Goal: Task Accomplishment & Management: Manage account settings

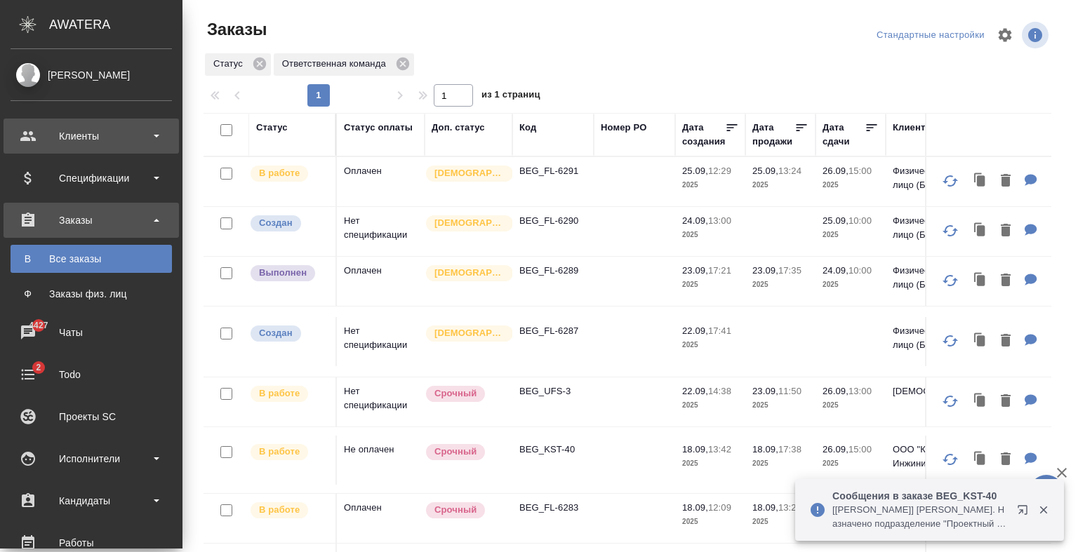
click at [86, 141] on div "Клиенты" at bounding box center [91, 136] width 161 height 21
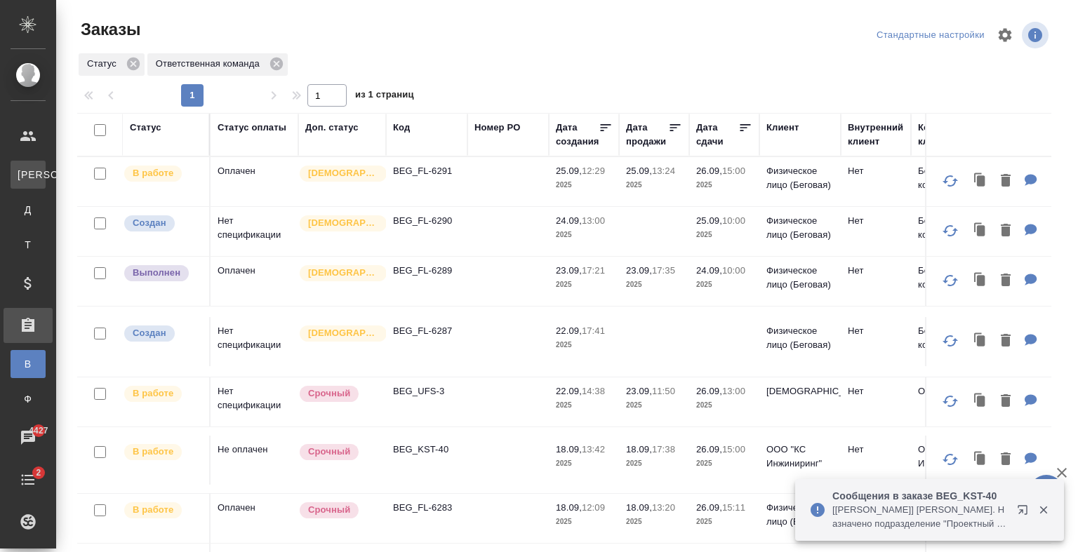
click at [21, 175] on div "Клиенты" at bounding box center [10, 175] width 21 height 14
select select "RU"
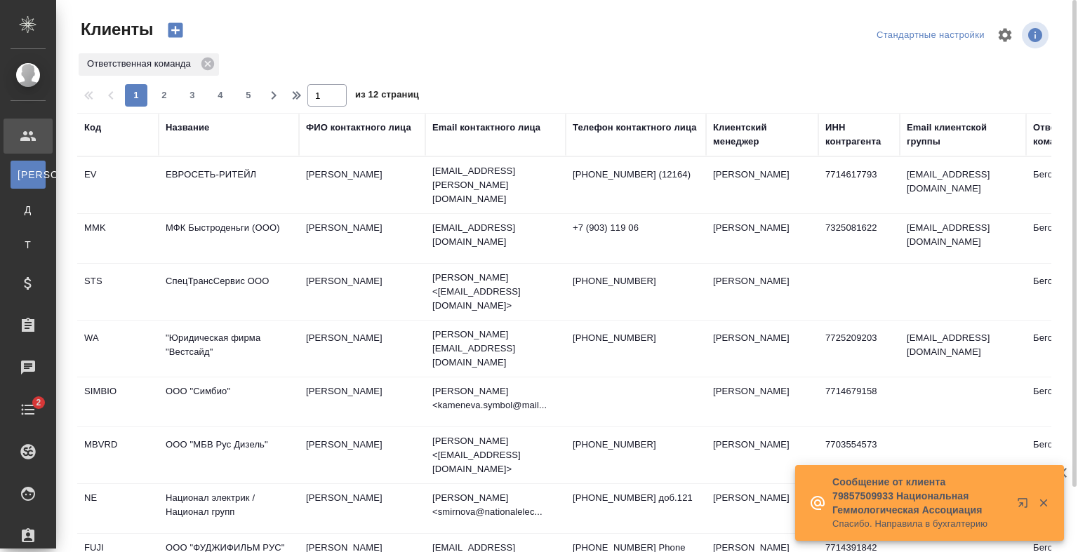
click at [356, 132] on div "ФИО контактного лица" at bounding box center [358, 128] width 105 height 14
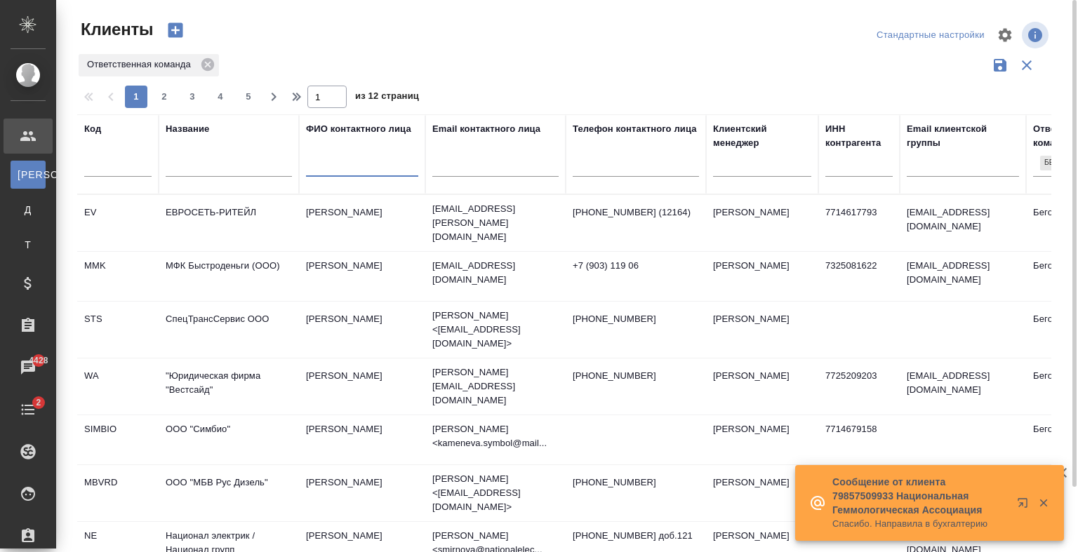
click at [345, 177] on input "text" at bounding box center [362, 168] width 112 height 18
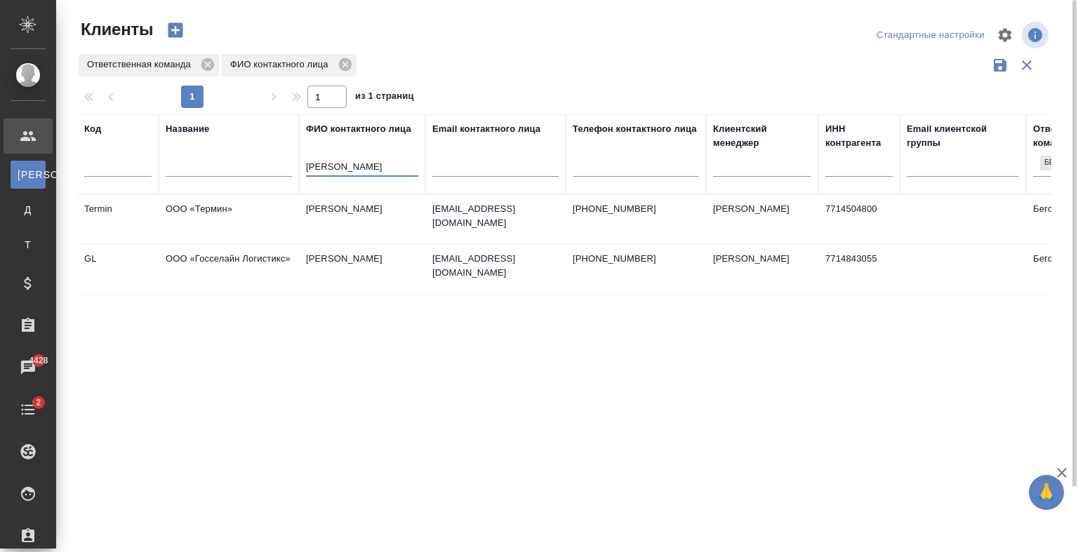
type input "орешин"
click at [394, 293] on td "Орешин Григорий Андреевич" at bounding box center [362, 269] width 126 height 49
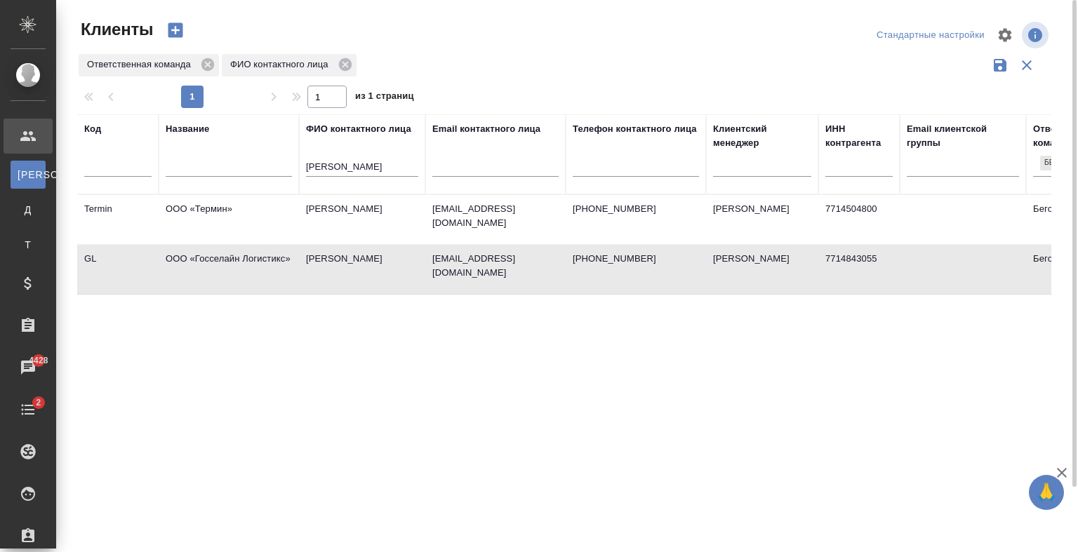
click at [394, 293] on td "Орешин Григорий Андреевич" at bounding box center [362, 269] width 126 height 49
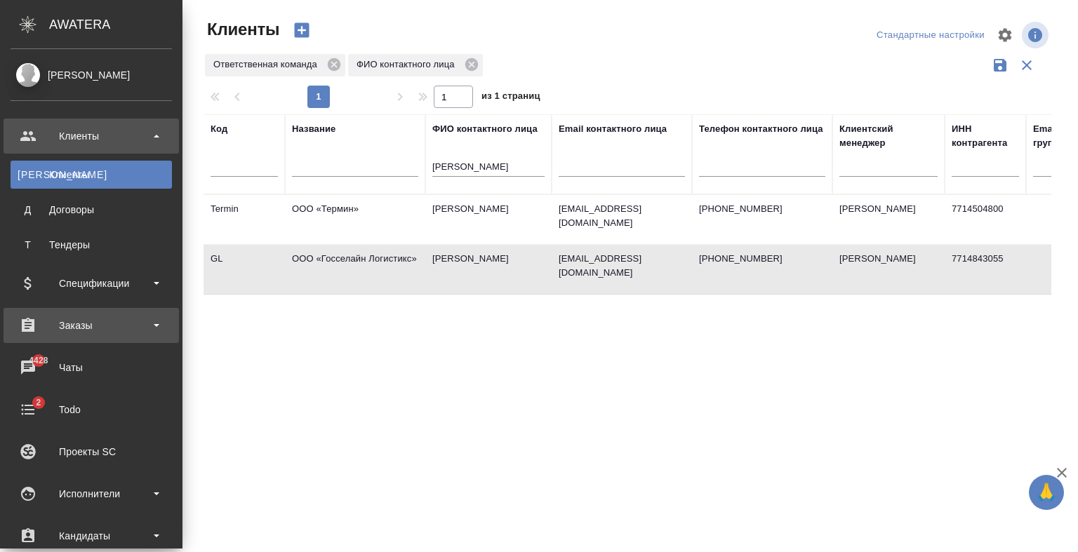
click at [109, 317] on div "Заказы" at bounding box center [91, 325] width 161 height 21
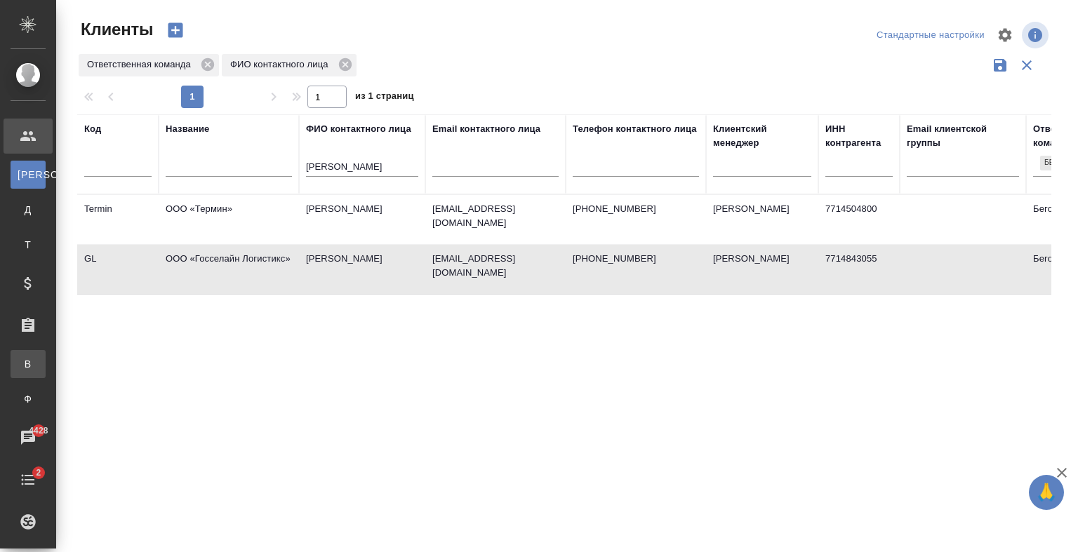
click at [111, 356] on div ".cls-1 fill:#fff; AWATERA Antonova Kristina Клиенты К Клиенты Д Договоры Т Тенд…" at bounding box center [539, 276] width 1078 height 552
click at [98, 314] on div ".cls-1 fill:#fff; AWATERA Antonova Kristina Клиенты К Клиенты Д Договоры Т Тенд…" at bounding box center [539, 276] width 1078 height 552
click at [98, 314] on div "Код Название ФИО контактного лица орешин Email контактного лица Телефон контакт…" at bounding box center [564, 366] width 974 height 505
click at [21, 364] on div "Все заказы" at bounding box center [10, 364] width 21 height 14
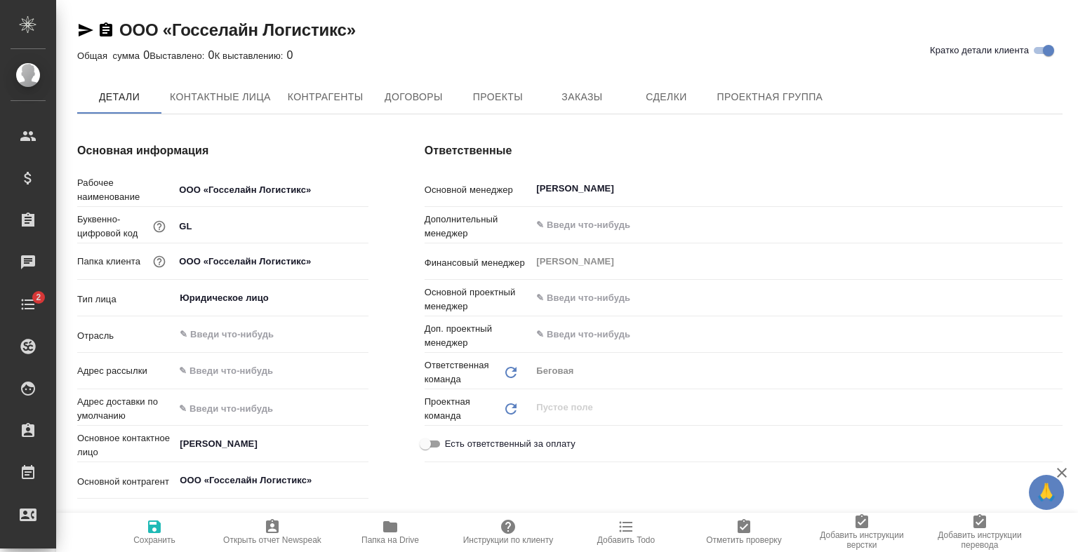
type textarea "x"
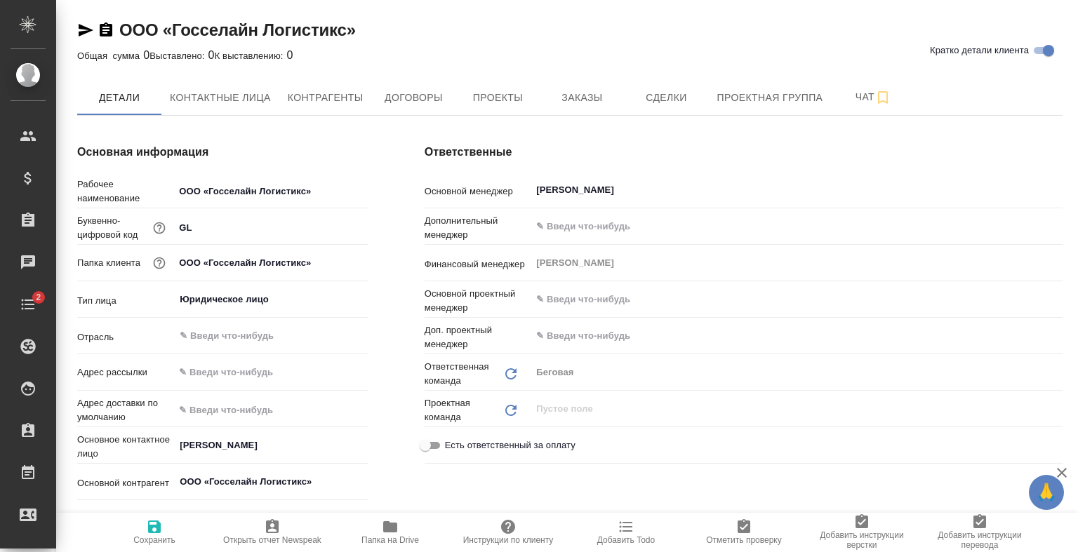
type textarea "x"
click at [576, 100] on span "Заказы" at bounding box center [581, 98] width 67 height 18
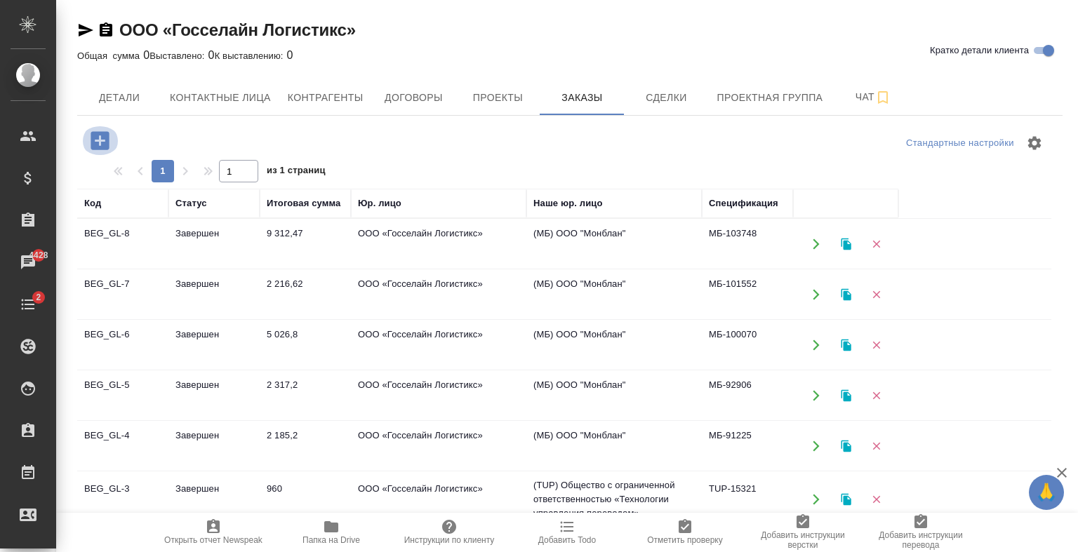
click at [109, 137] on icon "button" at bounding box center [100, 140] width 18 height 18
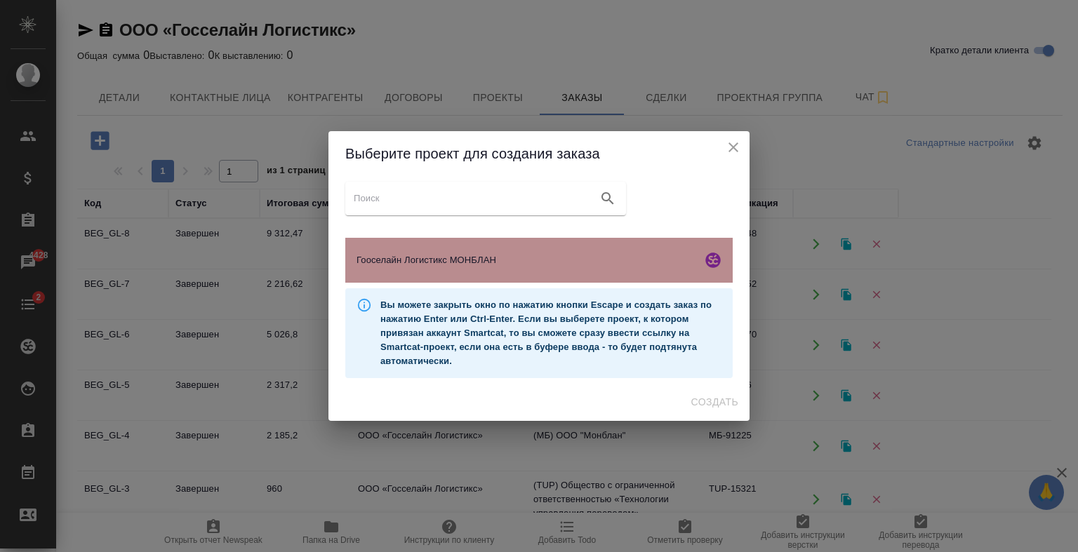
click at [500, 261] on span "Гооселайн Логистикс МОНБЛАН" at bounding box center [526, 260] width 340 height 14
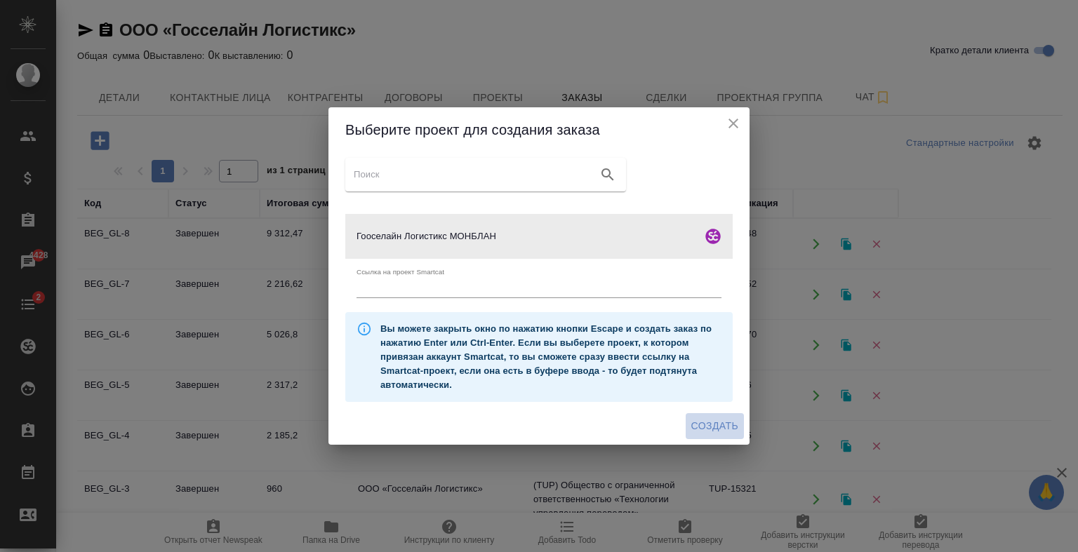
click at [705, 428] on span "Создать" at bounding box center [714, 427] width 47 height 18
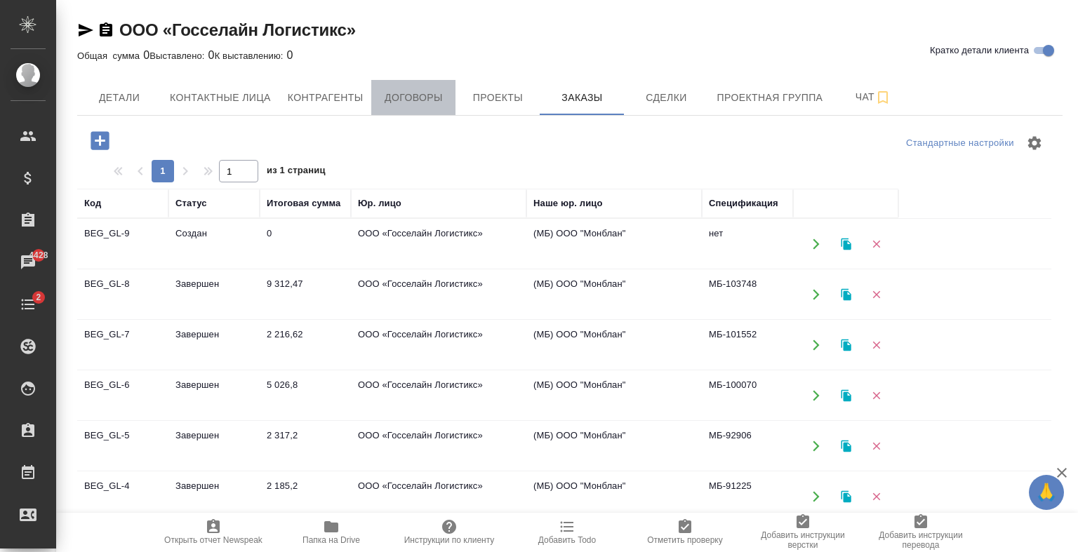
click at [396, 98] on span "Договоры" at bounding box center [413, 98] width 67 height 18
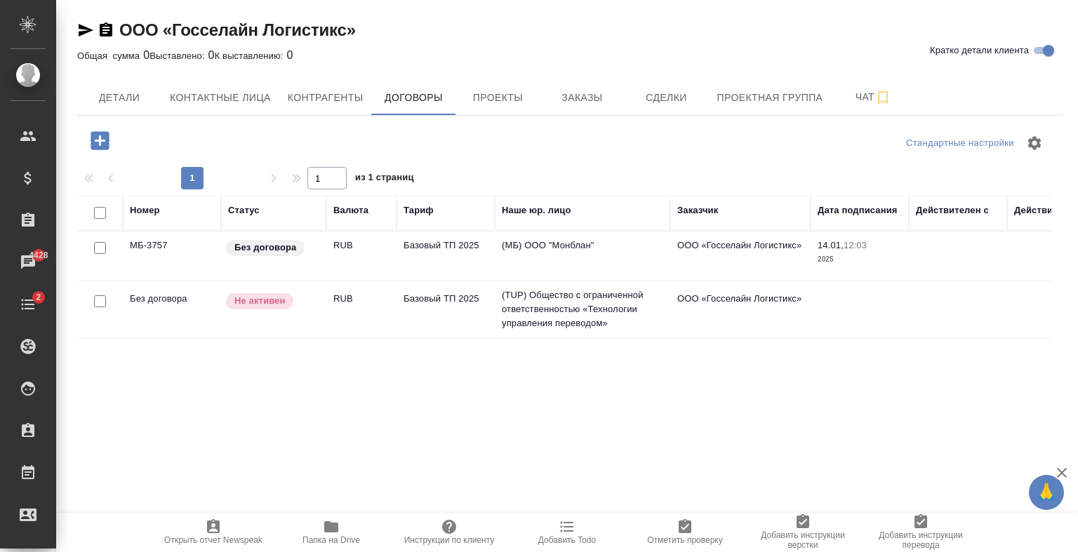
click at [455, 265] on td "Базовый ТП 2025" at bounding box center [445, 256] width 98 height 49
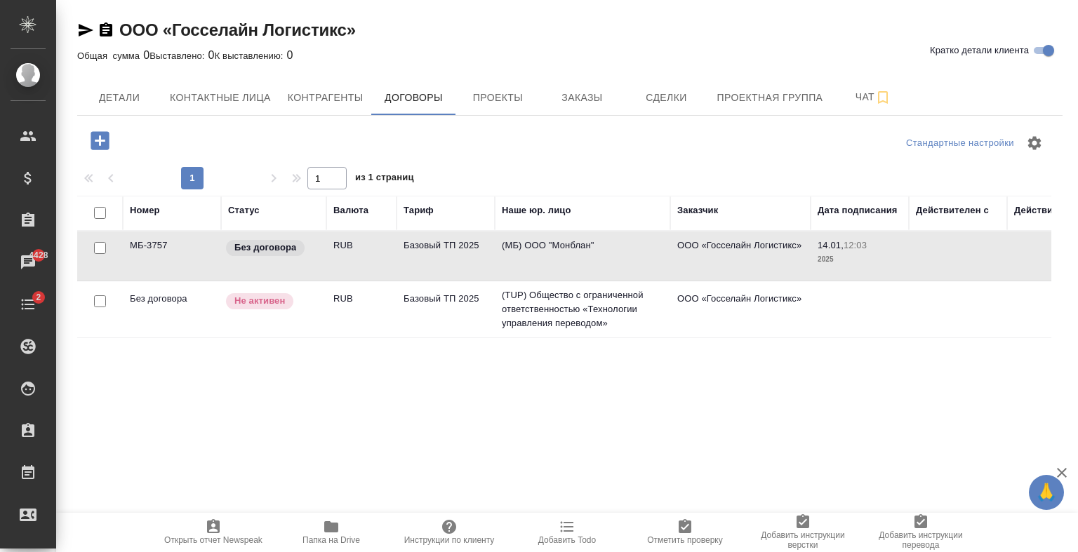
click at [455, 265] on td "Базовый ТП 2025" at bounding box center [445, 256] width 98 height 49
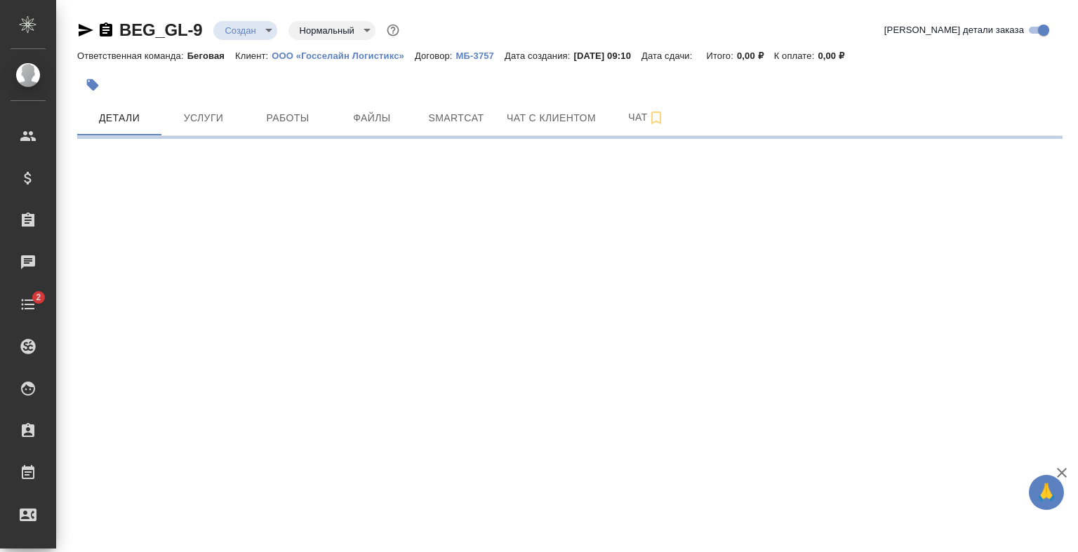
select select "RU"
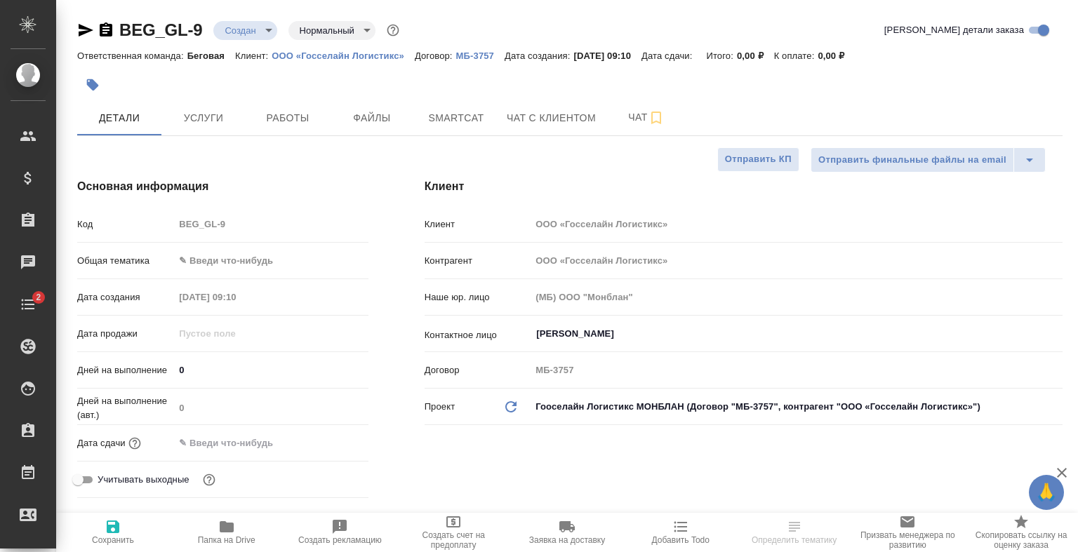
type textarea "x"
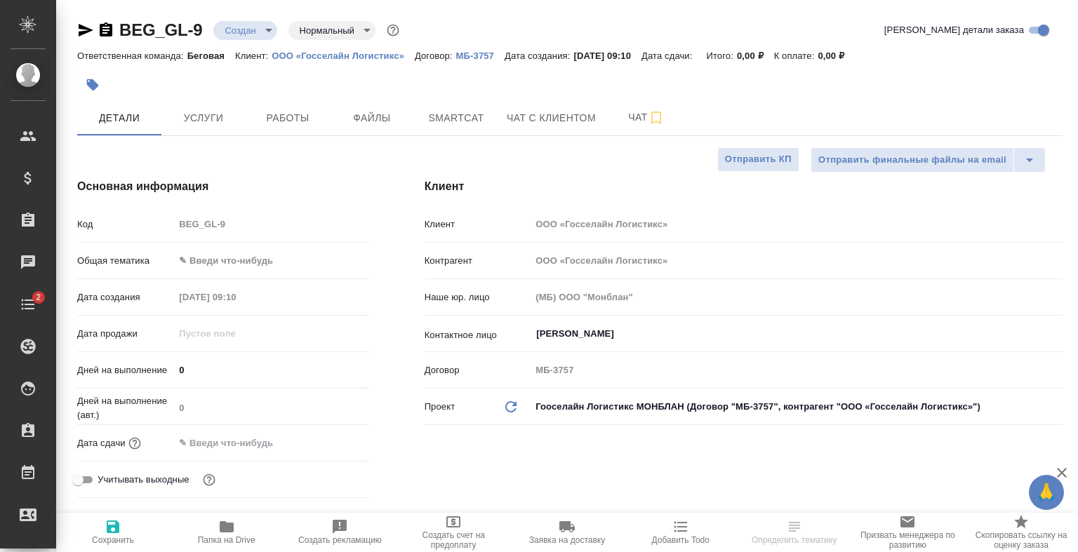
type textarea "x"
click at [182, 117] on span "Услуги" at bounding box center [203, 118] width 67 height 18
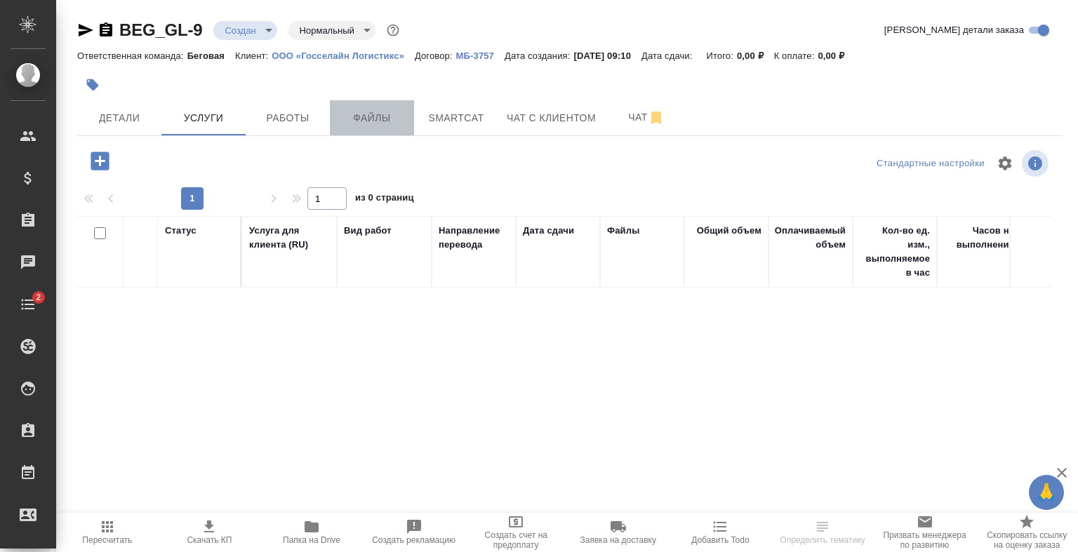
click at [389, 119] on span "Файлы" at bounding box center [371, 118] width 67 height 18
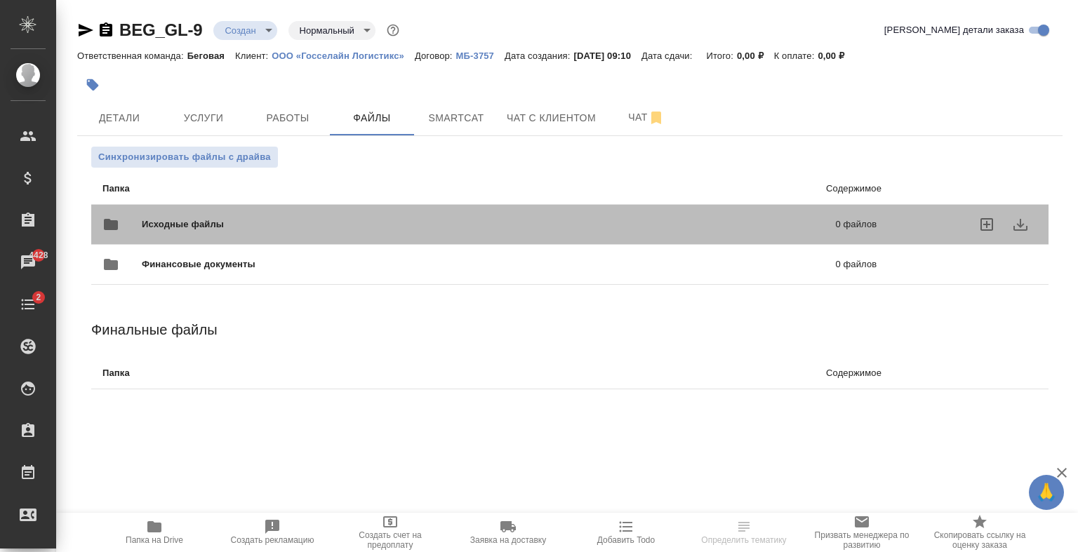
click at [338, 213] on div "Исходные файлы 0 файлов" at bounding box center [489, 225] width 774 height 34
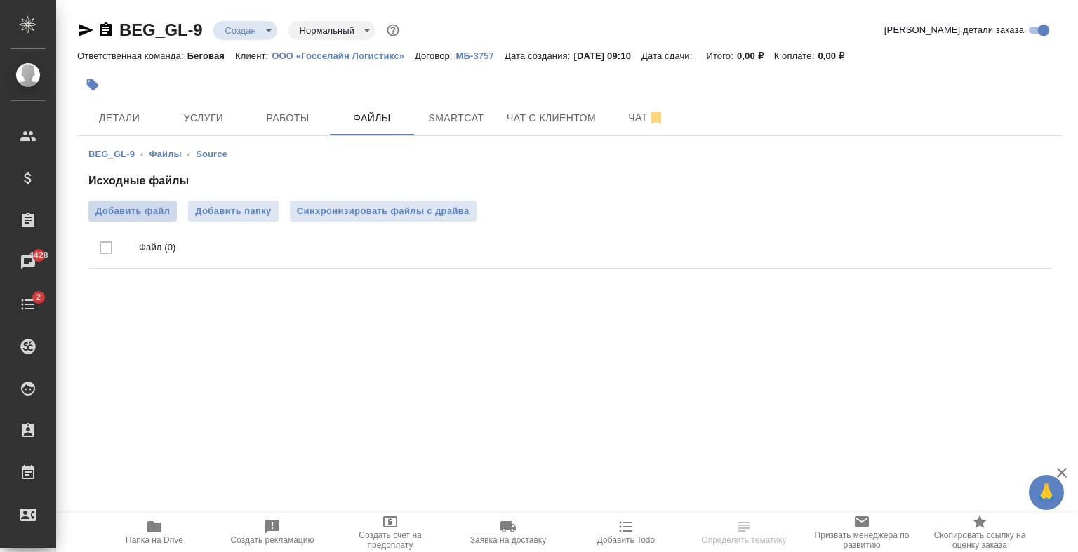
click at [166, 206] on span "Добавить файл" at bounding box center [132, 211] width 74 height 14
click at [0, 0] on input "Добавить файл" at bounding box center [0, 0] width 0 height 0
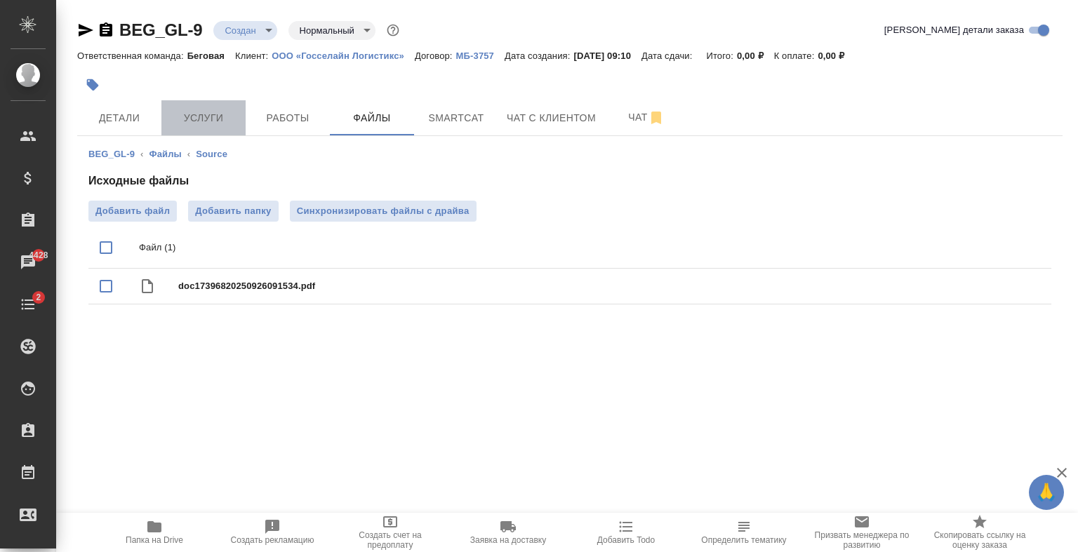
click at [208, 107] on button "Услуги" at bounding box center [203, 117] width 84 height 35
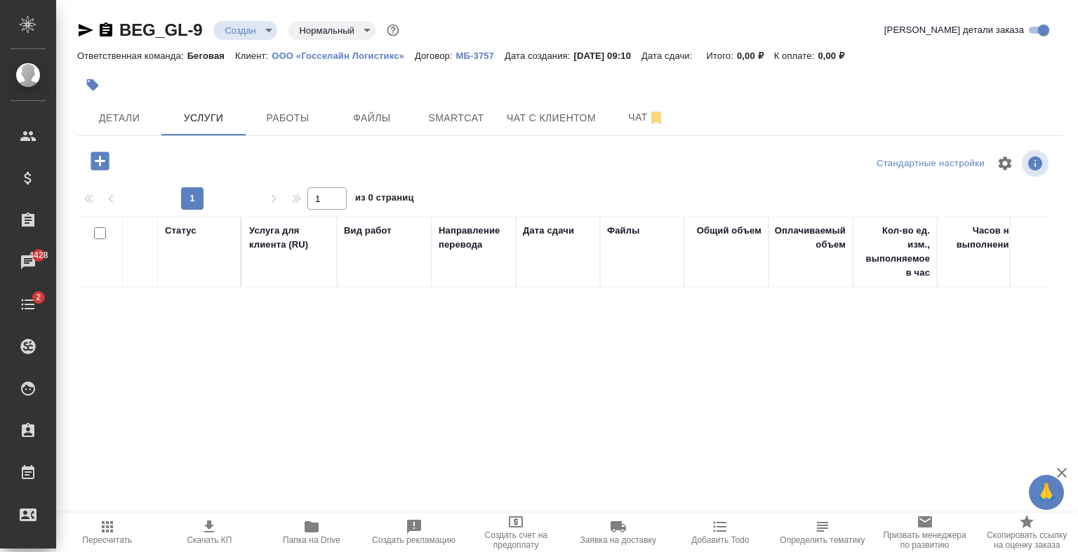
click at [119, 157] on div at bounding box center [241, 161] width 328 height 29
click at [100, 157] on icon "button" at bounding box center [100, 161] width 25 height 25
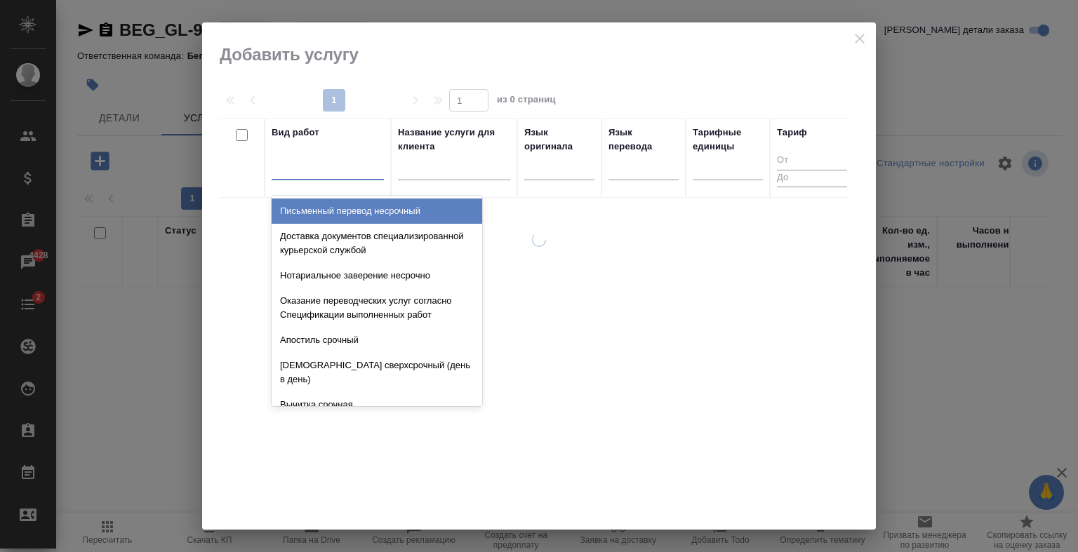
click at [286, 175] on div at bounding box center [328, 166] width 112 height 20
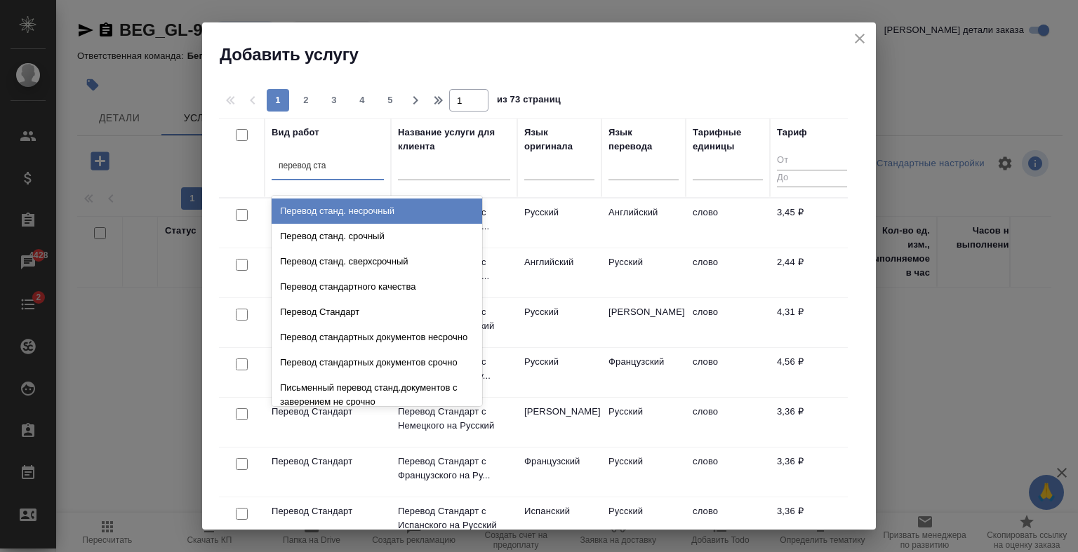
type input "перевод стан"
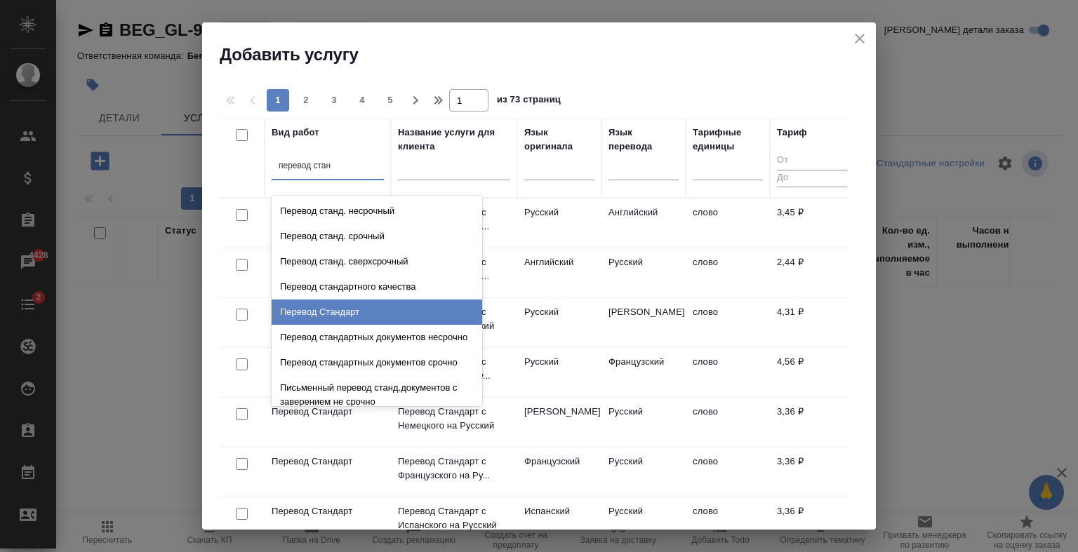
click at [370, 309] on div "Перевод Стандарт" at bounding box center [377, 312] width 211 height 25
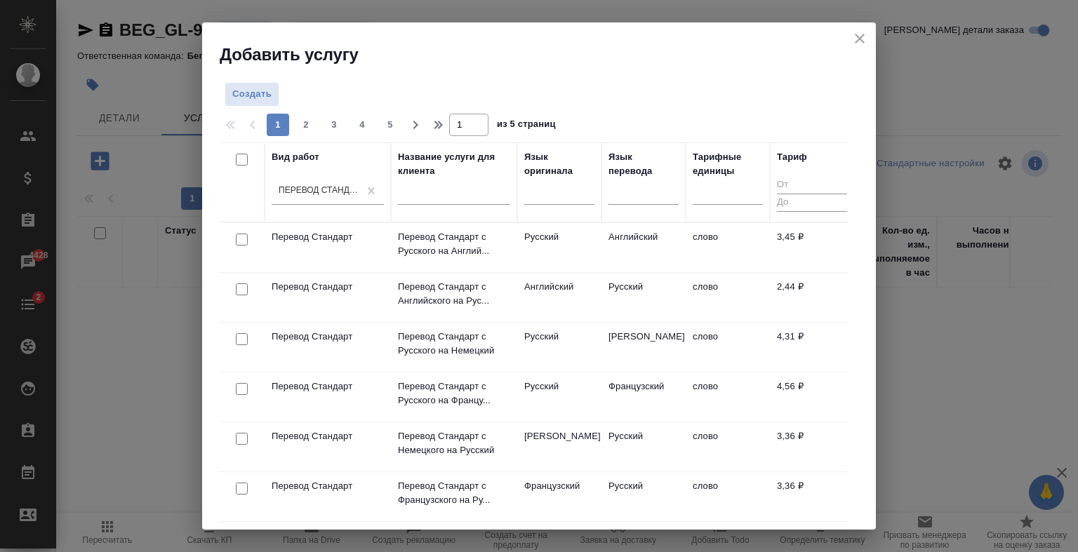
click at [570, 303] on td "Английский" at bounding box center [559, 297] width 84 height 49
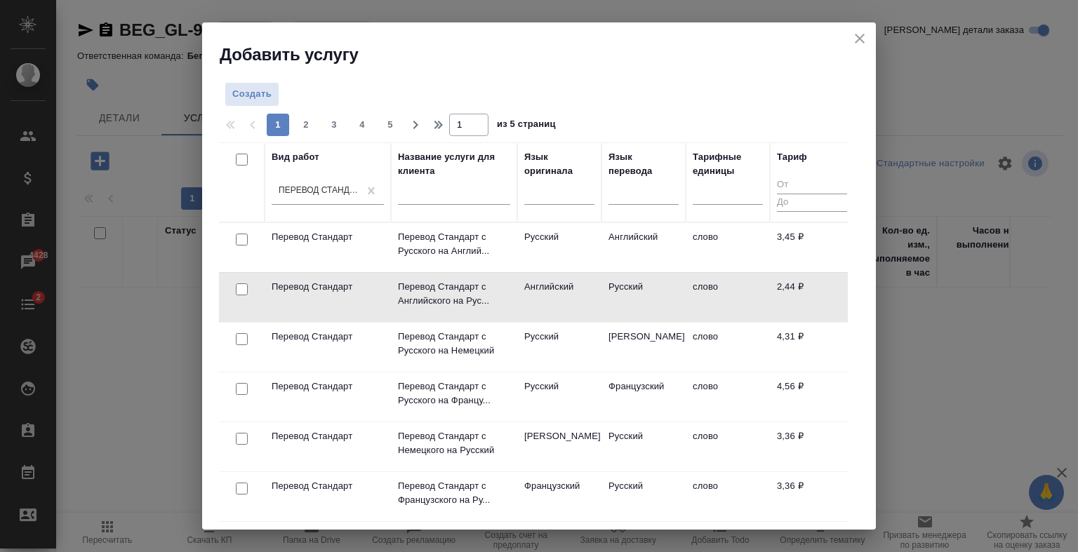
click at [570, 303] on td "Английский" at bounding box center [559, 297] width 84 height 49
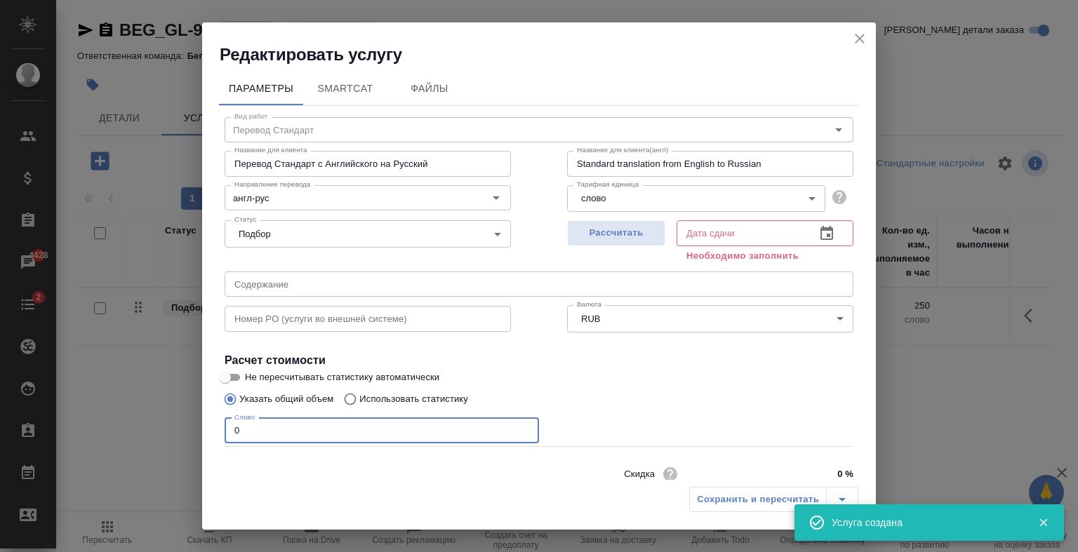
click at [365, 432] on input "0" at bounding box center [382, 430] width 314 height 25
type input "1"
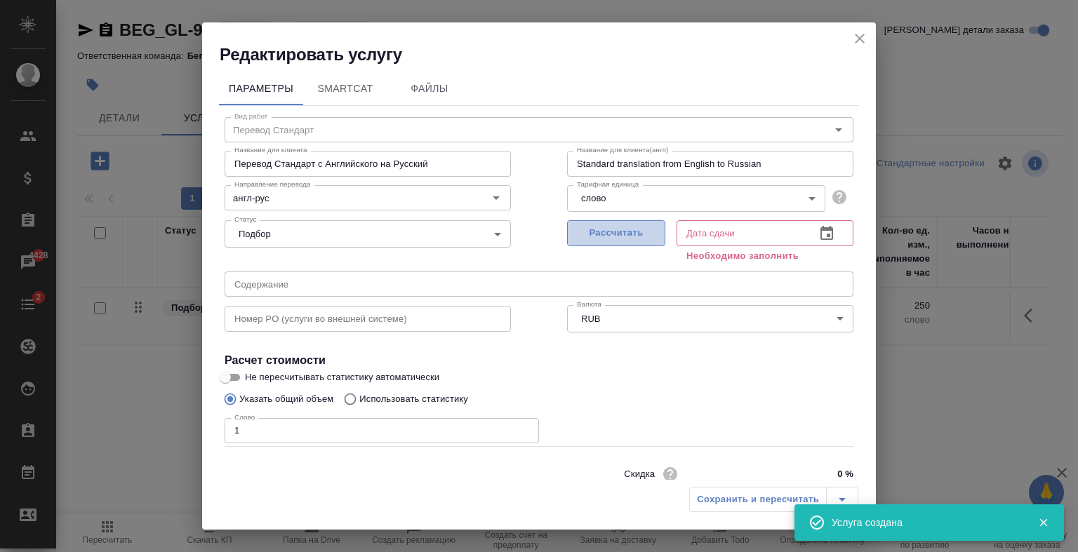
click at [625, 233] on span "Рассчитать" at bounding box center [616, 233] width 83 height 16
type input "26.09.2025 09:11"
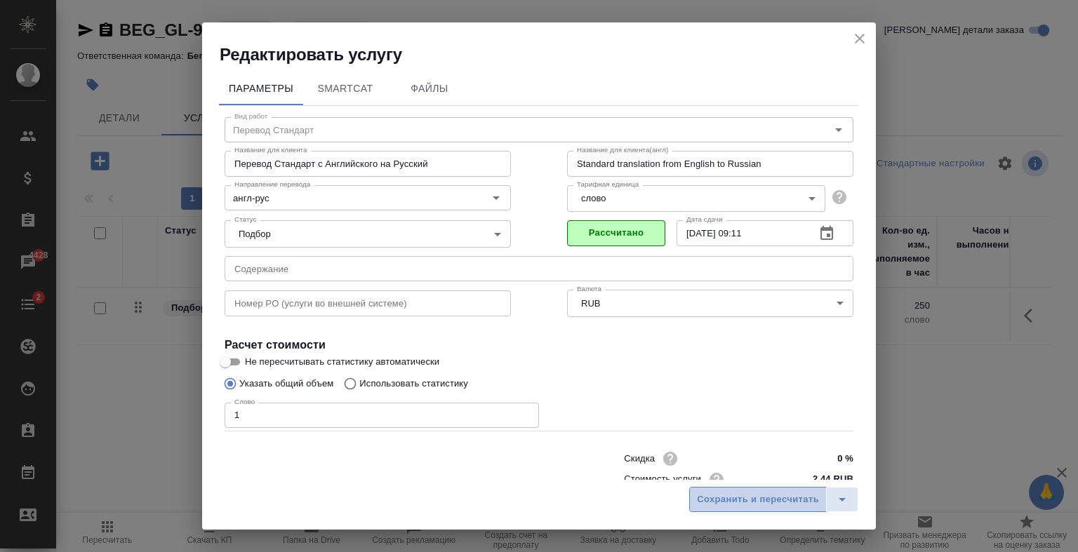
click at [742, 498] on span "Сохранить и пересчитать" at bounding box center [758, 500] width 122 height 16
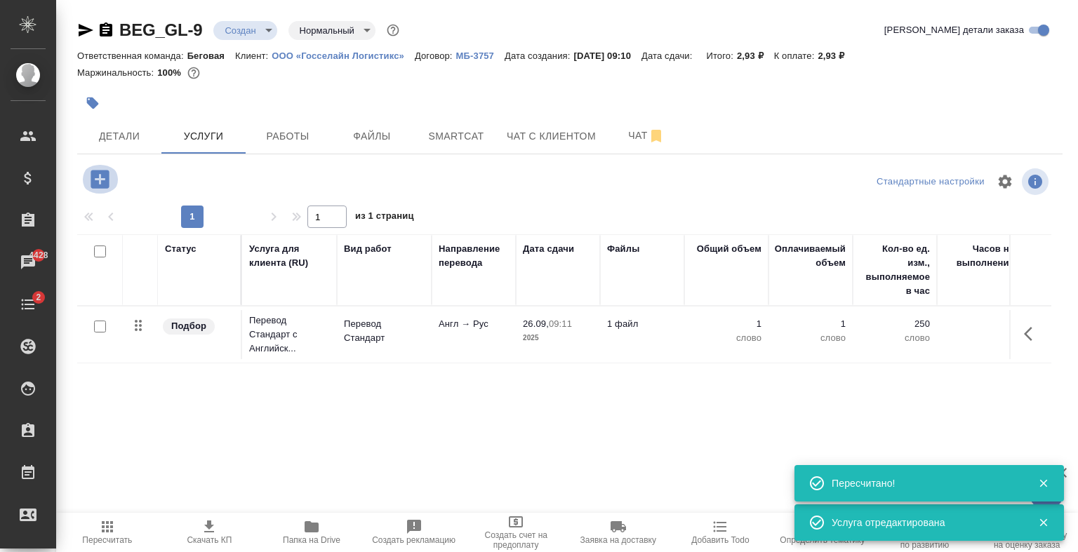
click at [98, 168] on icon "button" at bounding box center [100, 179] width 25 height 25
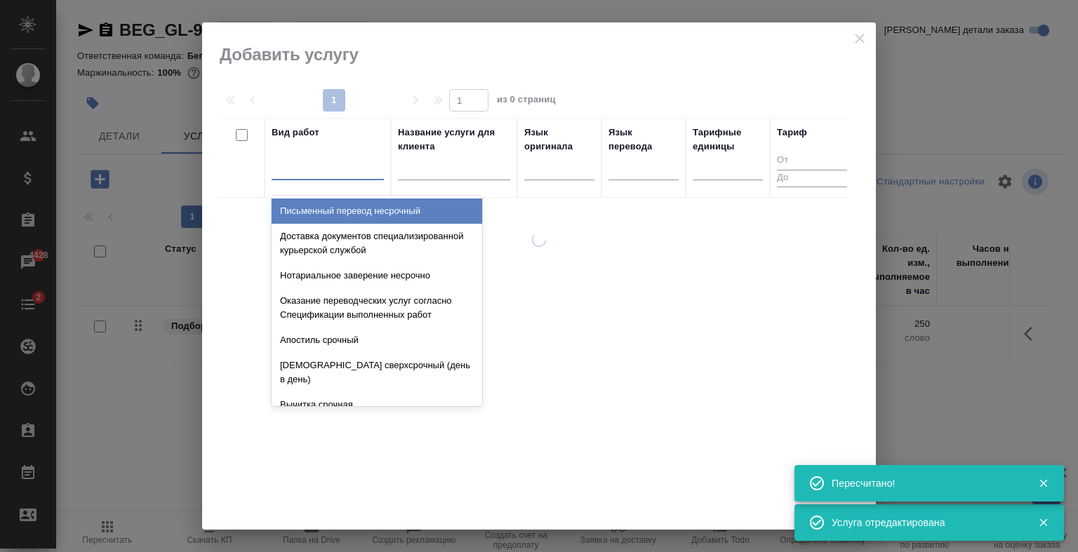
click at [320, 160] on div at bounding box center [328, 166] width 112 height 20
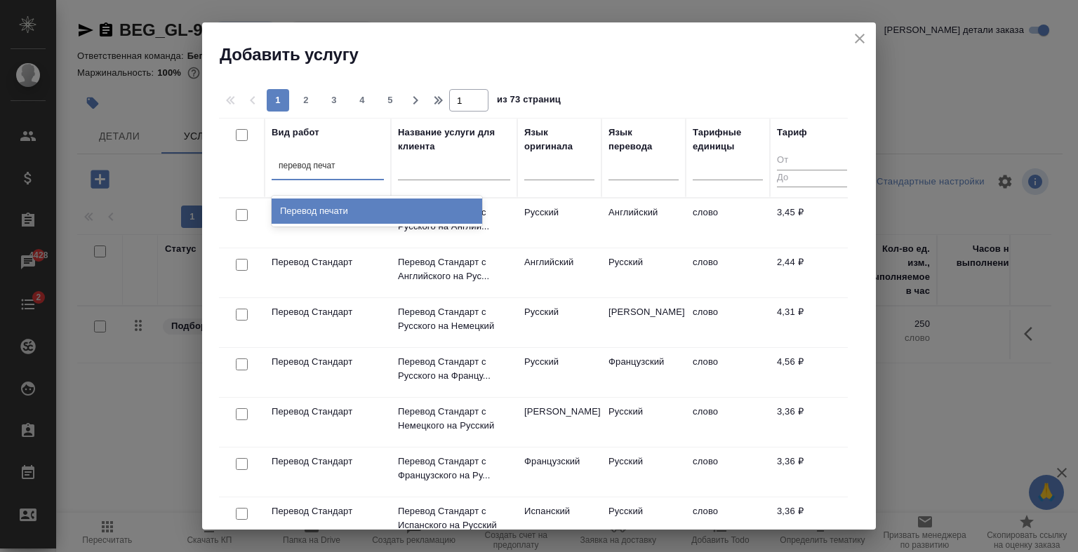
type input "перевод печати"
click at [410, 203] on div "Перевод печати" at bounding box center [377, 211] width 211 height 25
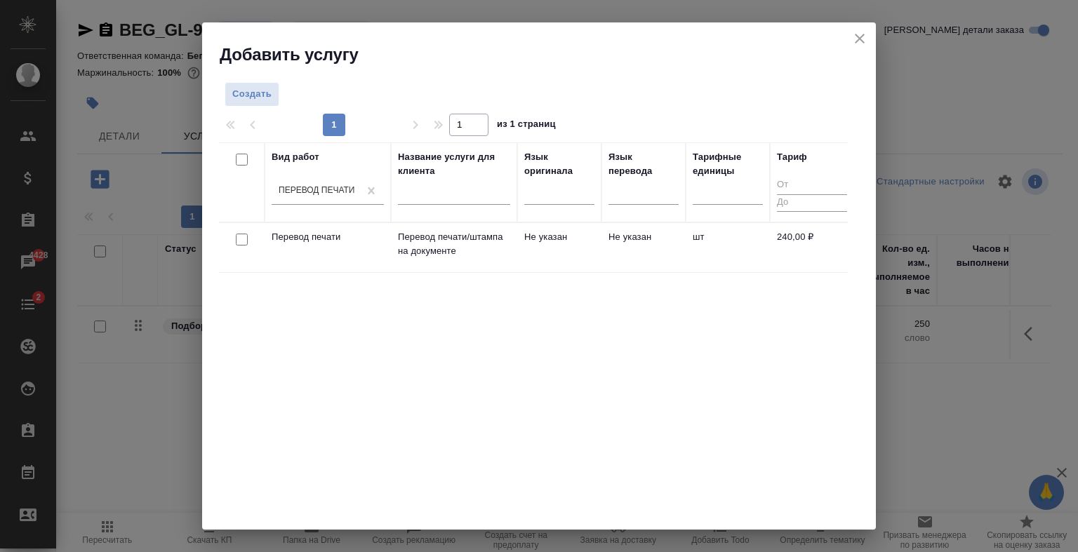
click at [639, 255] on td "Не указан" at bounding box center [643, 247] width 84 height 49
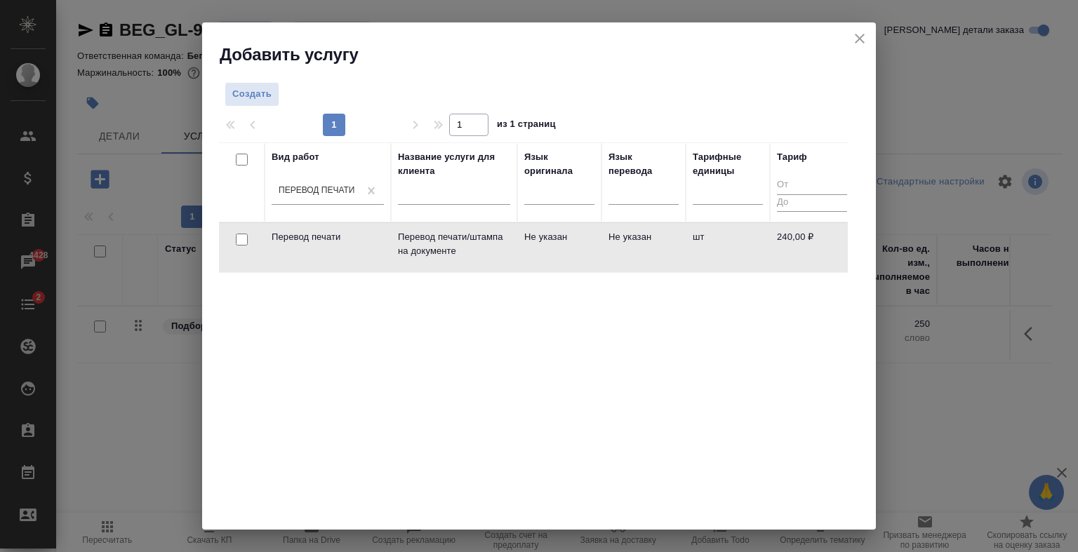
click at [639, 255] on td "Не указан" at bounding box center [643, 247] width 84 height 49
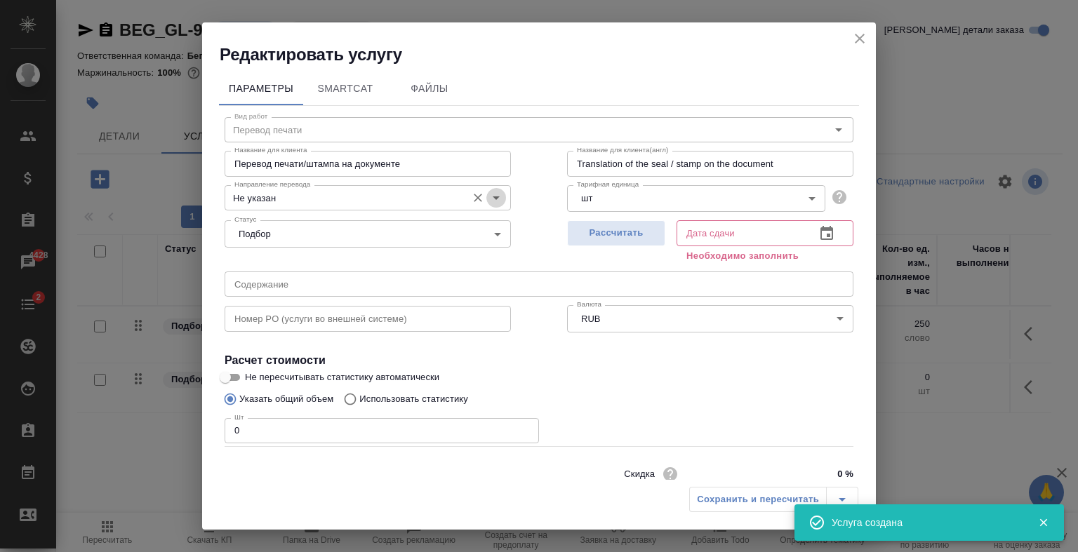
click at [488, 198] on icon "Open" at bounding box center [496, 197] width 17 height 17
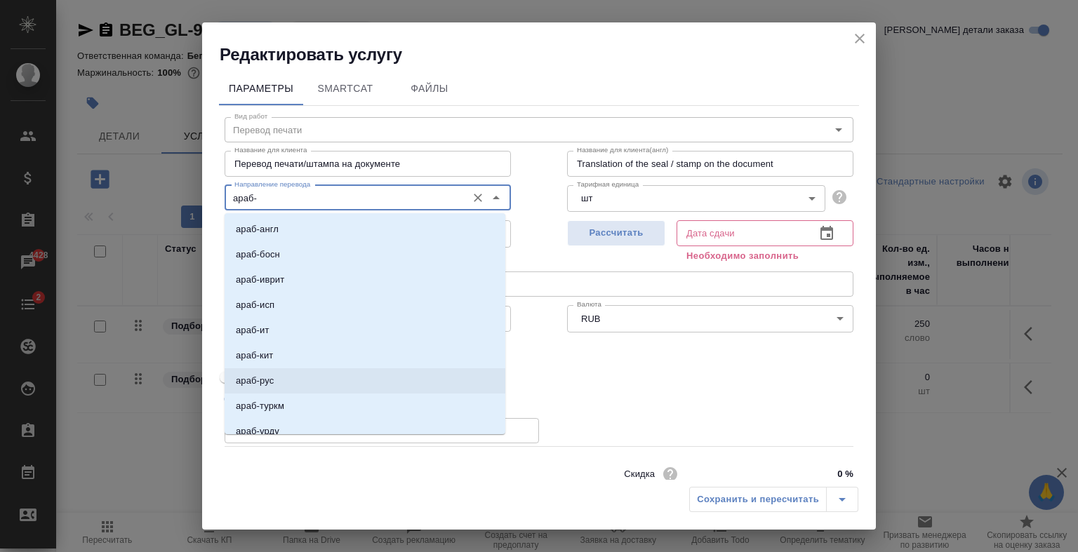
click at [300, 372] on li "араб-рус" at bounding box center [365, 380] width 281 height 25
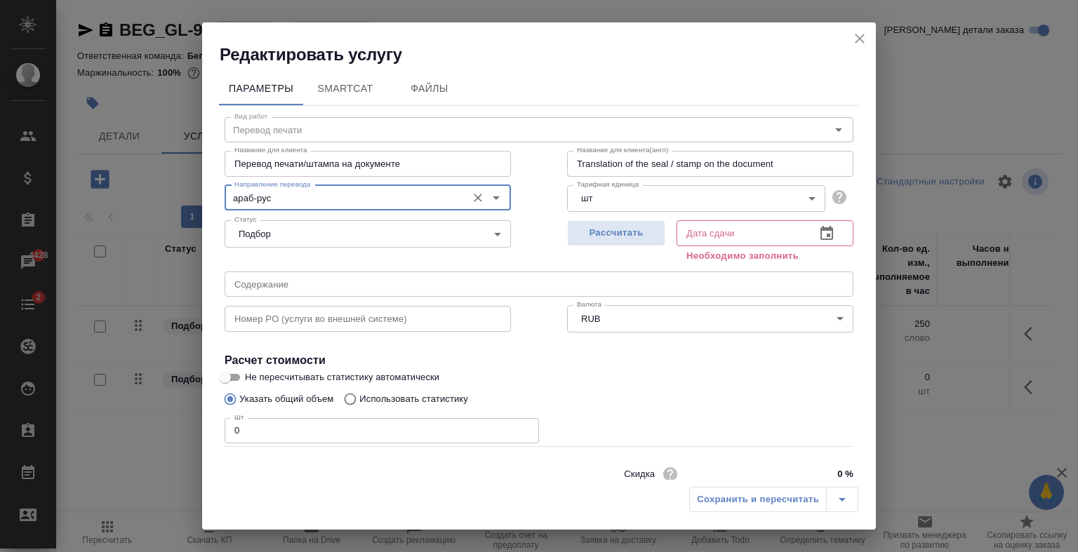
type input "араб-рус"
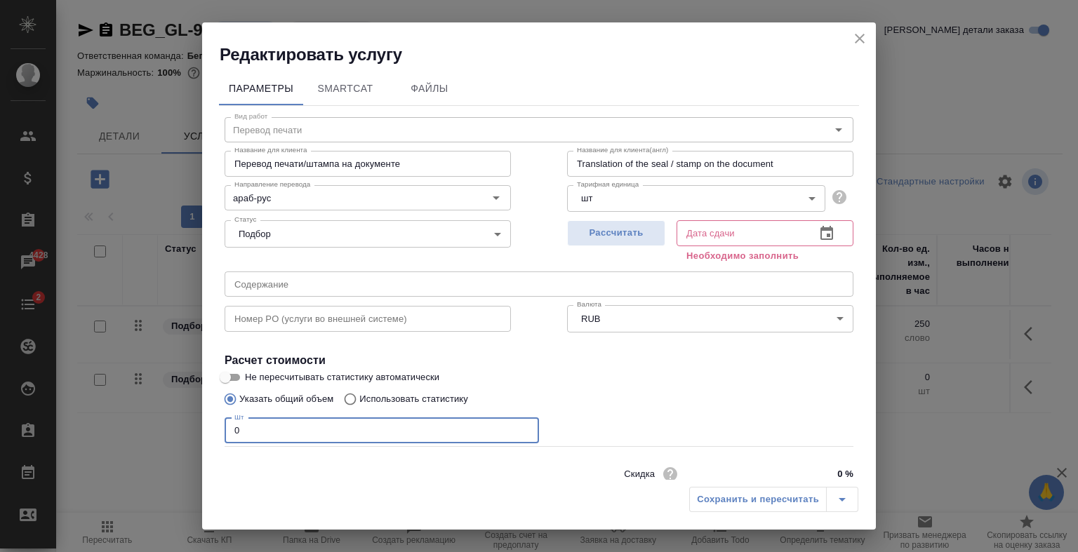
click at [362, 430] on input "0" at bounding box center [382, 430] width 314 height 25
type input "1"
drag, startPoint x: 636, startPoint y: 219, endPoint x: 634, endPoint y: 233, distance: 14.2
click at [634, 233] on div "Рассчитать" at bounding box center [616, 240] width 98 height 51
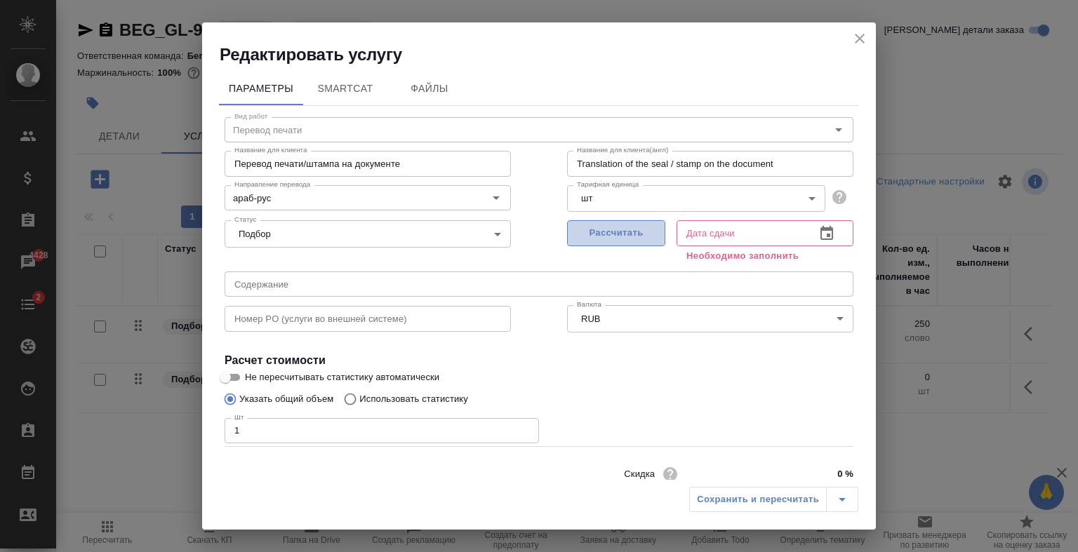
click at [634, 233] on span "Рассчитать" at bounding box center [616, 233] width 83 height 16
type input "26.09.2025 09:12"
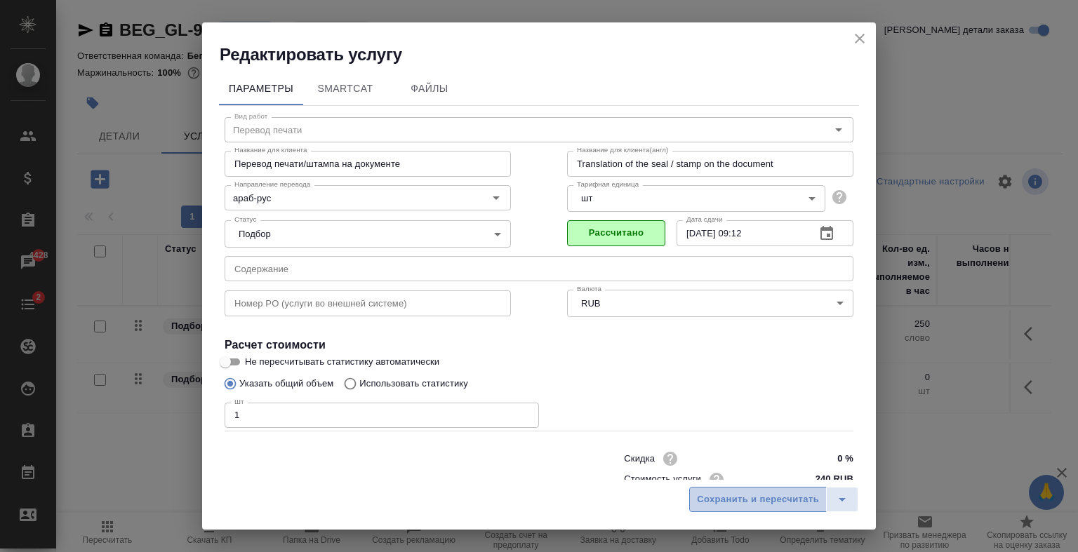
click at [742, 502] on span "Сохранить и пересчитать" at bounding box center [758, 500] width 122 height 16
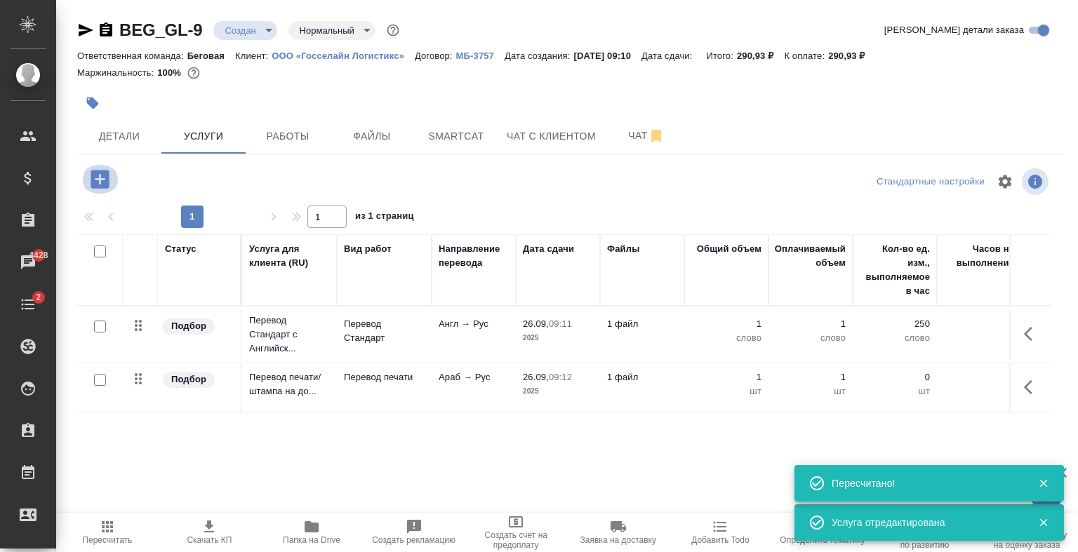
click at [104, 169] on icon "button" at bounding box center [100, 179] width 25 height 25
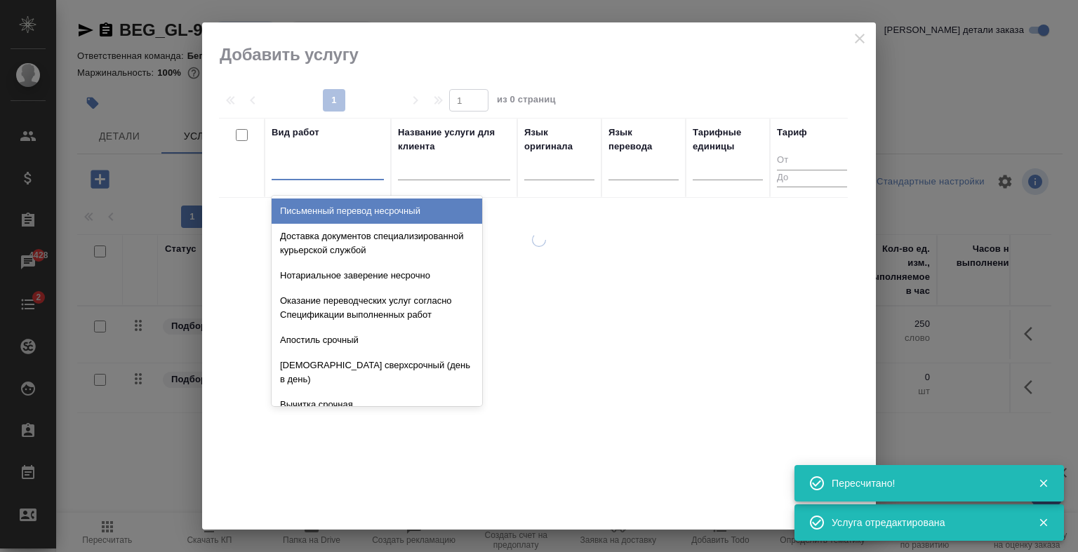
click at [287, 170] on div at bounding box center [328, 166] width 112 height 20
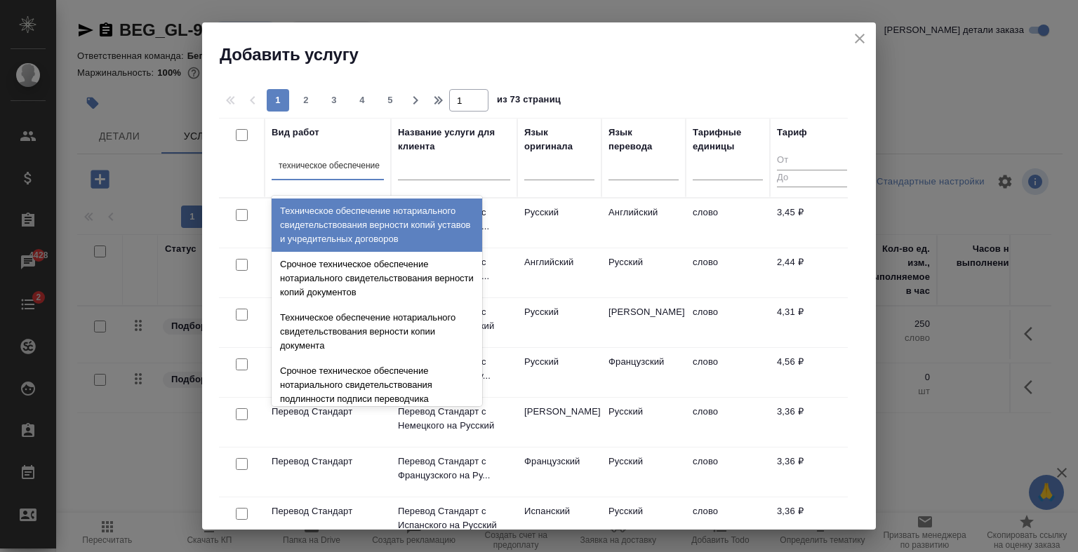
type input "техническое обеспечение"
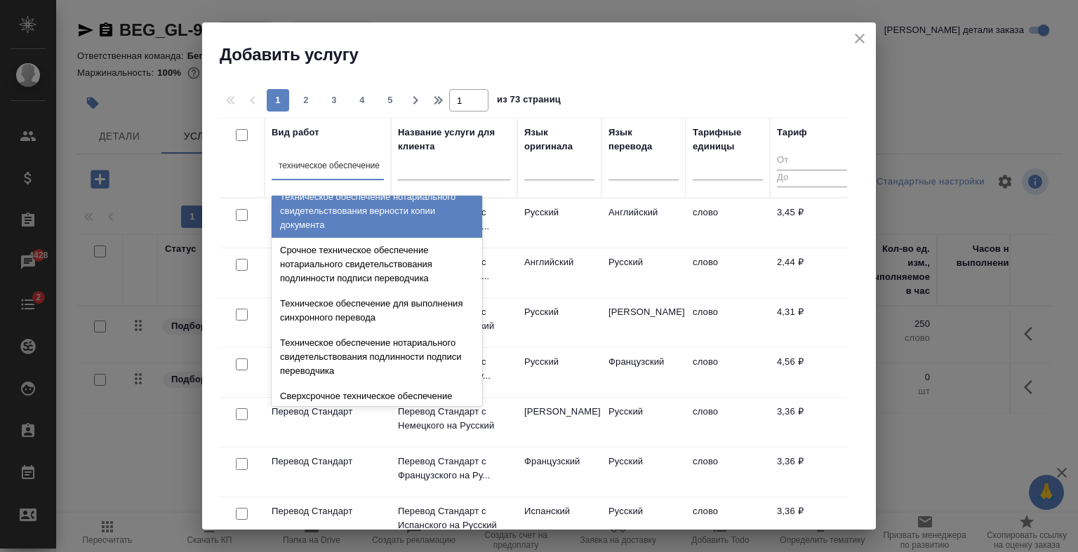
scroll to position [125, 0]
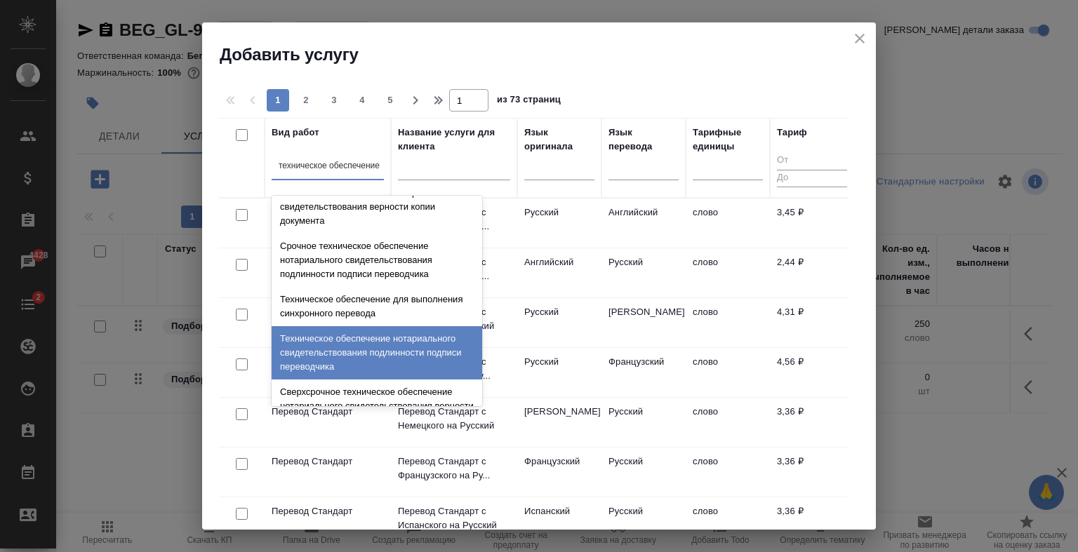
click at [355, 365] on div "Техническое обеспечение нотариального свидетельствования подлинности подписи пе…" at bounding box center [377, 352] width 211 height 53
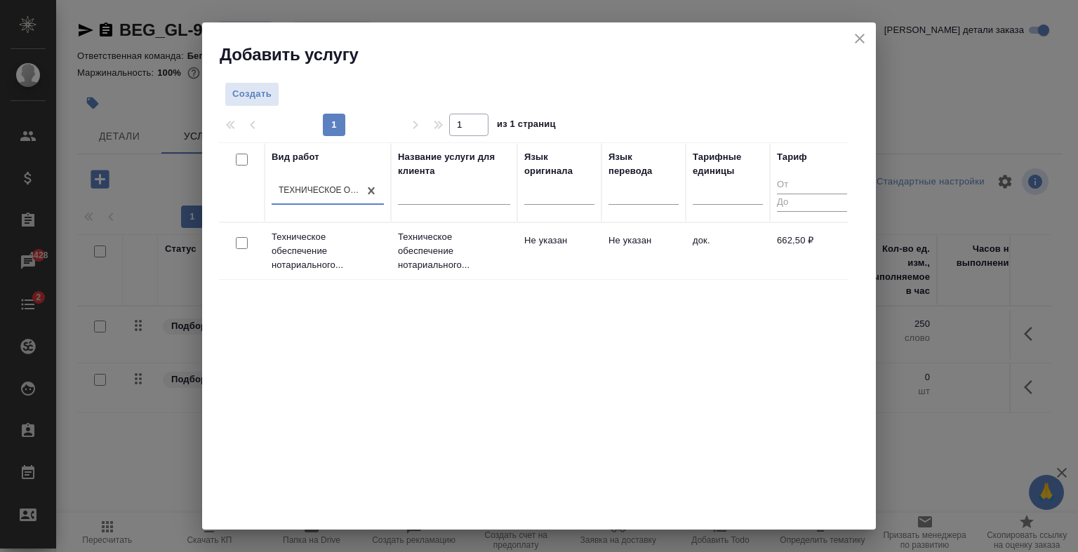
click at [559, 272] on td "Не указан" at bounding box center [559, 251] width 84 height 49
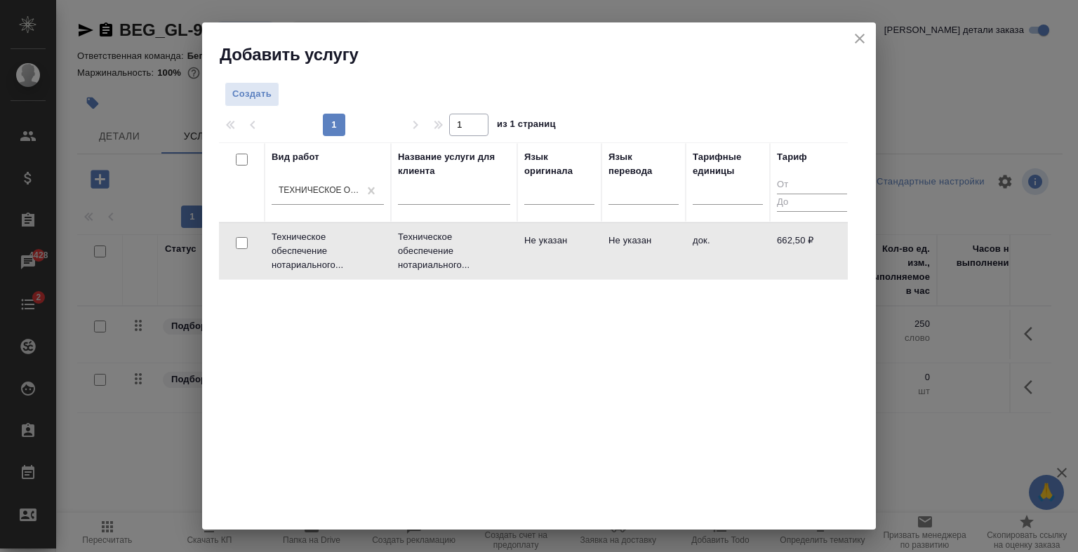
click at [559, 272] on td "Не указан" at bounding box center [559, 251] width 84 height 49
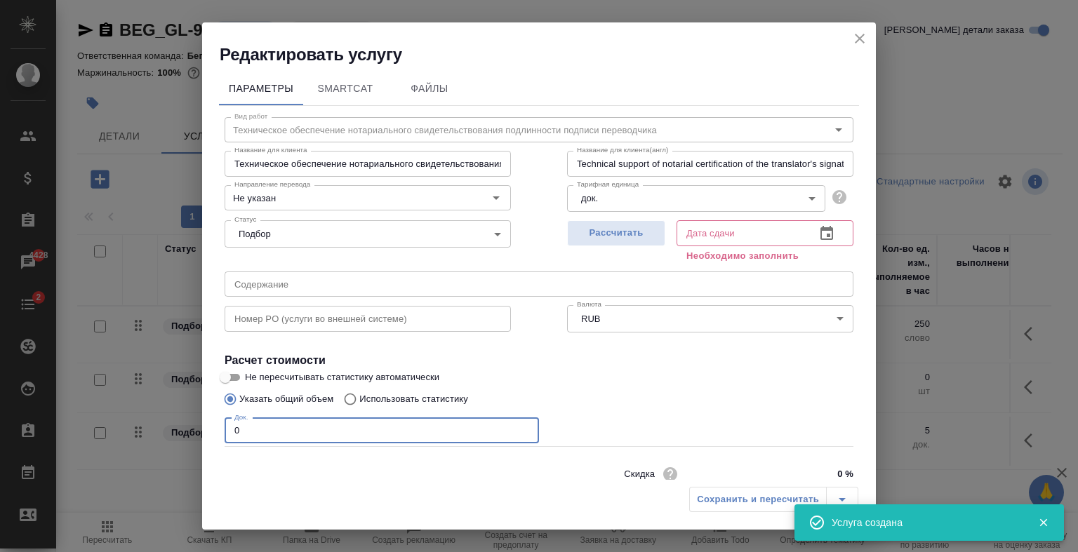
click at [306, 435] on input "0" at bounding box center [382, 430] width 314 height 25
type input "1"
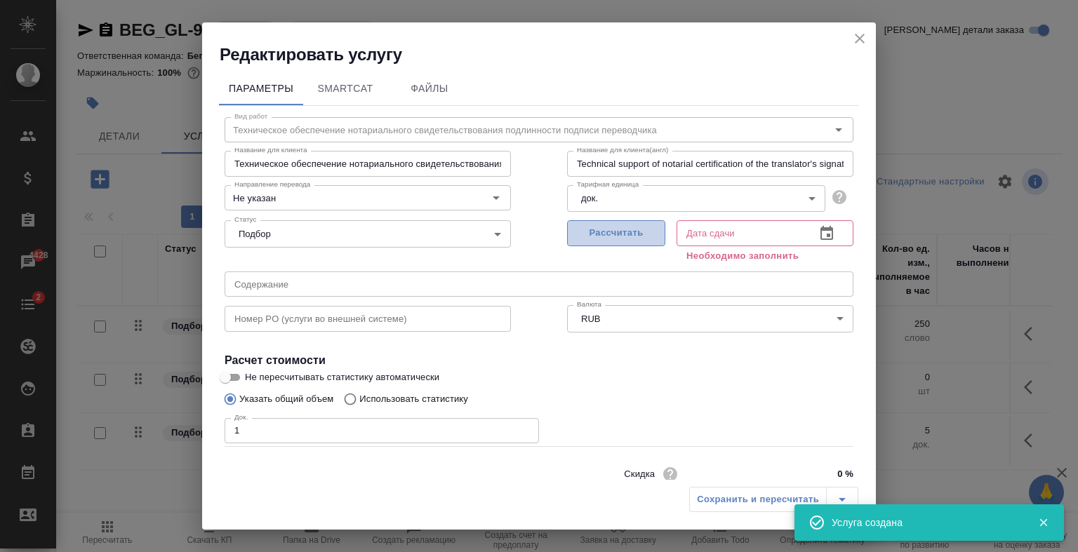
click at [637, 227] on span "Рассчитать" at bounding box center [616, 233] width 83 height 16
type input "26.09.2025 10:12"
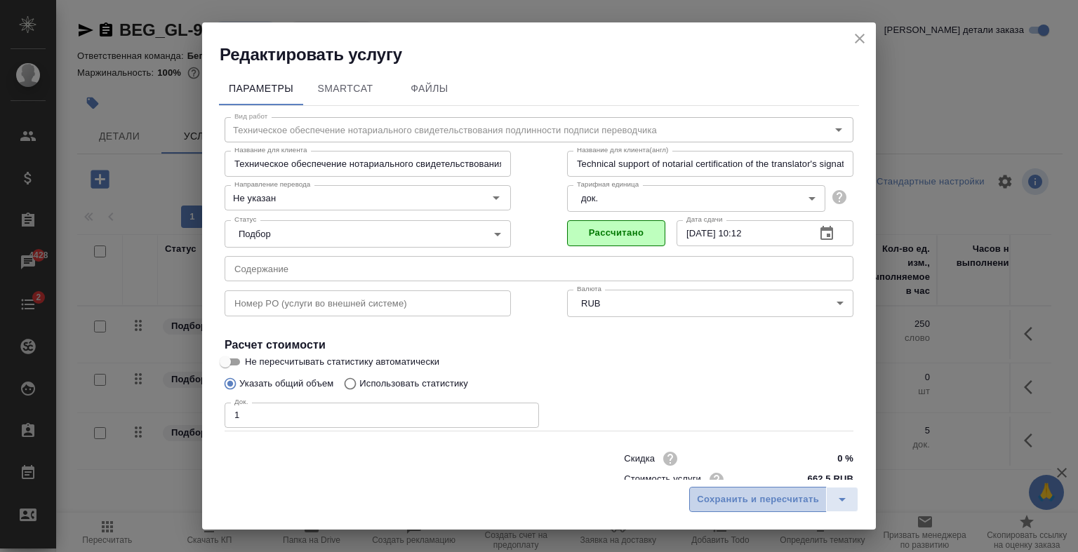
click at [720, 495] on span "Сохранить и пересчитать" at bounding box center [758, 500] width 122 height 16
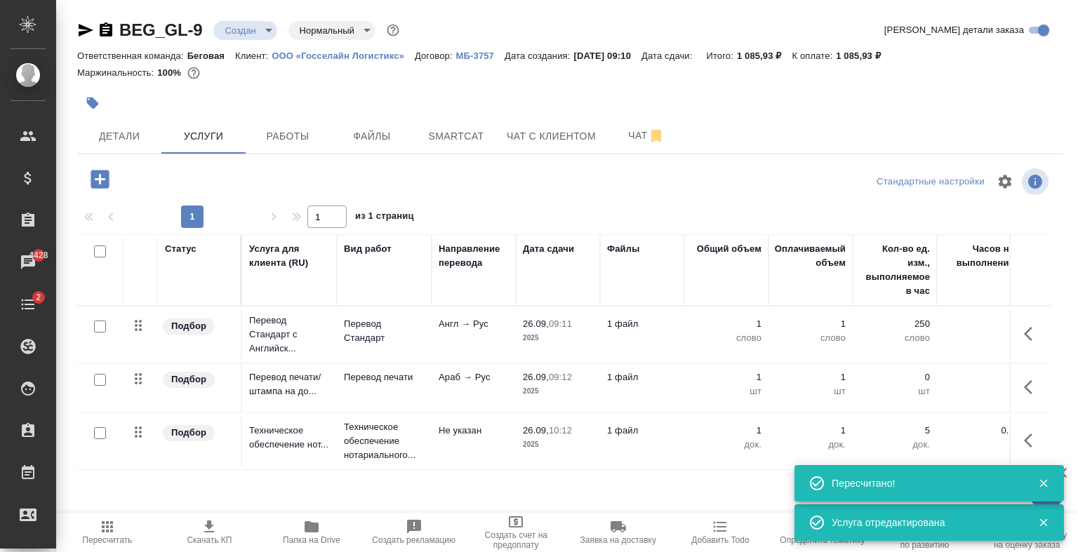
click at [97, 328] on input "checkbox" at bounding box center [100, 327] width 12 height 12
checkbox input "true"
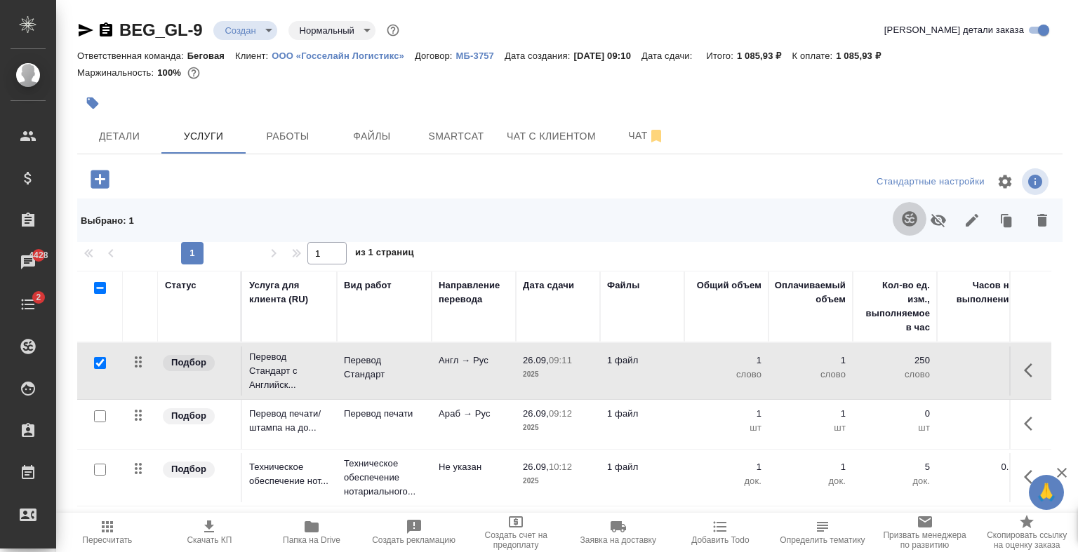
click at [907, 223] on icon "button" at bounding box center [909, 219] width 17 height 17
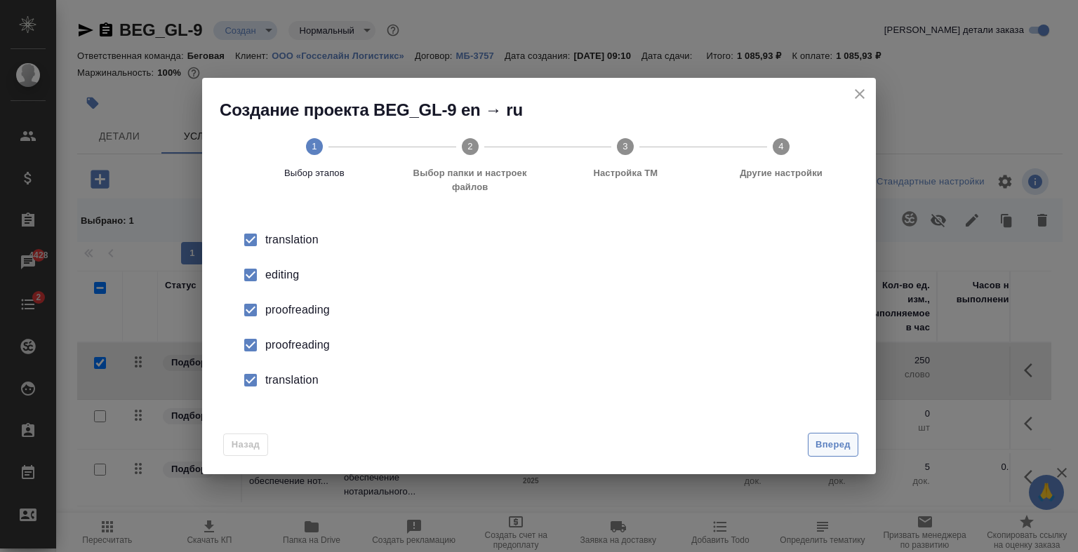
click at [822, 446] on span "Вперед" at bounding box center [832, 445] width 35 height 16
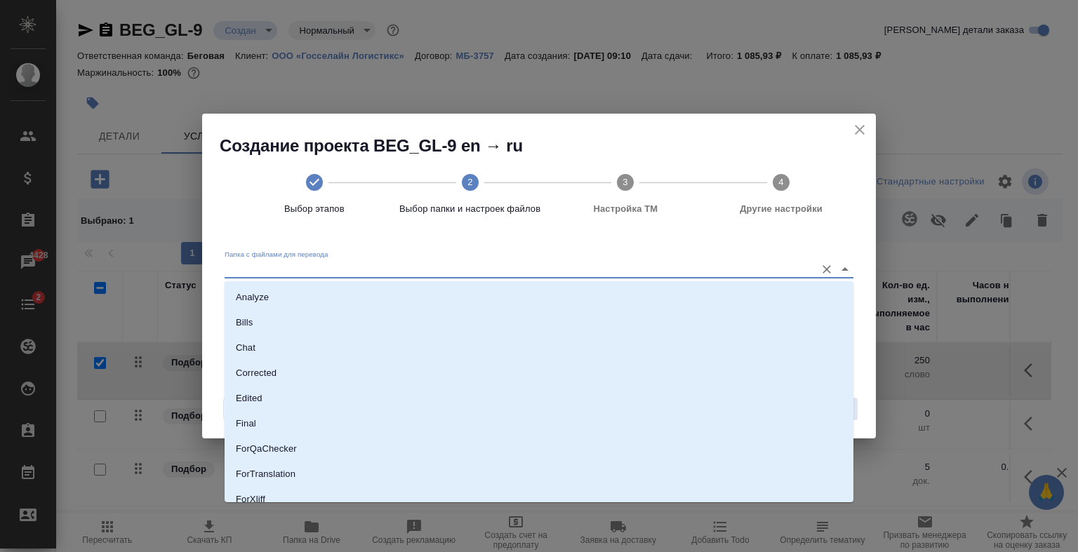
click at [721, 276] on input "Папка с файлами для перевода" at bounding box center [517, 269] width 584 height 17
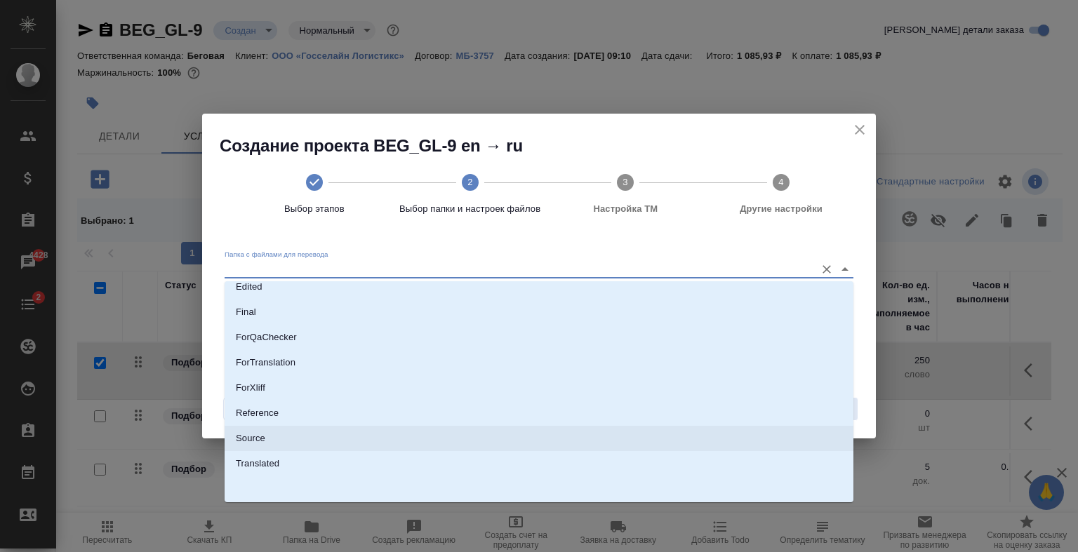
click at [379, 427] on li "Source" at bounding box center [539, 438] width 629 height 25
type input "Source"
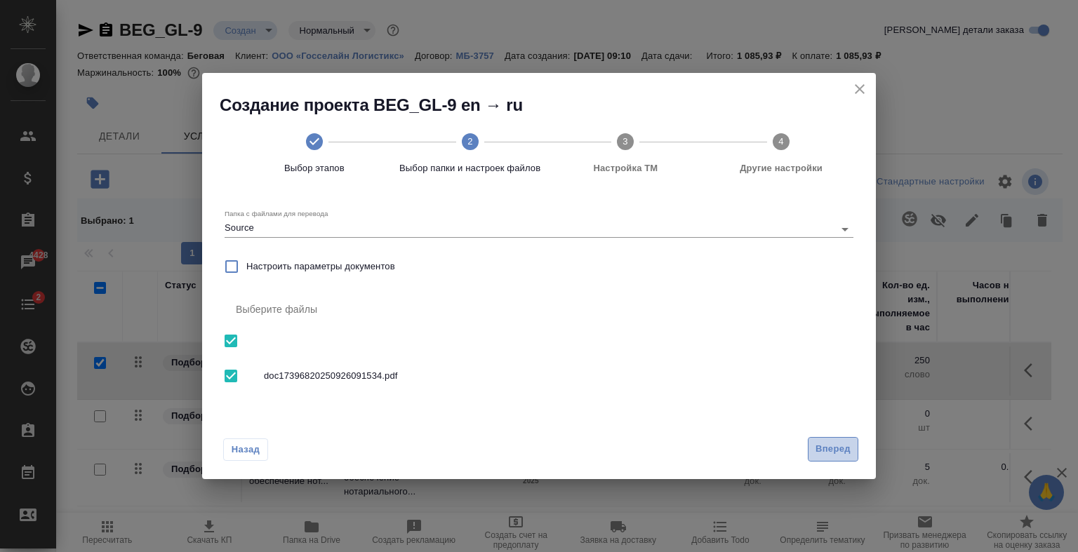
click at [845, 450] on span "Вперед" at bounding box center [832, 449] width 35 height 16
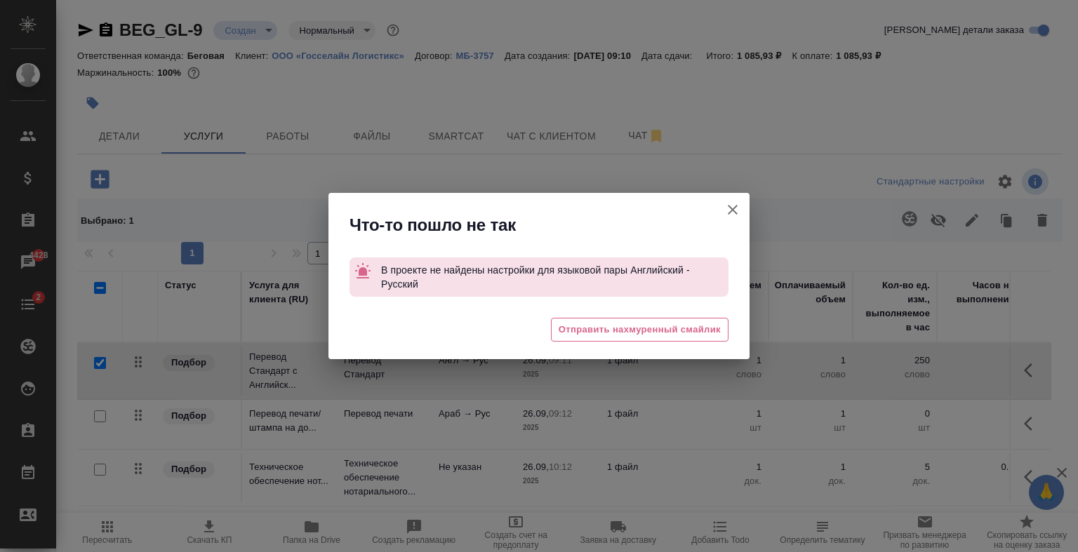
click at [736, 211] on icon "button" at bounding box center [732, 209] width 17 height 17
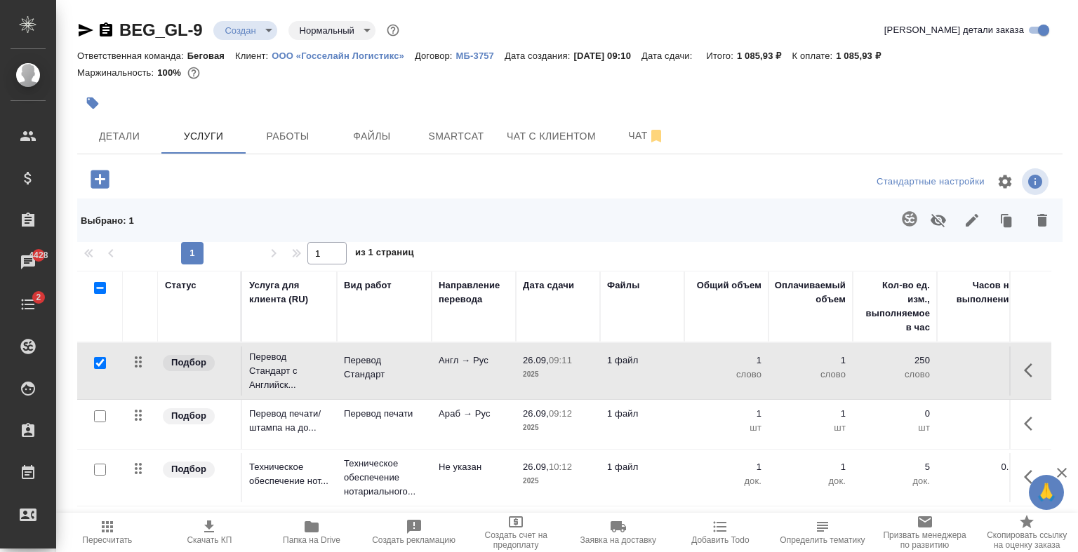
click at [413, 382] on td "Перевод Стандарт" at bounding box center [384, 371] width 95 height 49
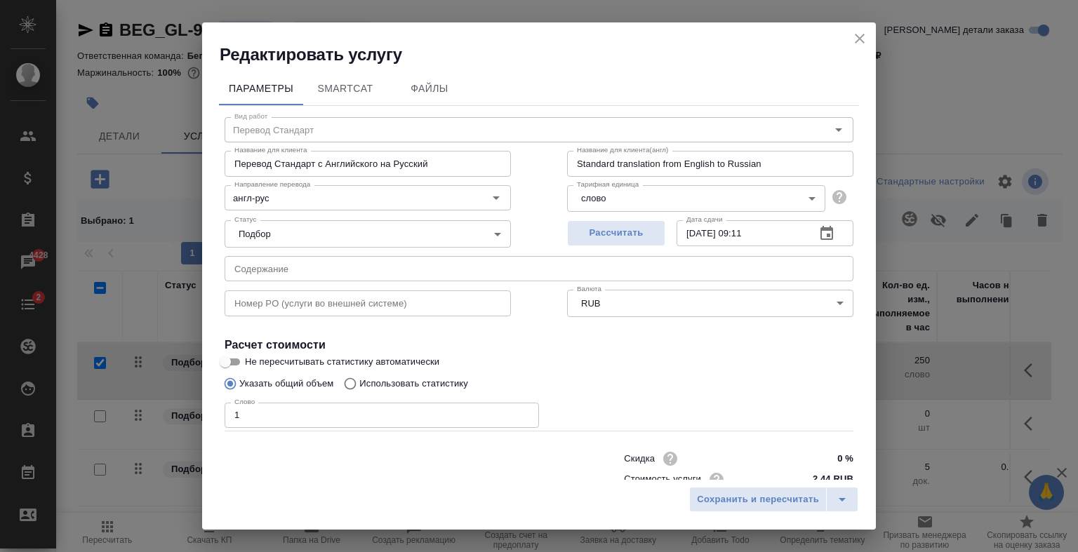
click at [417, 385] on p "Использовать статистику" at bounding box center [413, 384] width 109 height 14
click at [359, 385] on input "Использовать статистику" at bounding box center [348, 384] width 22 height 27
radio input "true"
radio input "false"
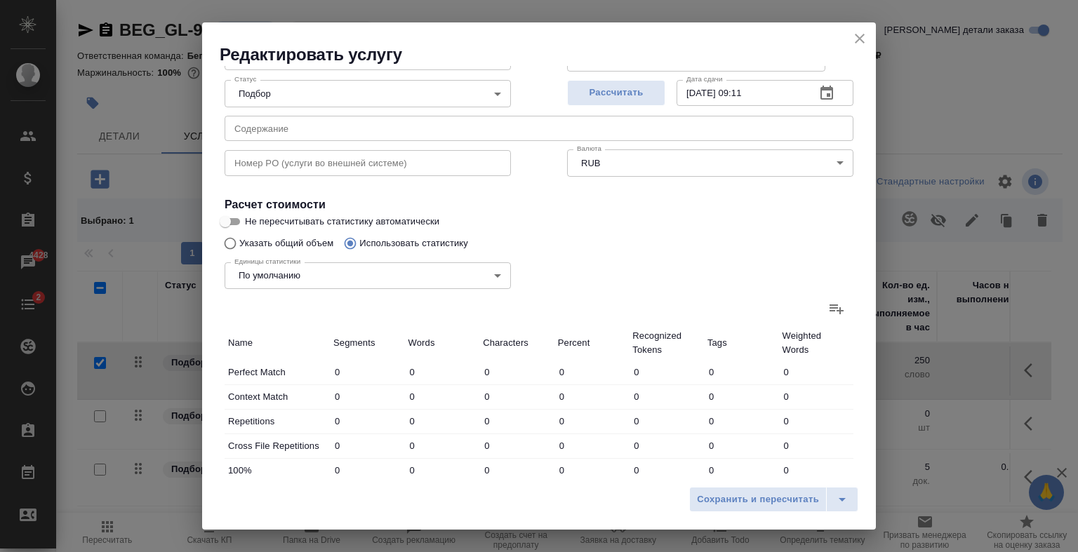
scroll to position [143, 0]
click at [828, 314] on icon at bounding box center [836, 306] width 17 height 17
click at [0, 0] on input "file" at bounding box center [0, 0] width 0 height 0
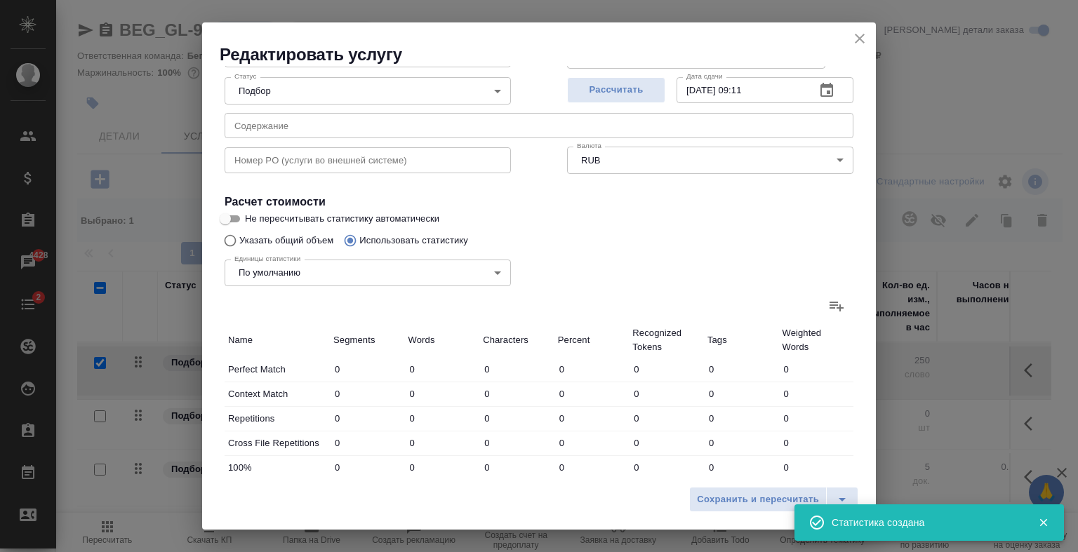
type input "9"
type input "55"
type input "334"
type input "1"
type input "3"
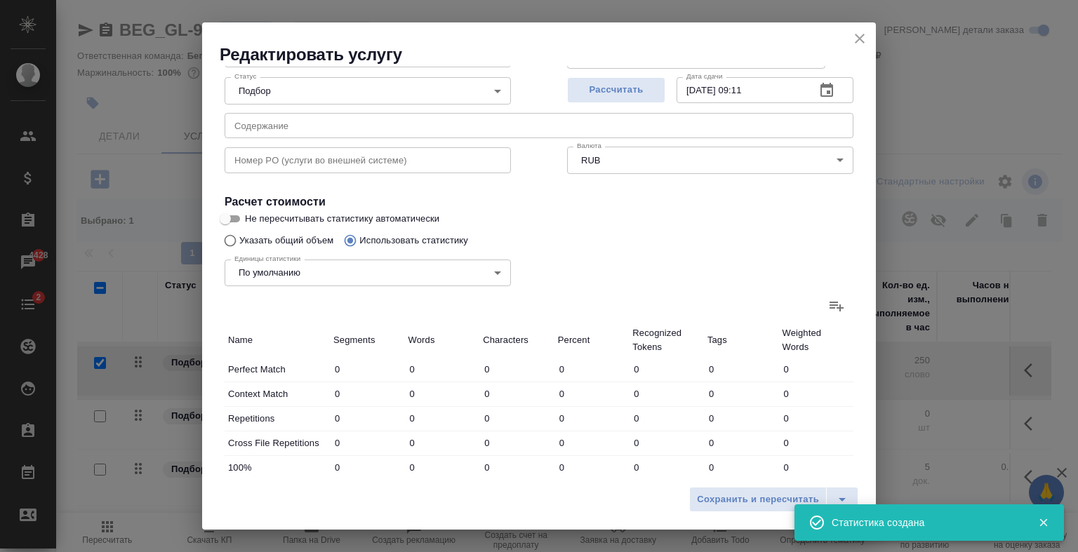
type input "26"
type input "19"
type input "40"
type input "235"
type input "36"
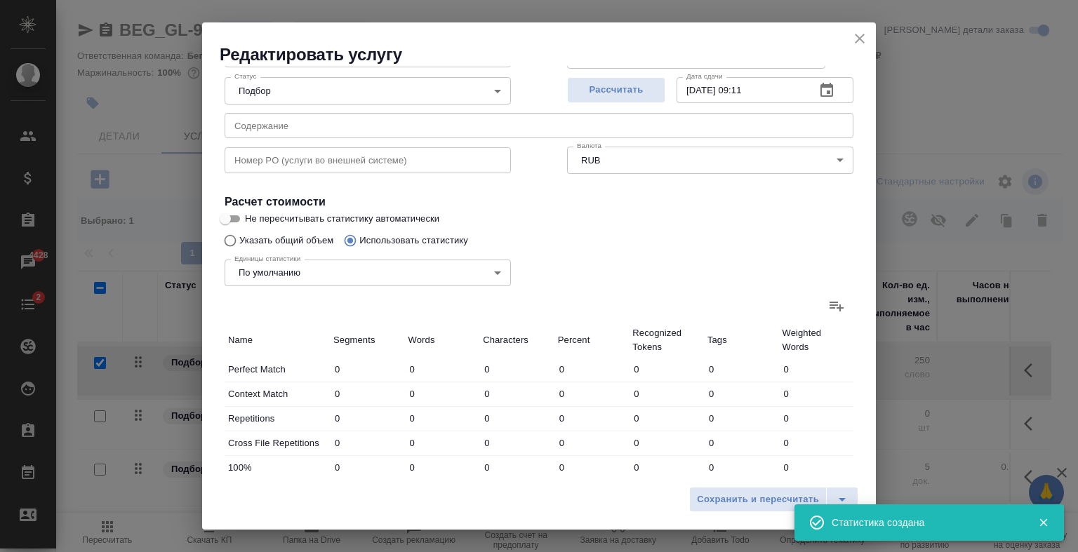
type input "86"
type input "494"
type input "3"
type input "7"
type input "32"
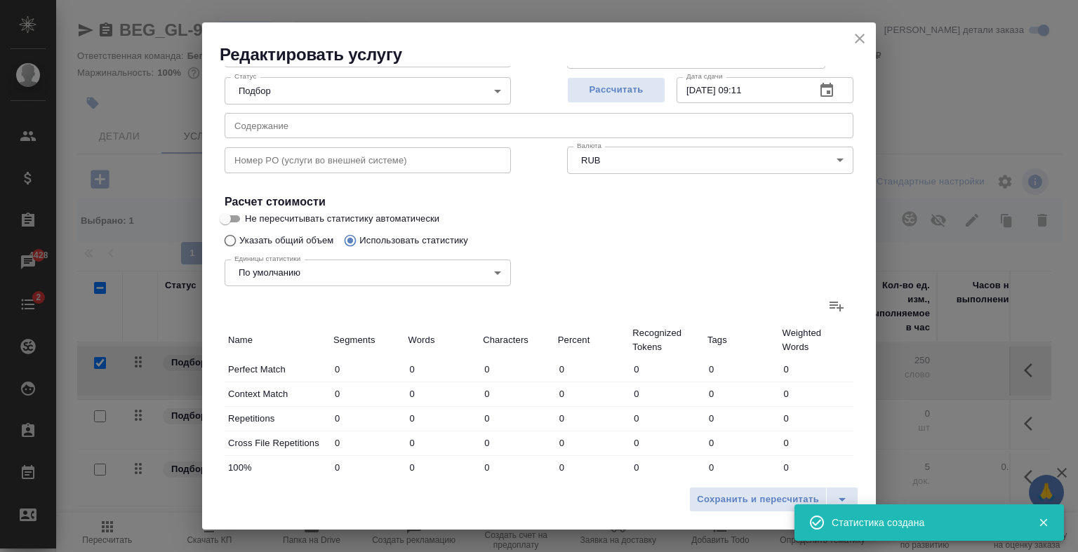
type input "4"
type input "19"
type input "136"
type input "84"
type input "323"
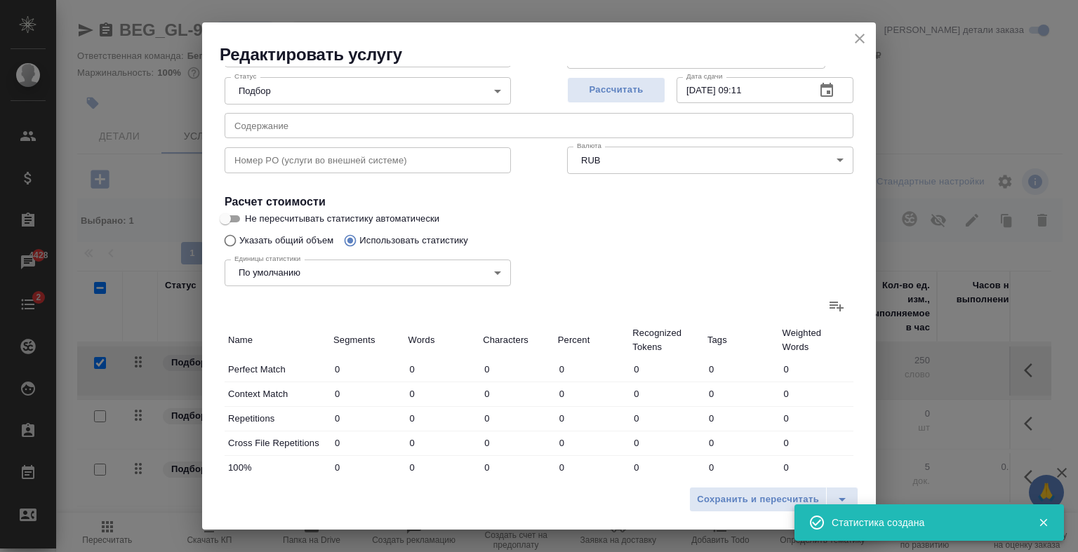
type input "1664"
type input "155"
type input "530"
type input "2895"
type input "156"
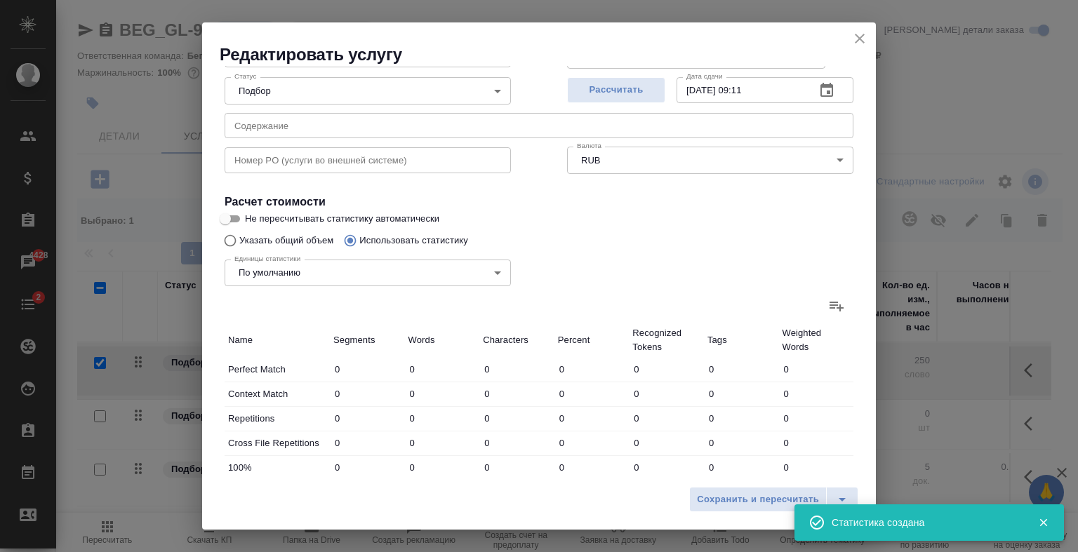
type input "533"
type input "2921"
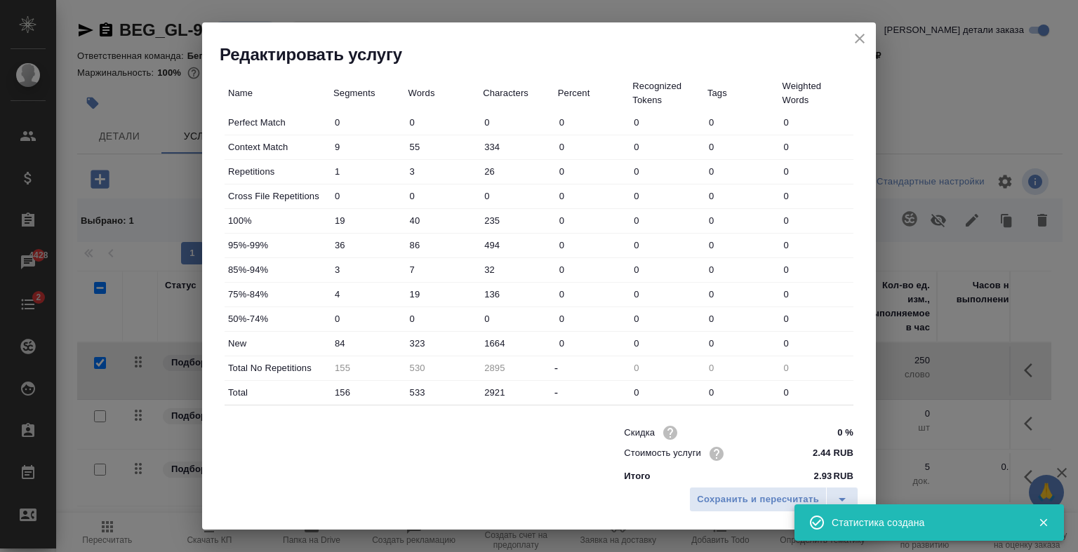
scroll to position [402, 0]
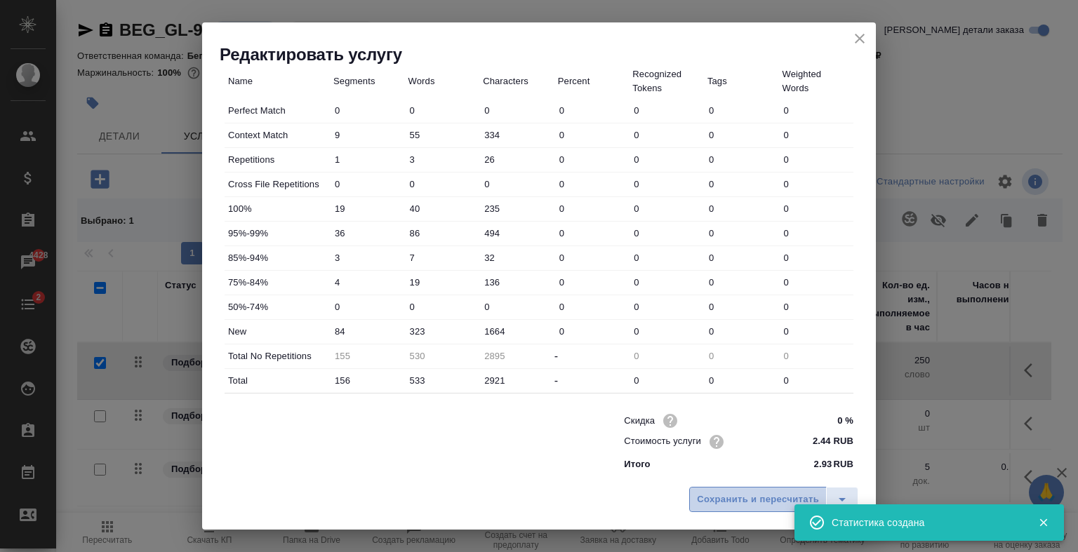
click at [721, 494] on span "Сохранить и пересчитать" at bounding box center [758, 500] width 122 height 16
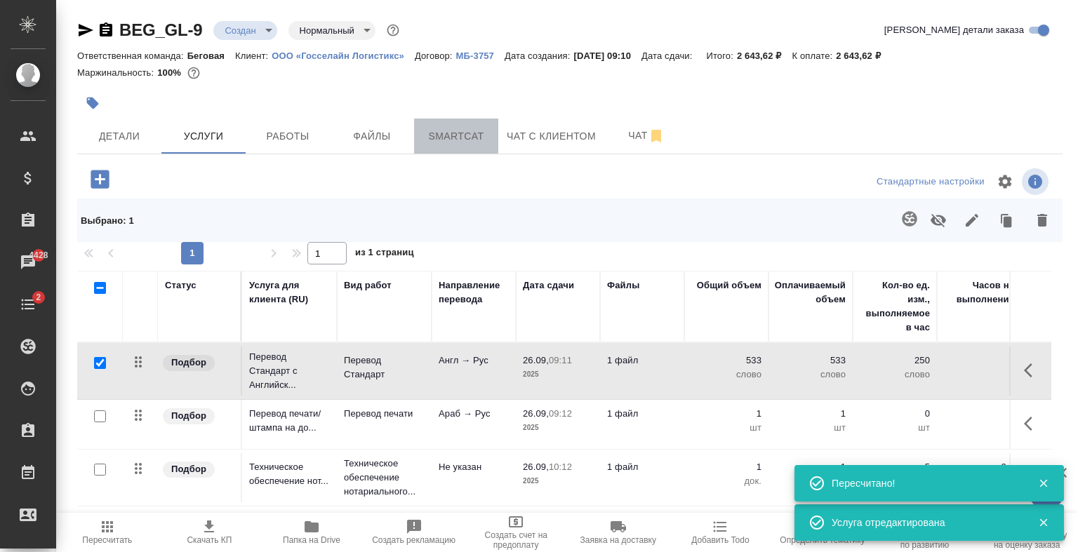
click at [461, 132] on span "Smartcat" at bounding box center [455, 137] width 67 height 18
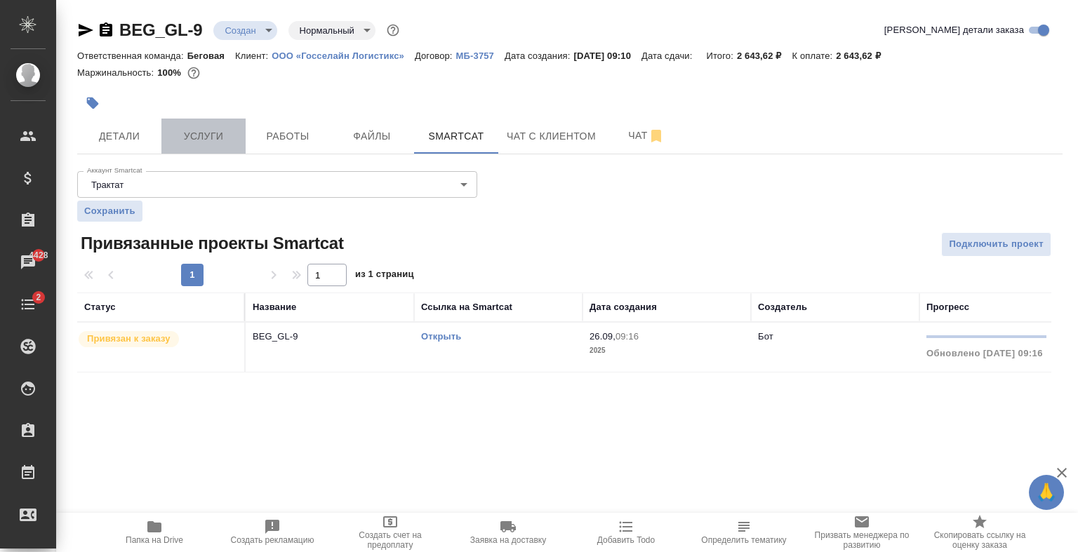
click at [196, 131] on span "Услуги" at bounding box center [203, 137] width 67 height 18
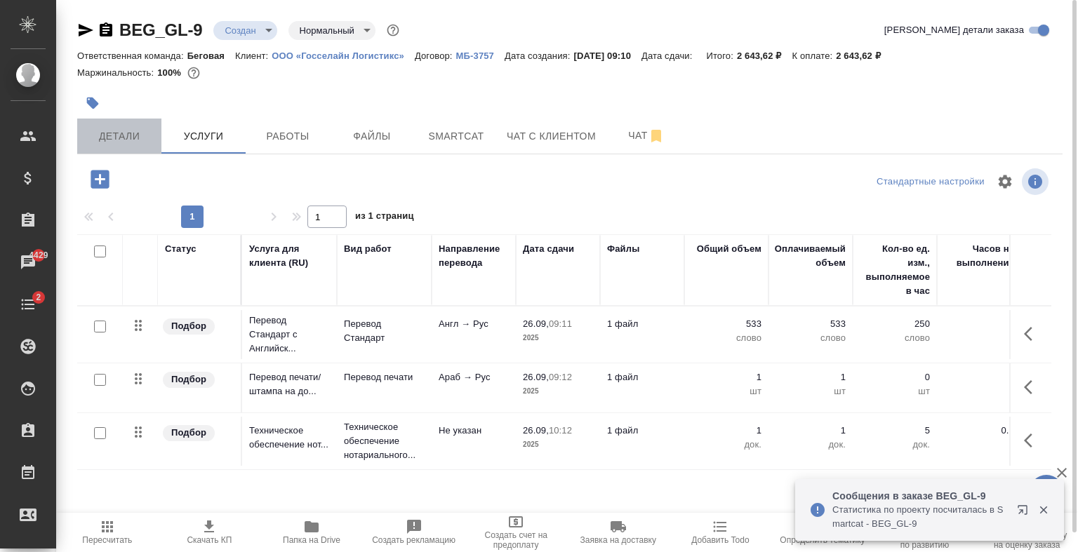
click at [122, 135] on span "Детали" at bounding box center [119, 137] width 67 height 18
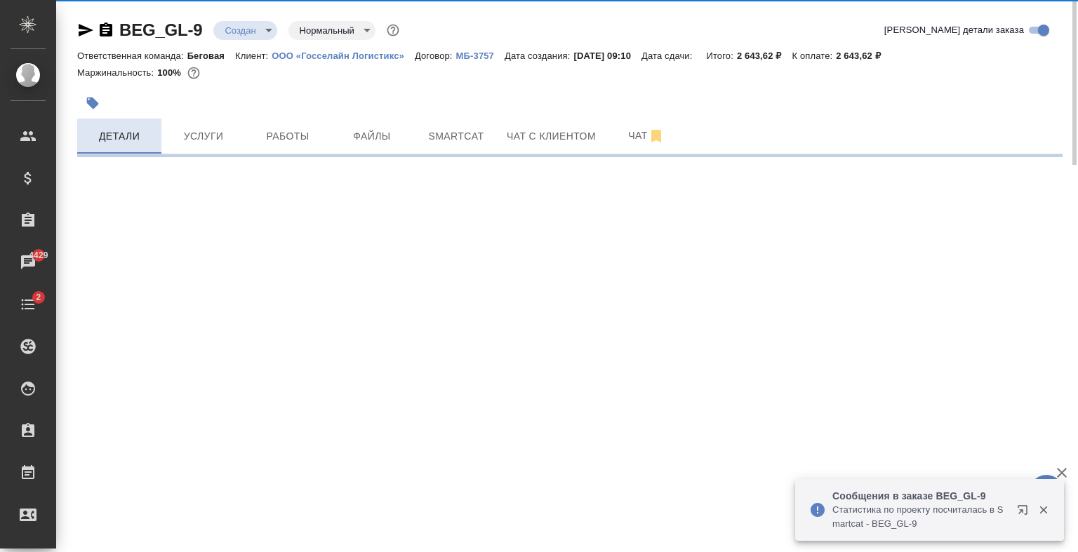
select select "RU"
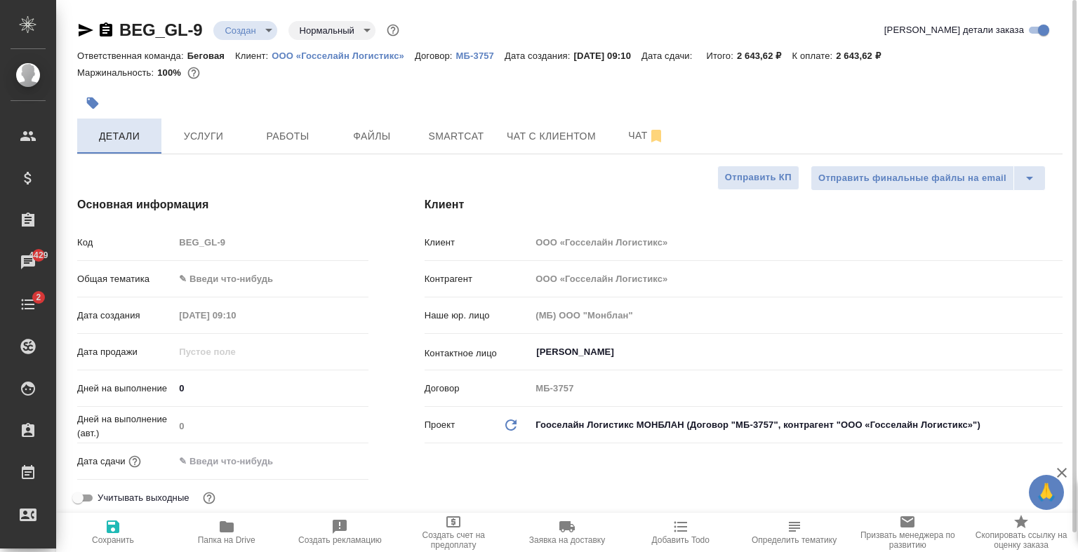
type textarea "x"
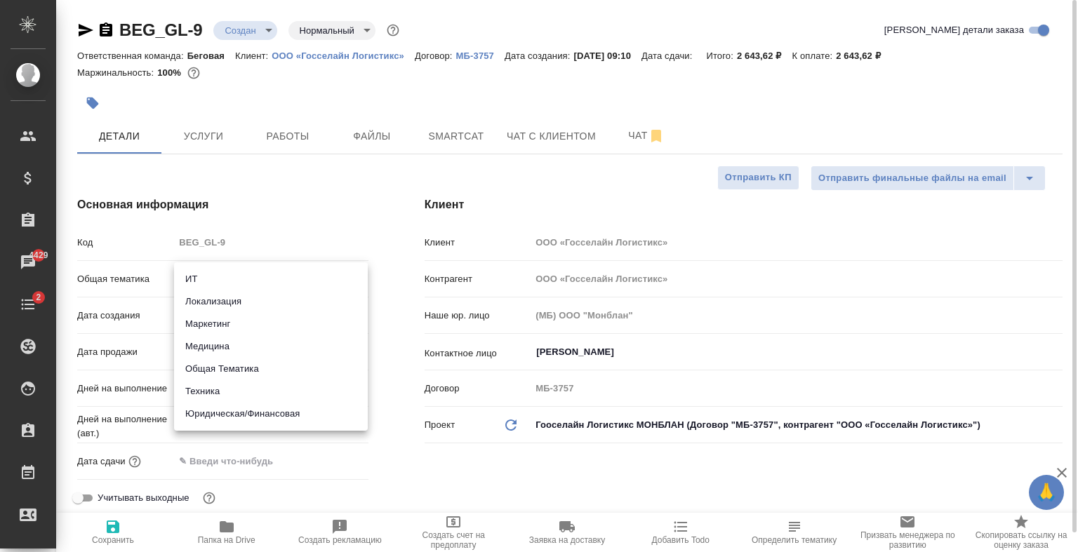
click at [272, 289] on body "🙏 .cls-1 fill:#fff; AWATERA Antonova Kristina Клиенты Спецификации Заказы 4429 …" at bounding box center [539, 276] width 1078 height 552
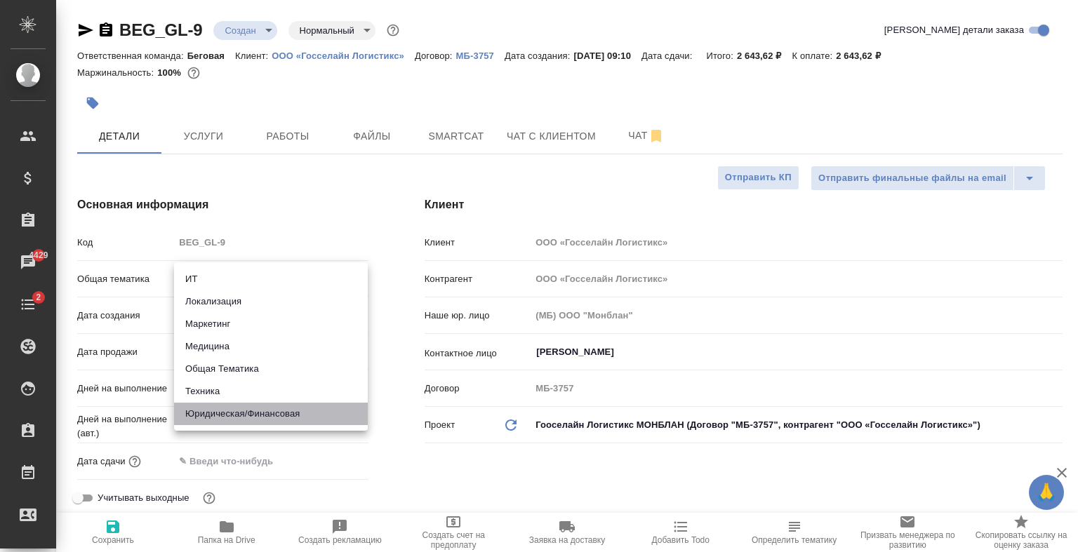
click at [257, 417] on li "Юридическая/Финансовая" at bounding box center [271, 414] width 194 height 22
type input "yr-fn"
type textarea "x"
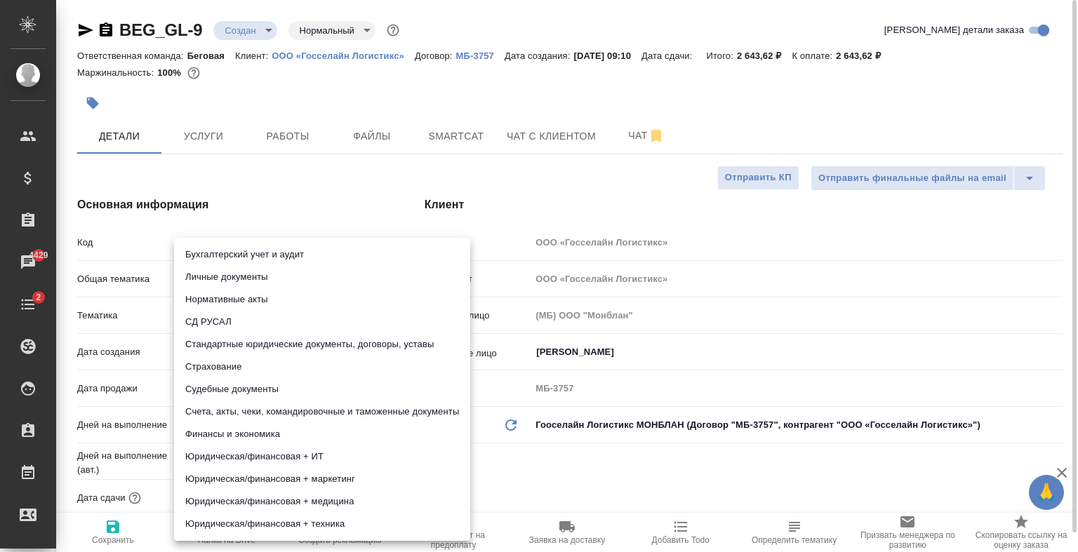
click at [258, 303] on body "🙏 .cls-1 fill:#fff; AWATERA Antonova Kristina Клиенты Спецификации Заказы 4429 …" at bounding box center [539, 276] width 1078 height 552
click at [276, 340] on li "Стандартные юридические документы, договоры, уставы" at bounding box center [322, 344] width 296 height 22
type textarea "x"
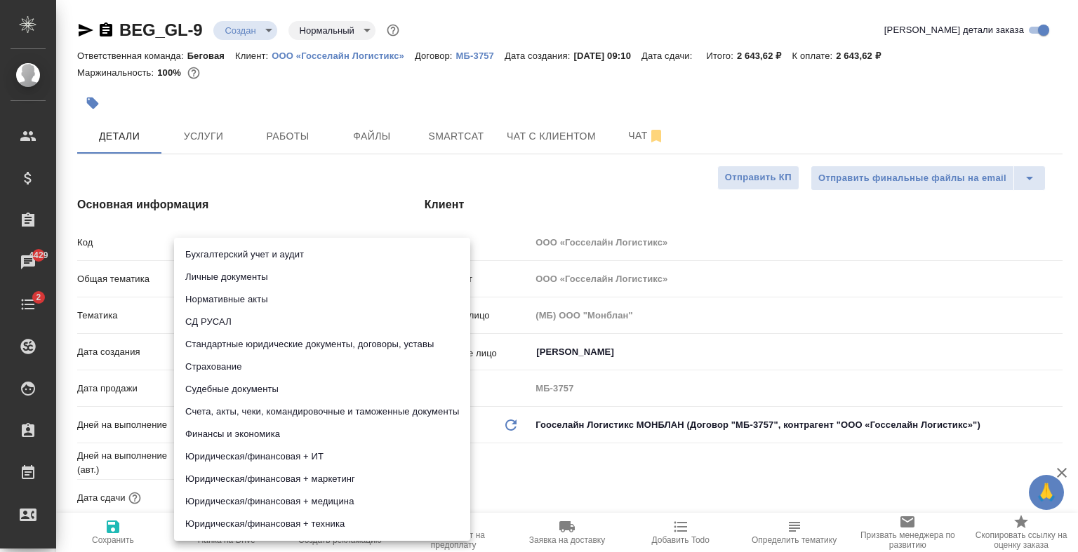
type input "5f647205b73bc97568ca66bf"
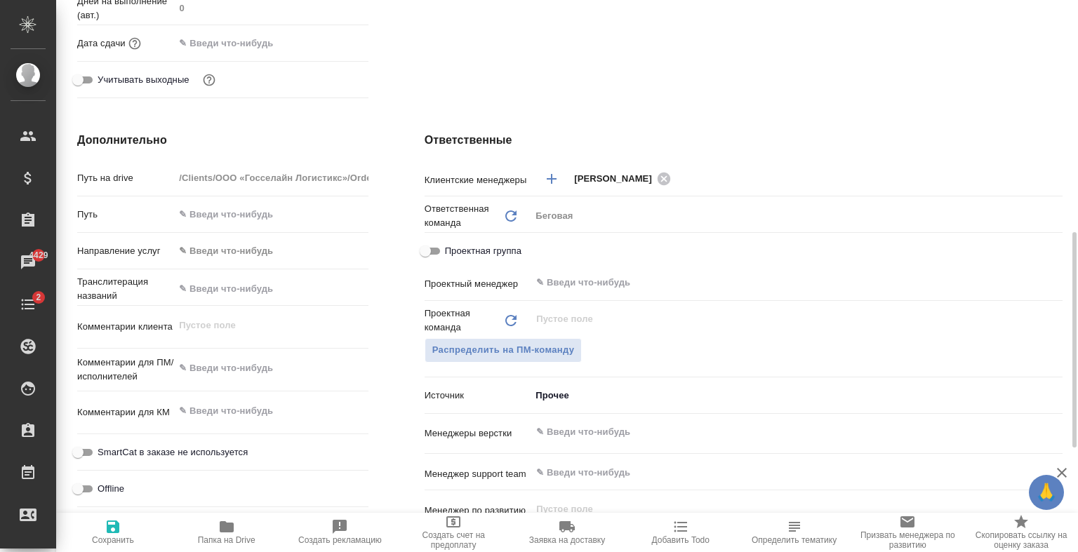
scroll to position [511, 0]
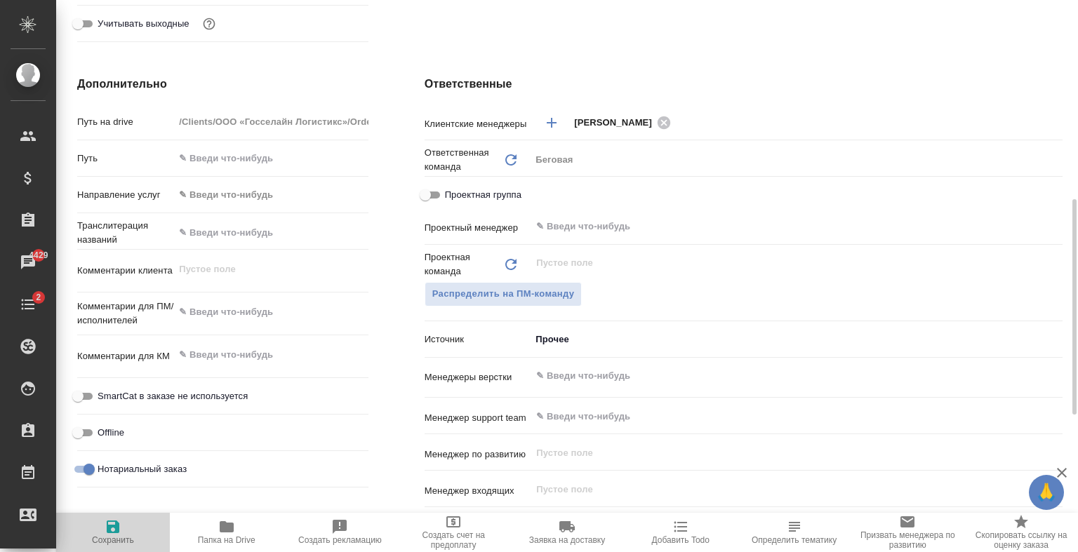
click at [125, 528] on span "Сохранить" at bounding box center [113, 532] width 97 height 27
type textarea "x"
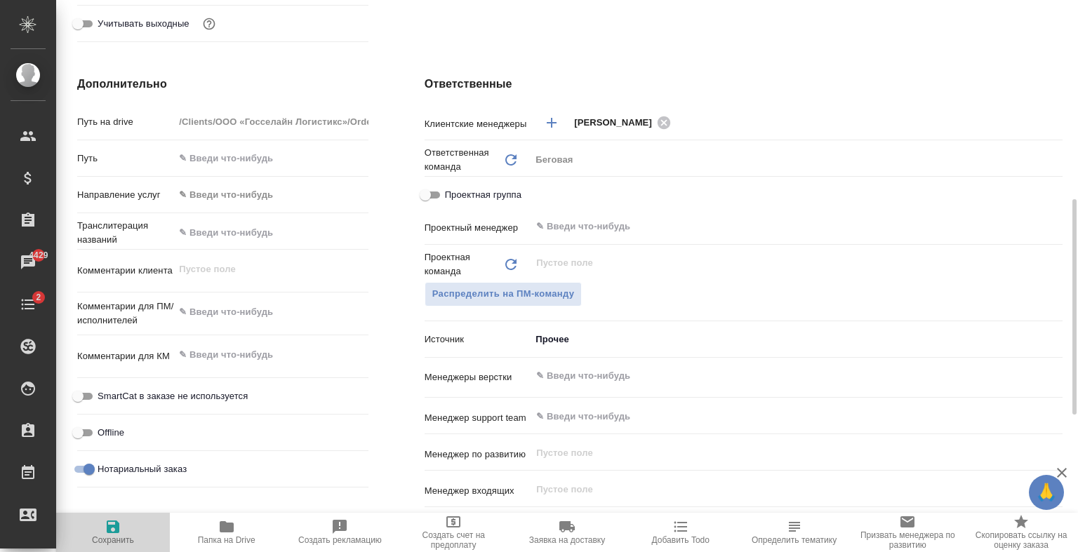
type textarea "x"
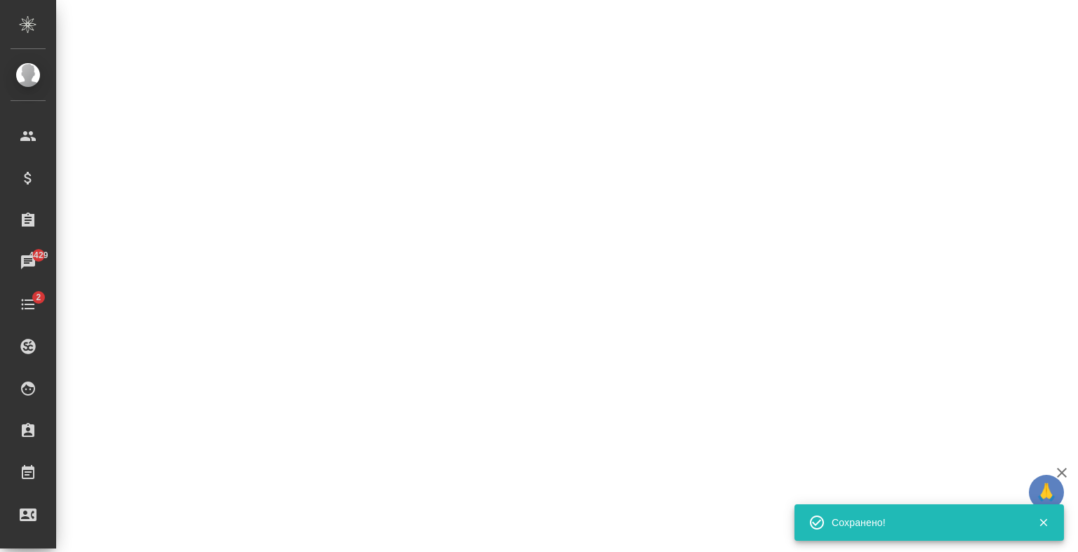
select select "RU"
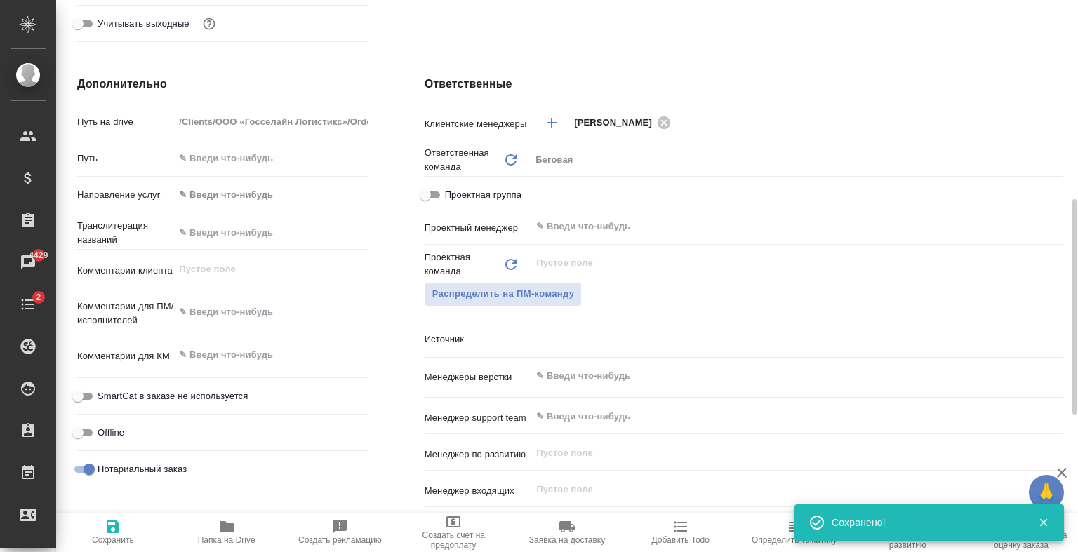
type textarea "x"
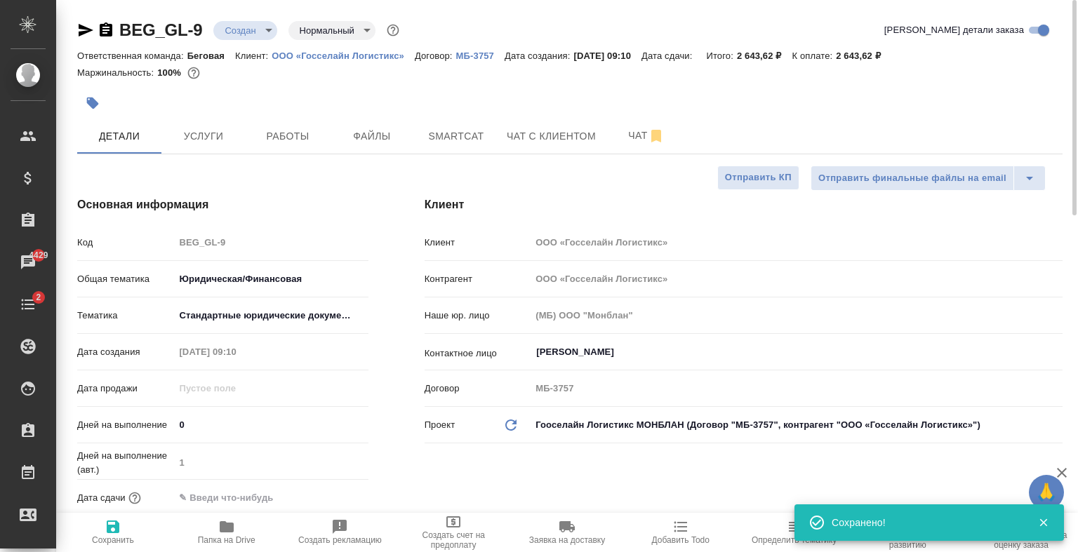
scroll to position [0, 0]
type textarea "x"
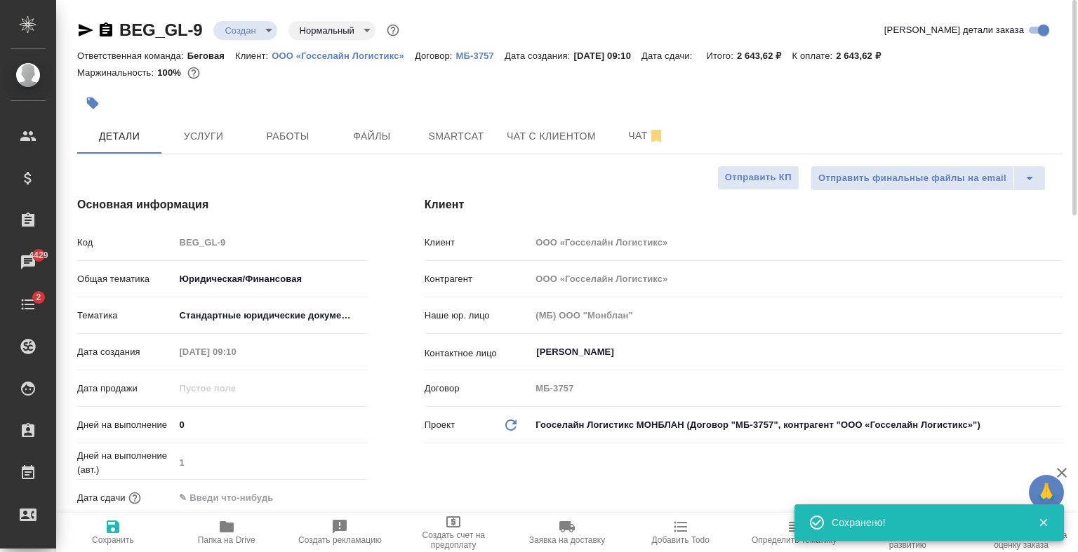
type textarea "x"
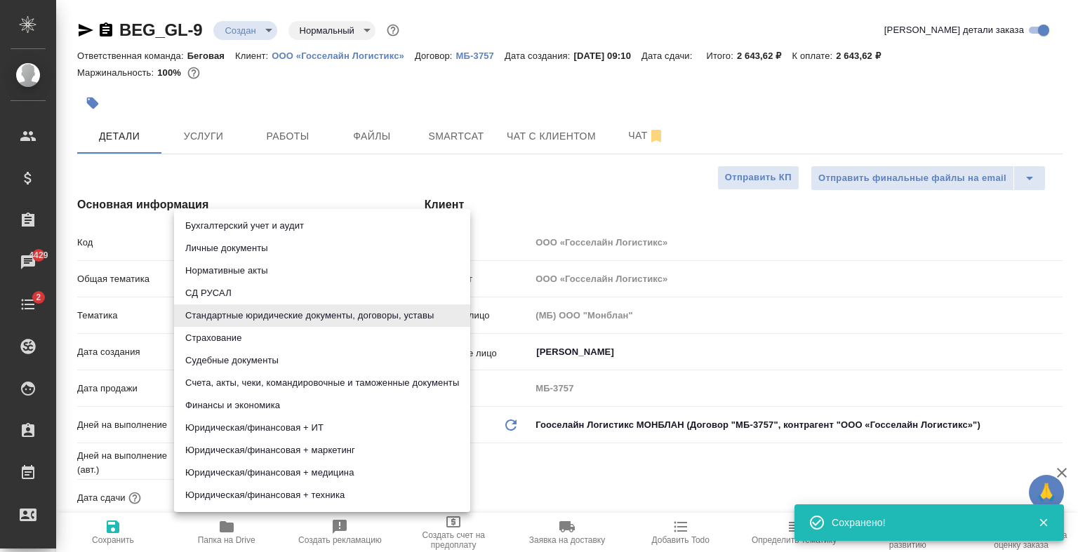
click at [286, 315] on body "🙏 .cls-1 fill:#fff; AWATERA Antonova Kristina Клиенты Спецификации Заказы 4429 …" at bounding box center [539, 276] width 1078 height 552
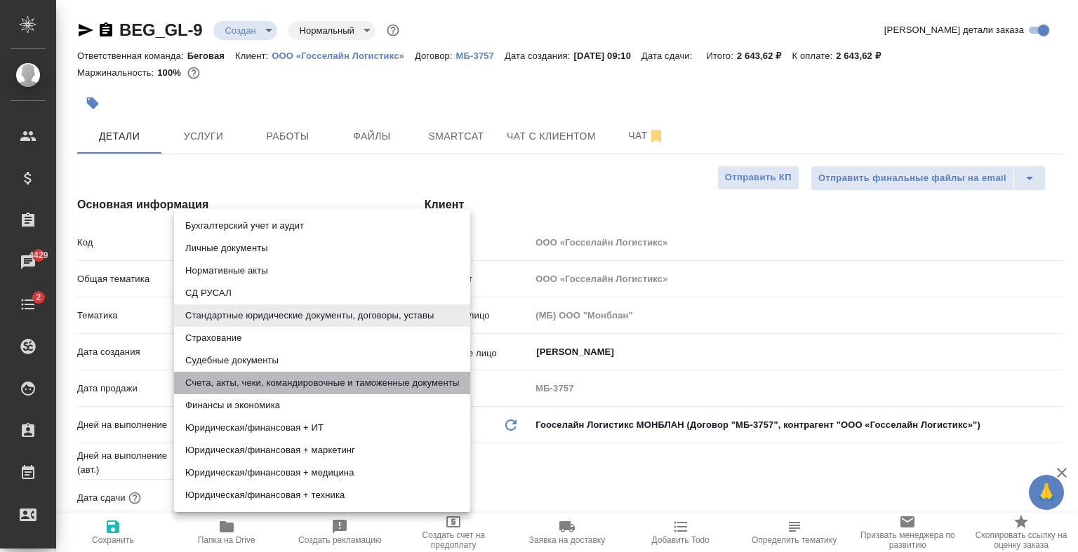
click at [287, 381] on li "Счета, акты, чеки, командировочные и таможенные документы" at bounding box center [322, 383] width 296 height 22
type input "5f647205b73bc97568ca66c0"
type textarea "x"
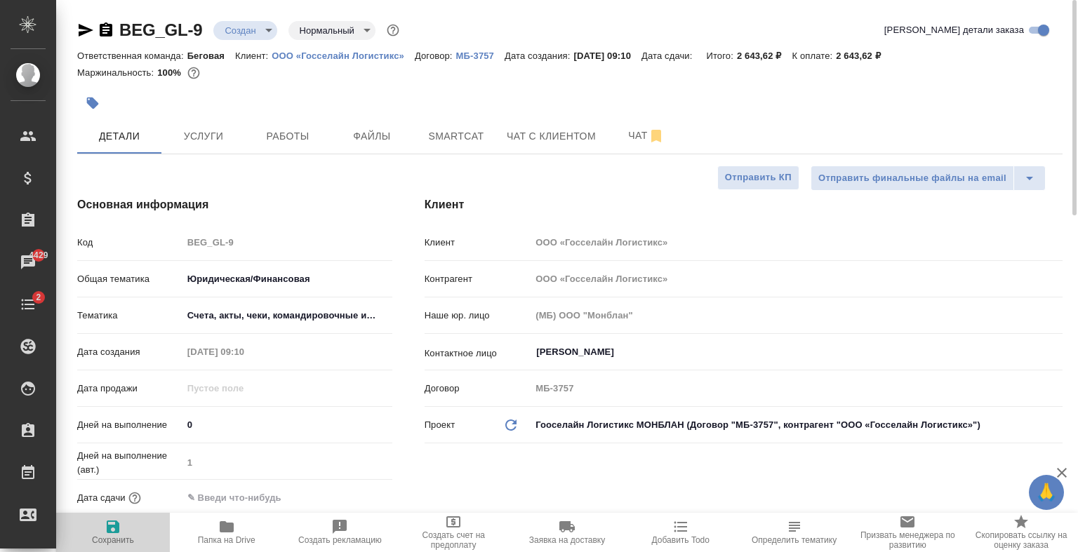
click at [121, 528] on span "Сохранить" at bounding box center [113, 532] width 97 height 27
type textarea "x"
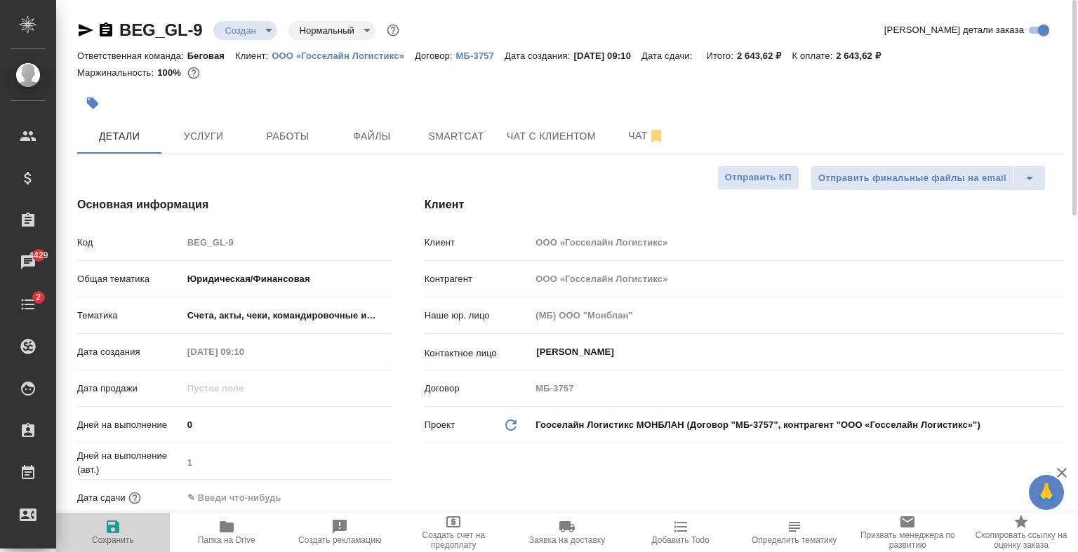
type textarea "x"
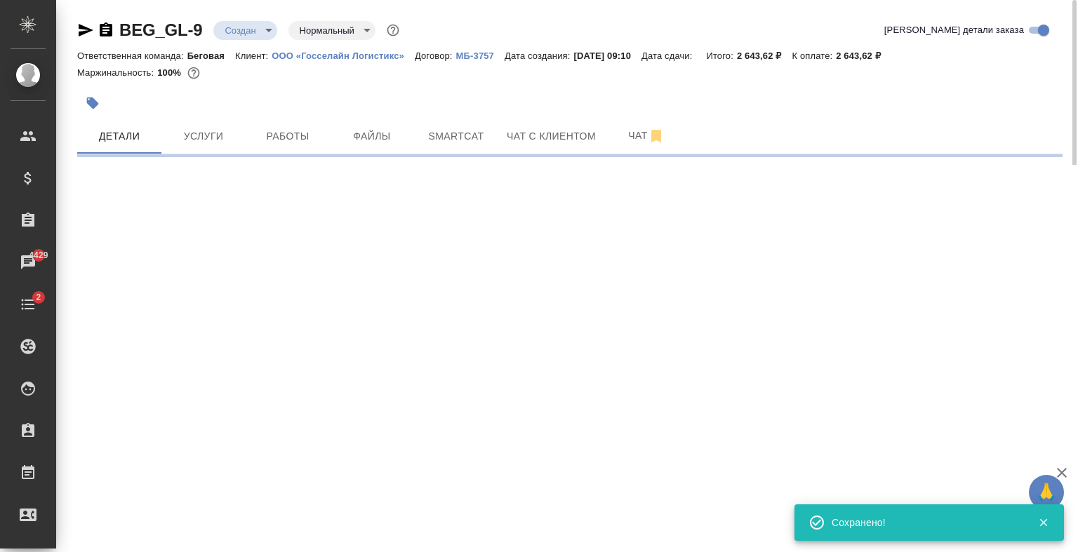
select select "RU"
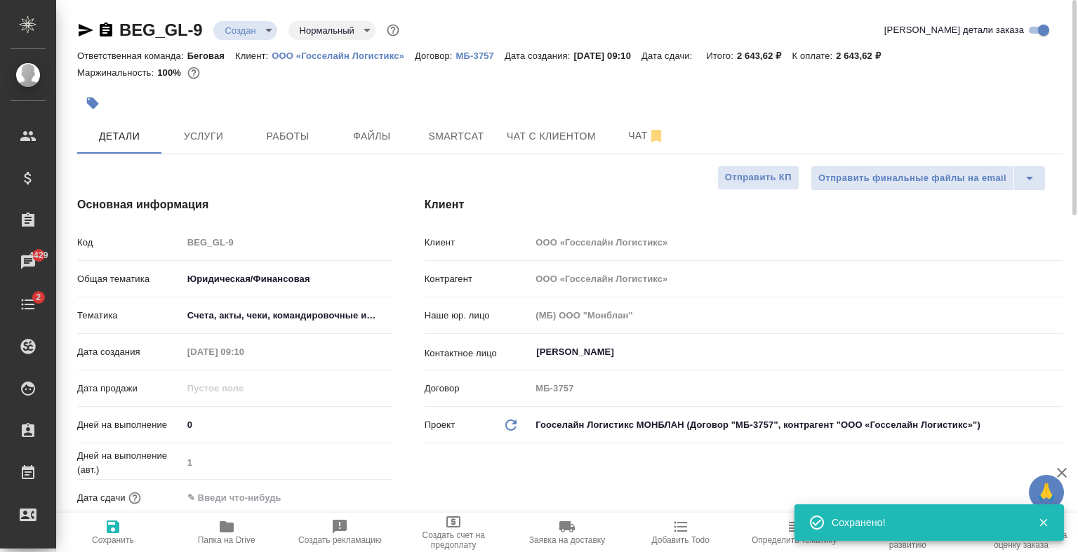
type textarea "x"
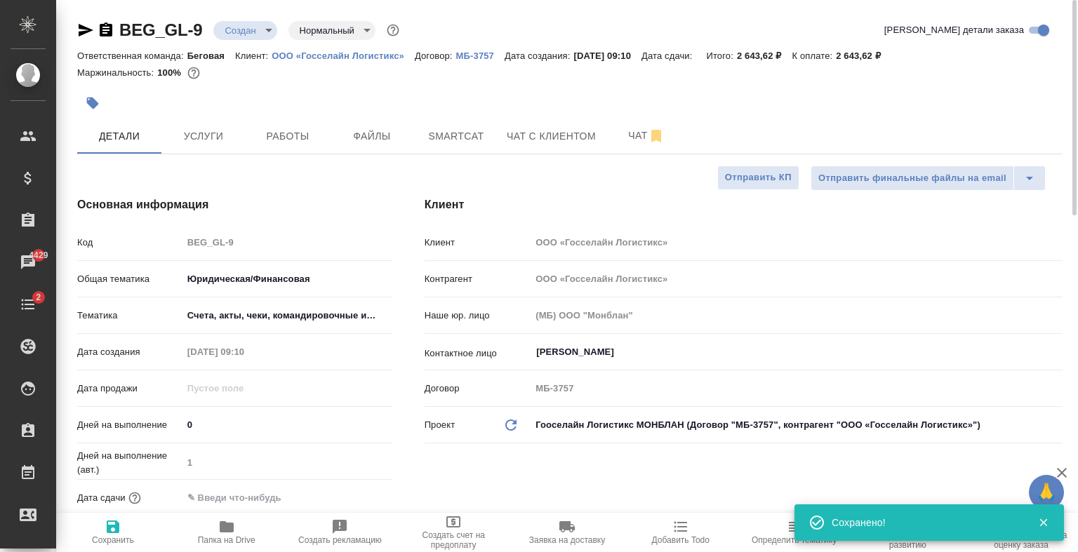
type textarea "x"
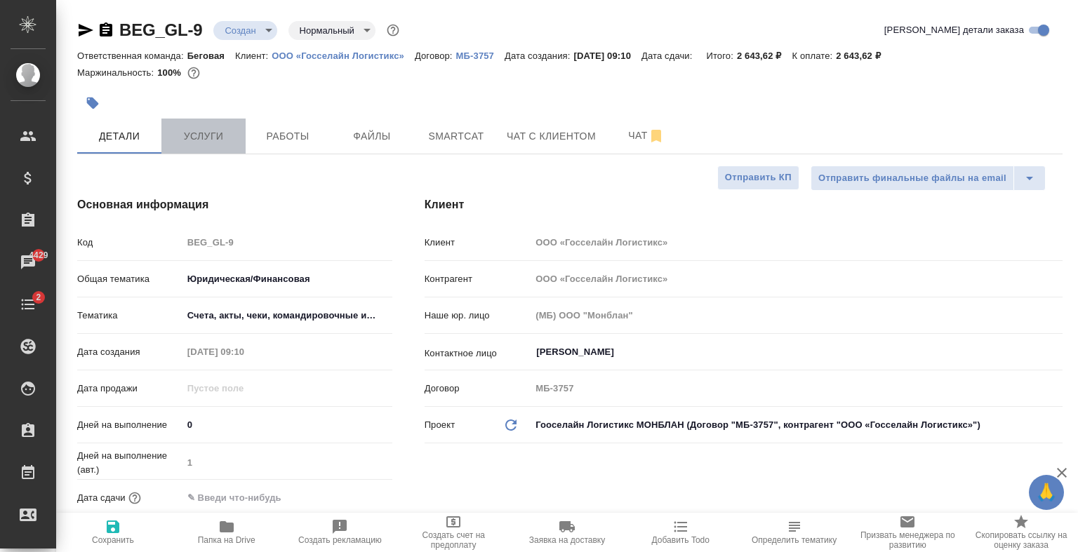
click at [210, 147] on button "Услуги" at bounding box center [203, 136] width 84 height 35
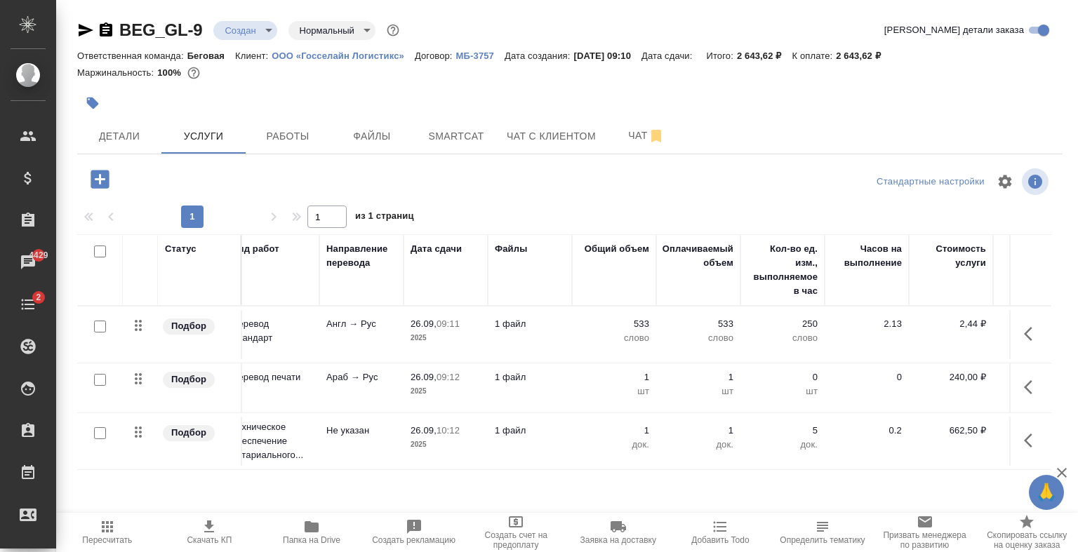
scroll to position [0, 118]
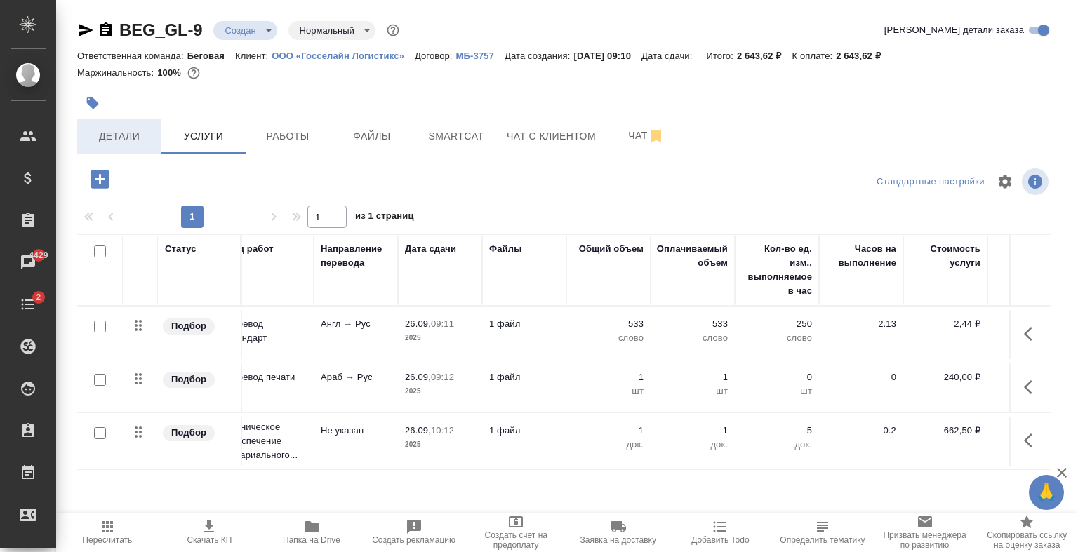
click at [139, 145] on button "Детали" at bounding box center [119, 136] width 84 height 35
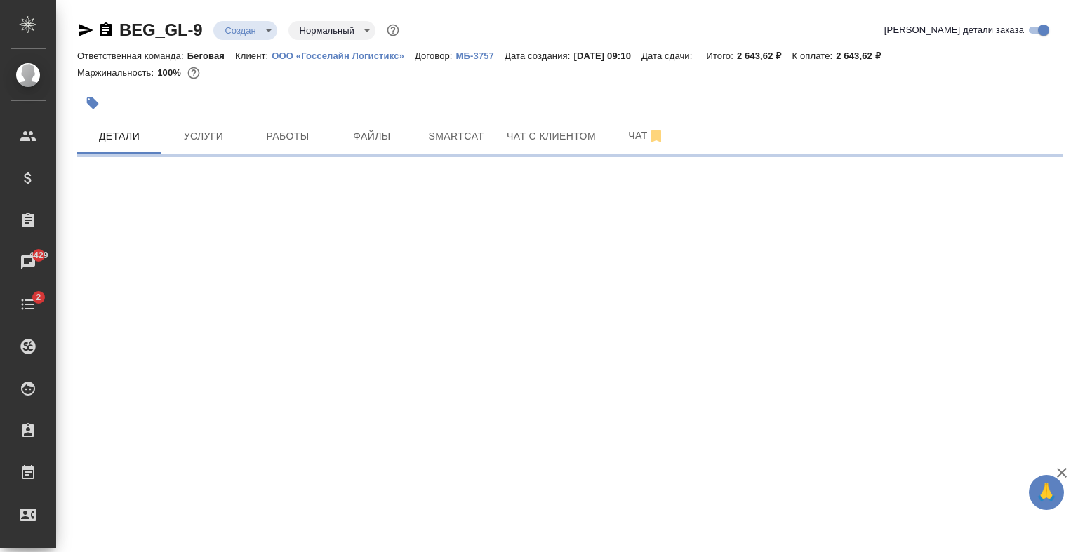
select select "RU"
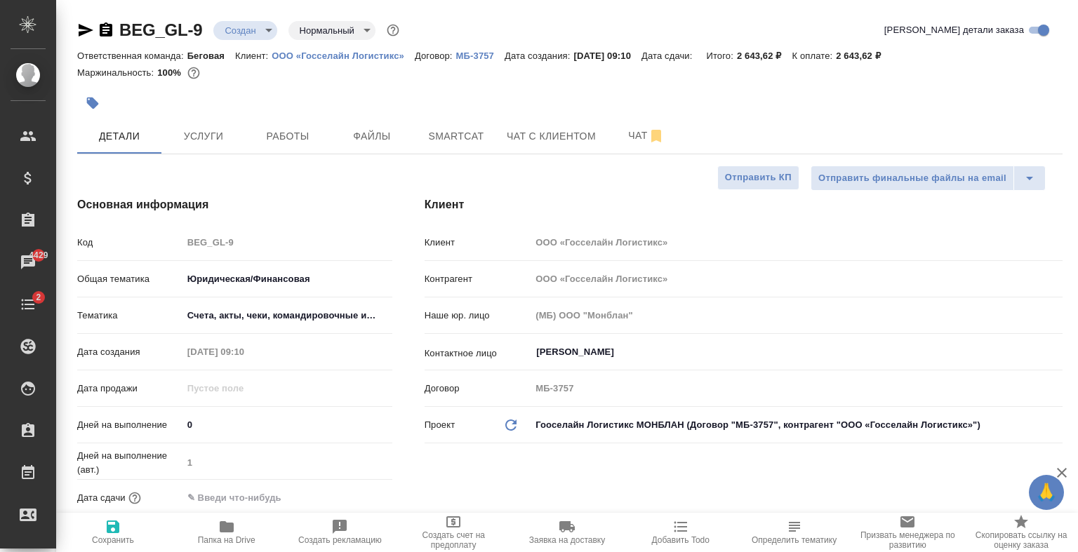
type textarea "x"
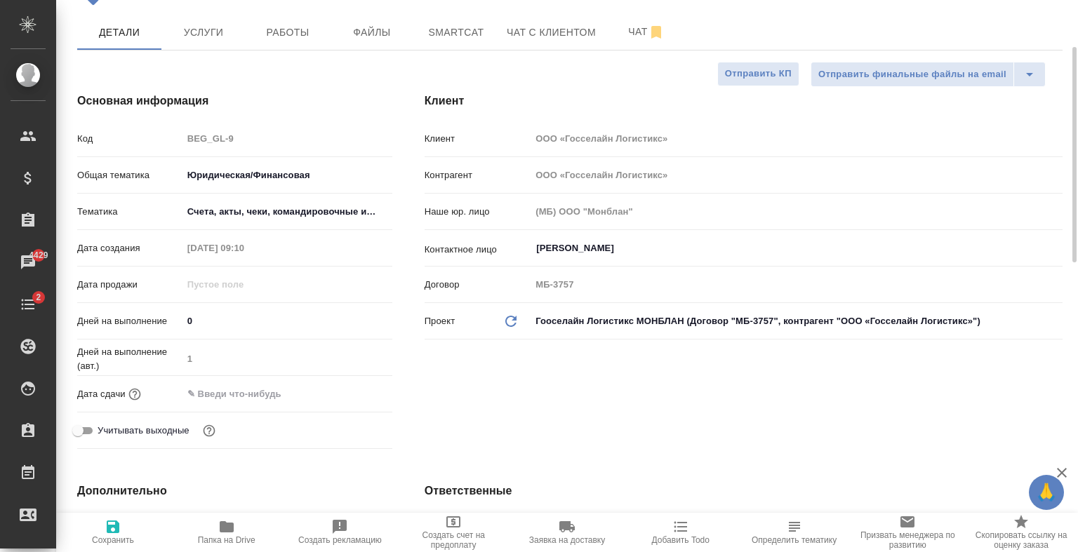
scroll to position [109, 0]
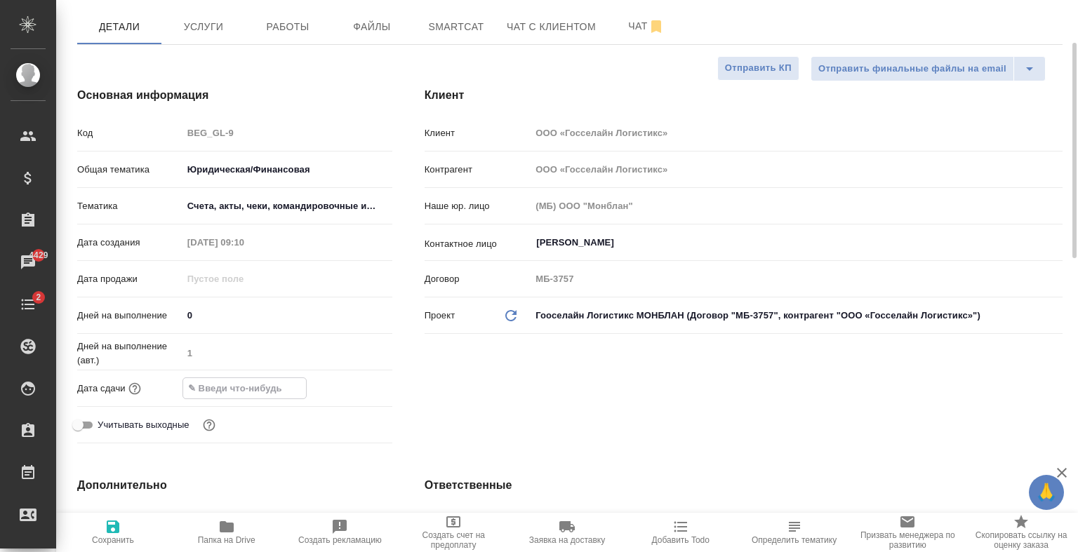
click at [244, 388] on input "text" at bounding box center [244, 388] width 123 height 20
click at [358, 388] on icon "button" at bounding box center [351, 388] width 17 height 17
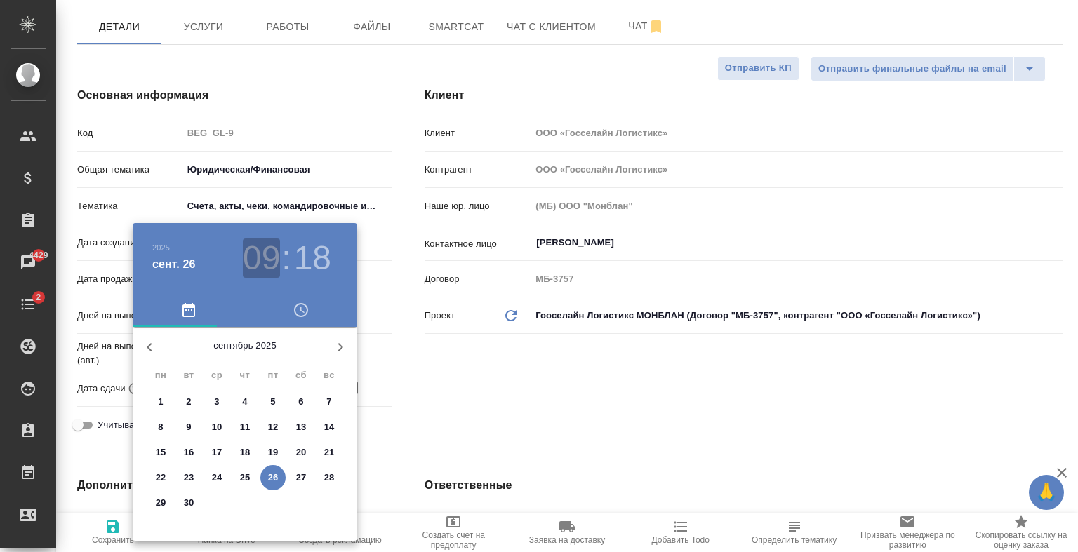
click at [261, 256] on h3 "09" at bounding box center [261, 258] width 37 height 39
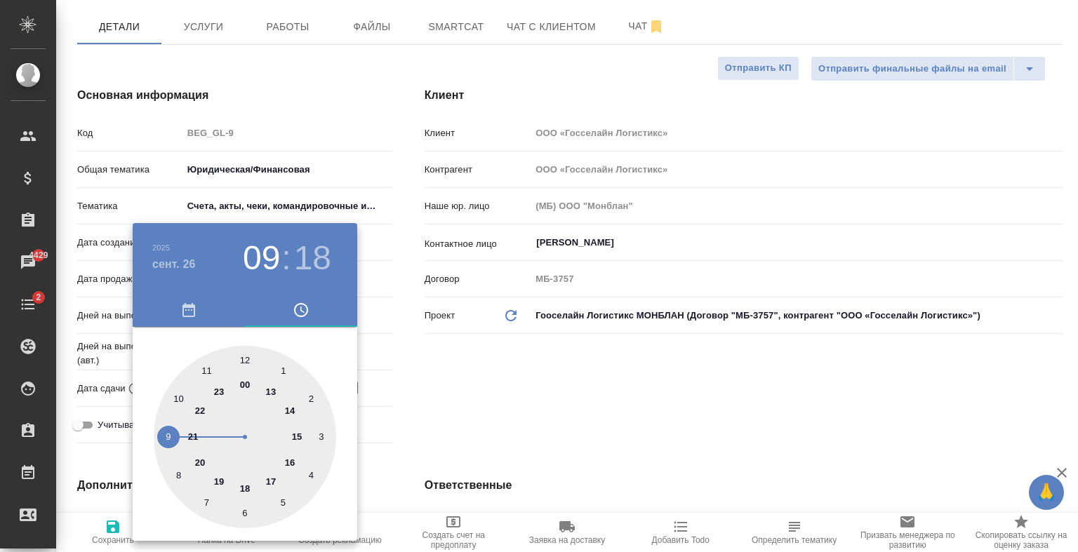
click at [292, 460] on div at bounding box center [245, 437] width 182 height 182
type input "26.09.2025 16:18"
type textarea "x"
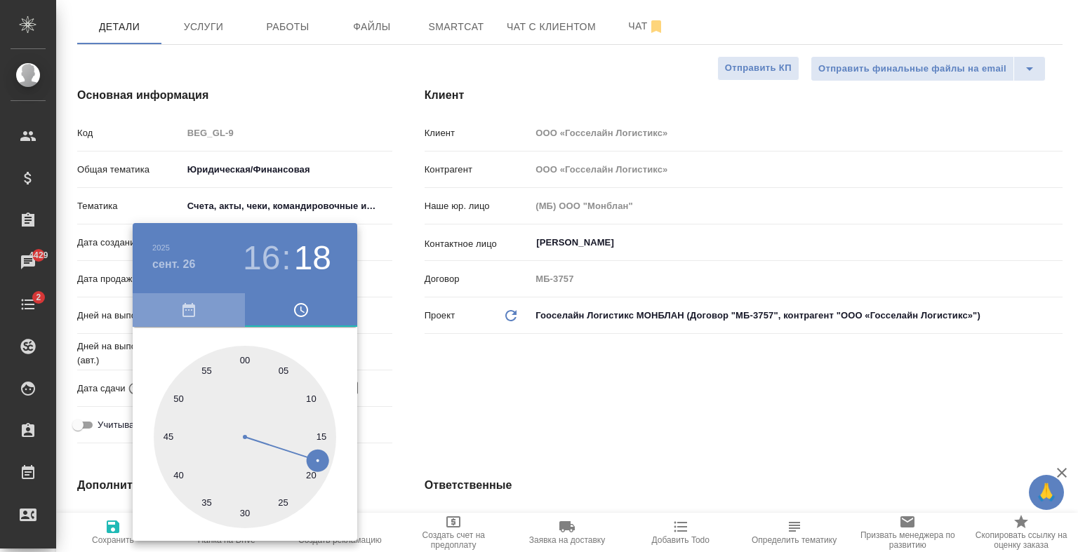
click at [188, 312] on icon "button" at bounding box center [188, 310] width 17 height 17
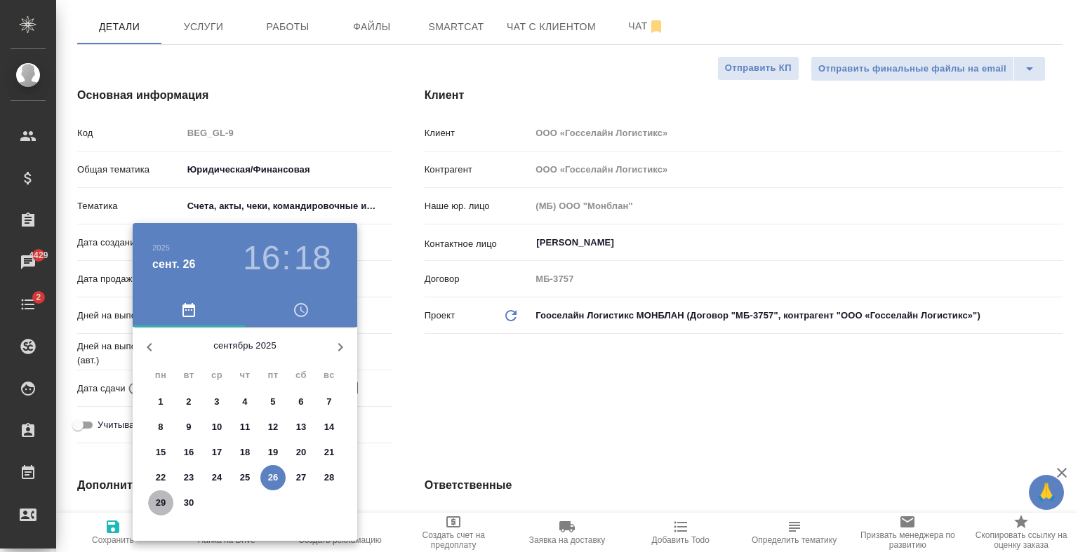
click at [156, 502] on p "29" at bounding box center [161, 503] width 11 height 14
type input "29.09.2025 16:18"
type textarea "x"
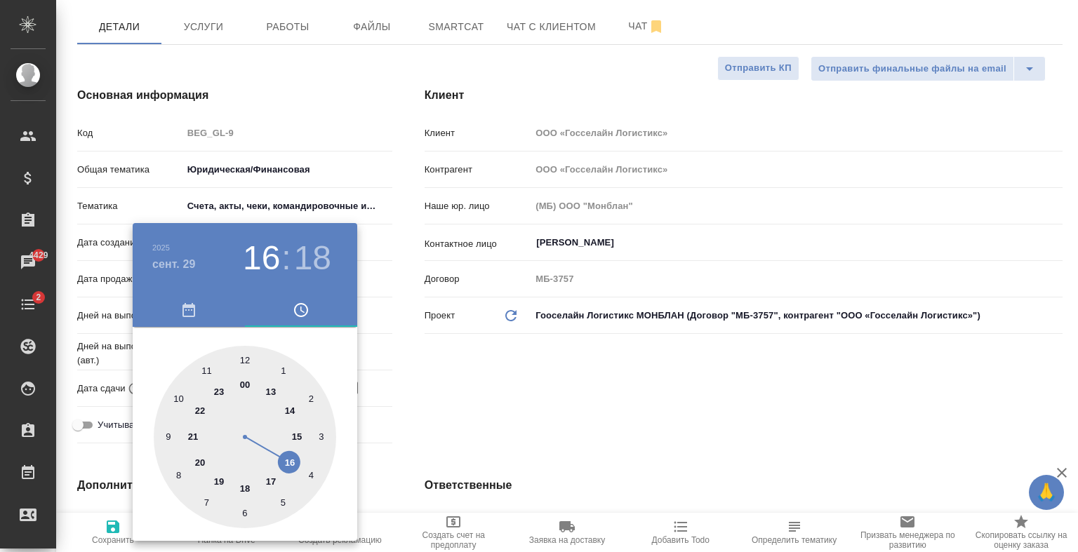
click at [290, 413] on div at bounding box center [245, 437] width 182 height 182
type input "29.09.2025 14:18"
type textarea "x"
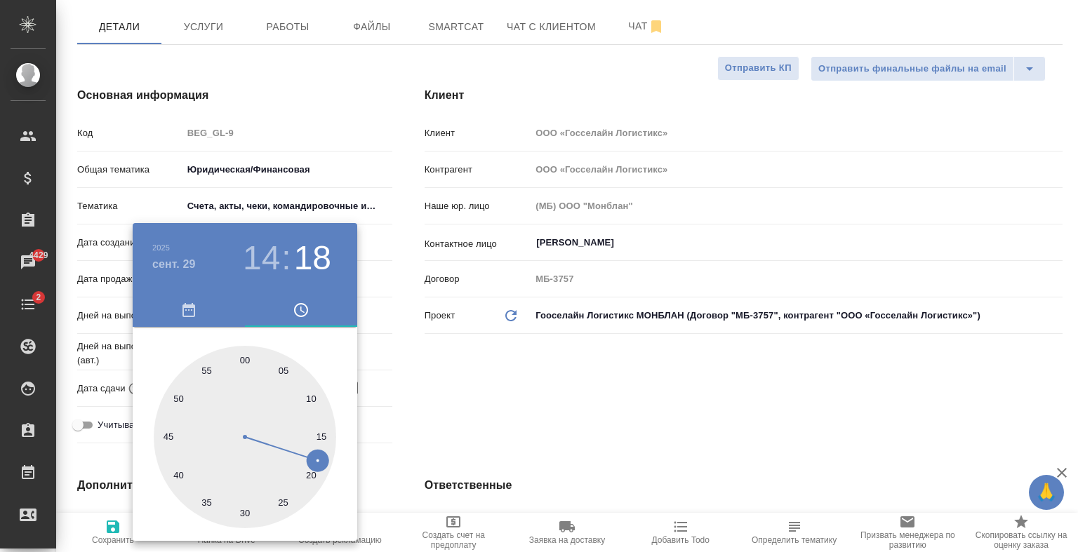
click at [246, 358] on div at bounding box center [245, 437] width 182 height 182
type input "29.09.2025 14:00"
type textarea "x"
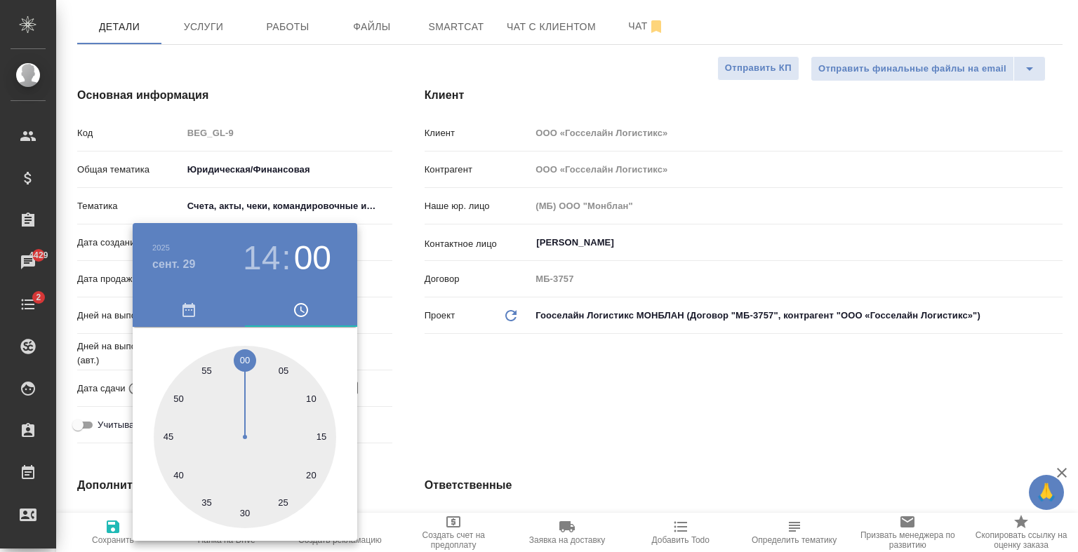
click at [370, 342] on div at bounding box center [539, 276] width 1078 height 552
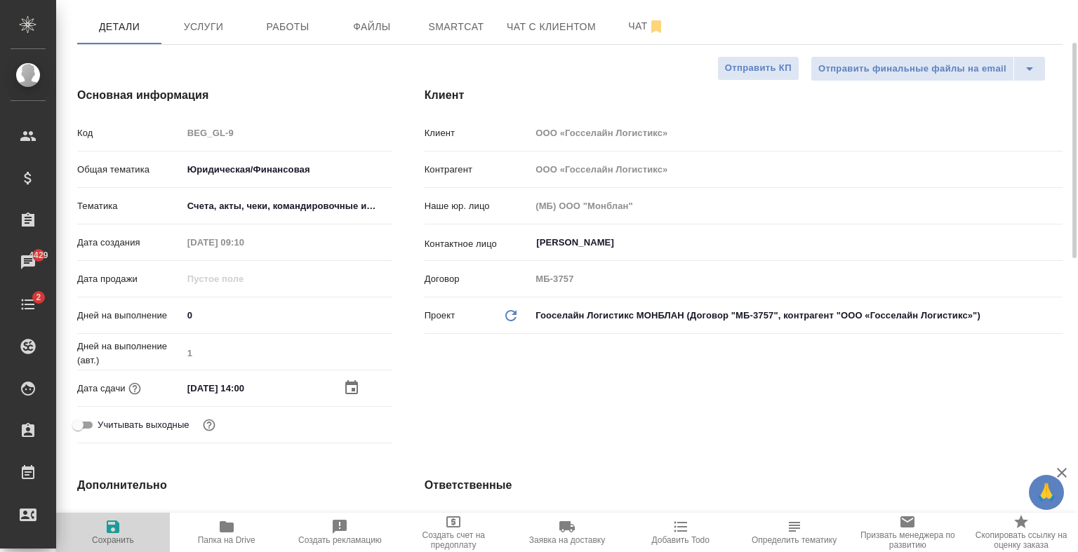
click at [115, 530] on icon "button" at bounding box center [113, 527] width 13 height 13
type textarea "x"
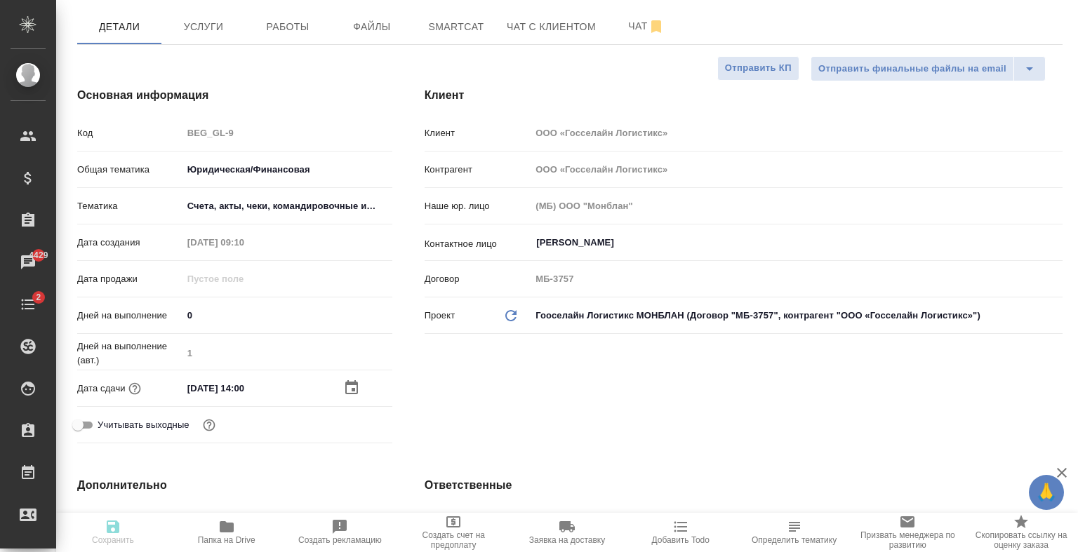
type textarea "x"
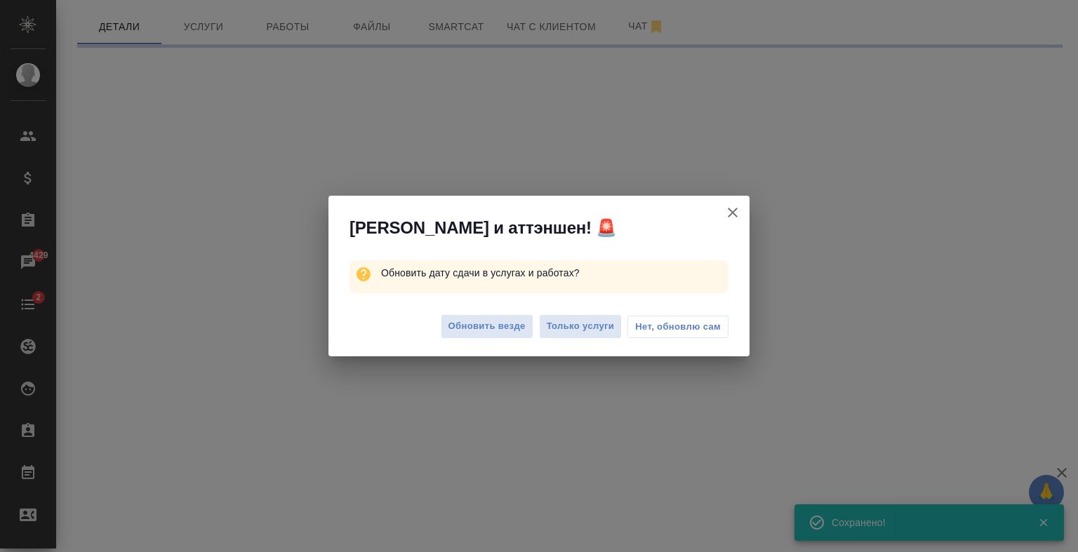
select select "RU"
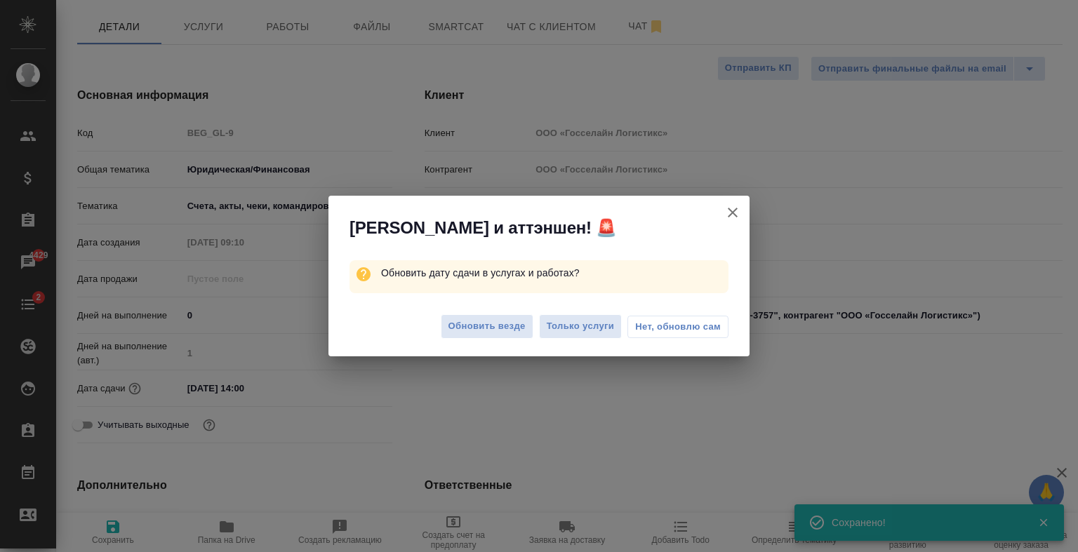
type textarea "x"
click at [471, 323] on span "Обновить везде" at bounding box center [486, 327] width 77 height 16
type textarea "x"
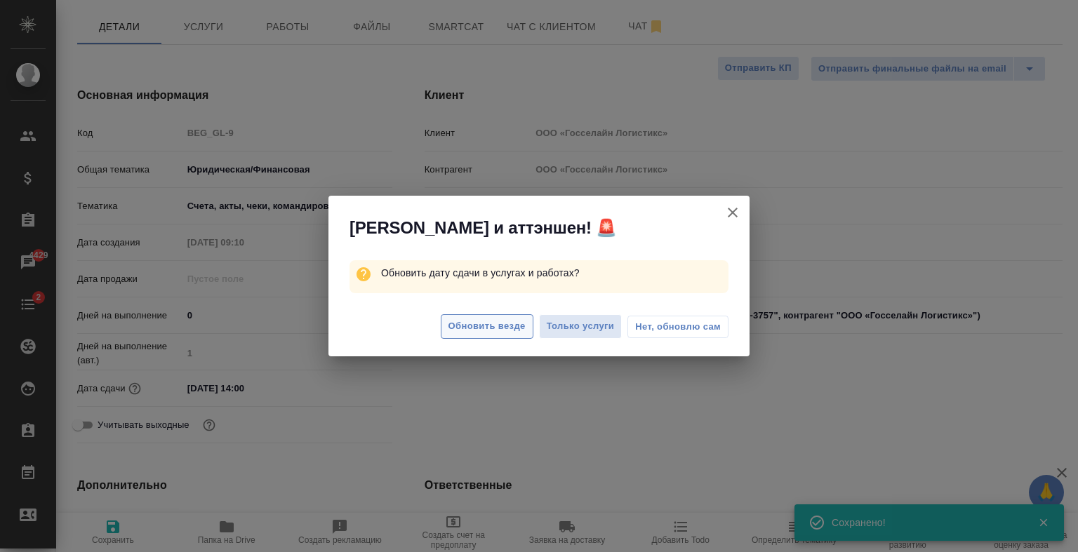
type textarea "x"
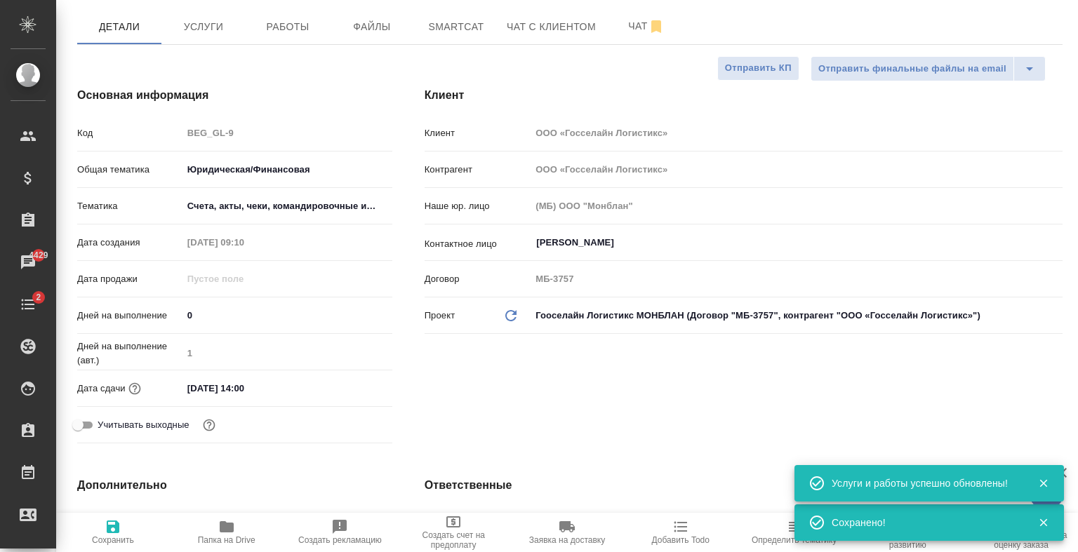
scroll to position [0, 0]
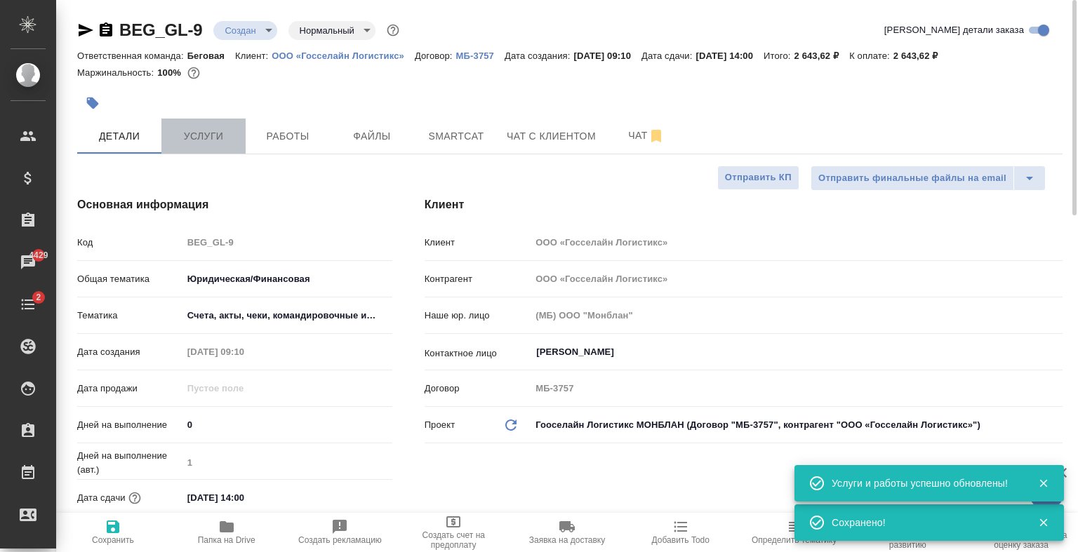
click at [209, 146] on button "Услуги" at bounding box center [203, 136] width 84 height 35
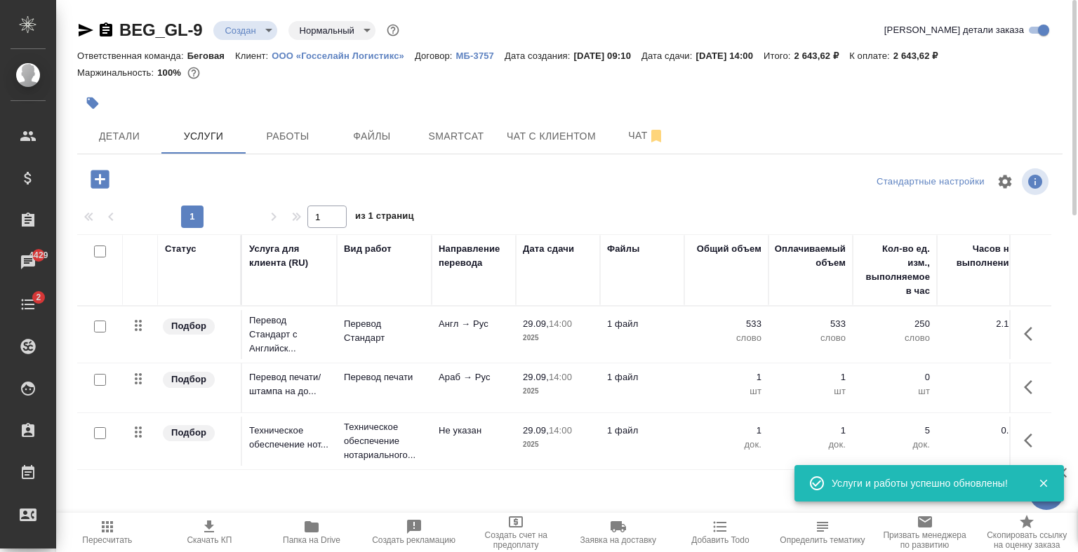
click at [486, 354] on td "Англ → Рус" at bounding box center [474, 334] width 84 height 49
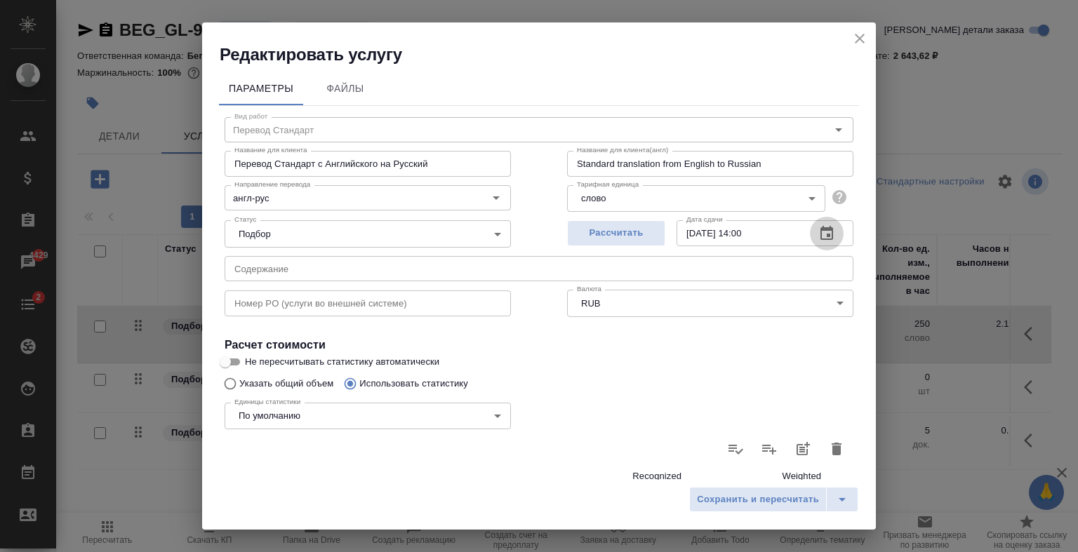
click at [820, 234] on icon "button" at bounding box center [826, 233] width 17 height 17
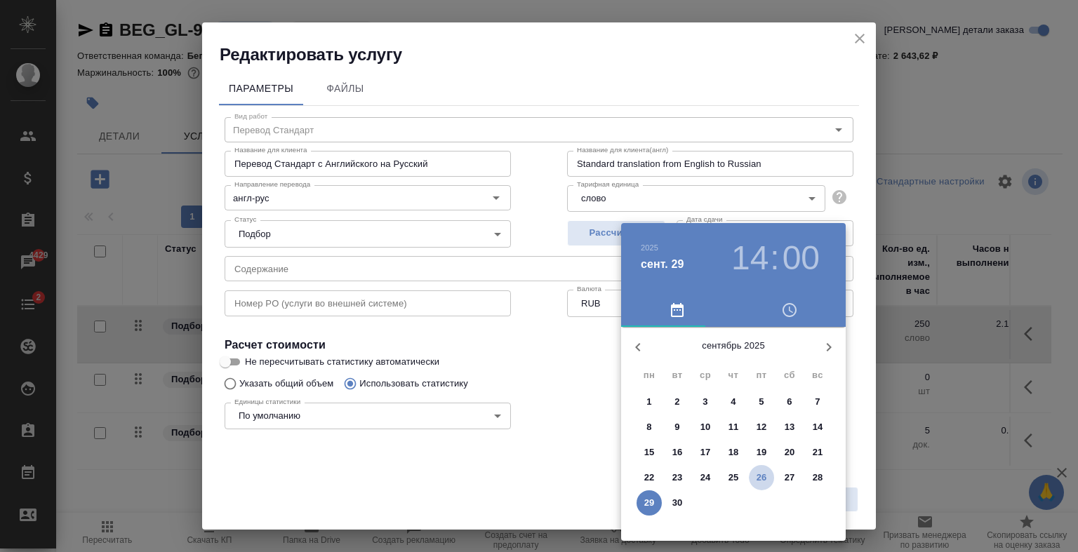
click at [767, 472] on span "26" at bounding box center [761, 478] width 25 height 14
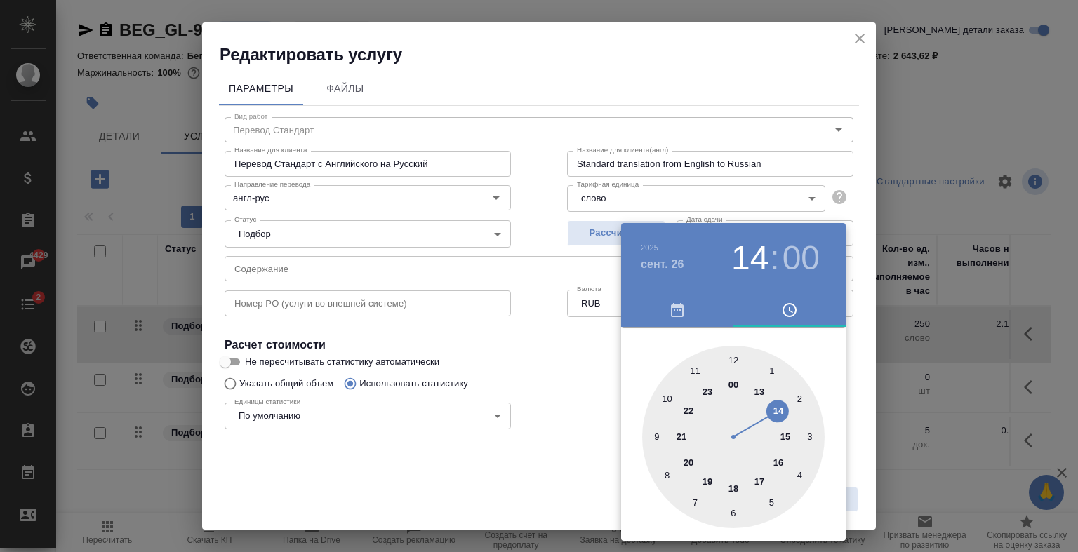
click at [787, 437] on div at bounding box center [733, 437] width 182 height 182
type input "26.09.2025 15:00"
click at [592, 335] on div at bounding box center [539, 276] width 1078 height 552
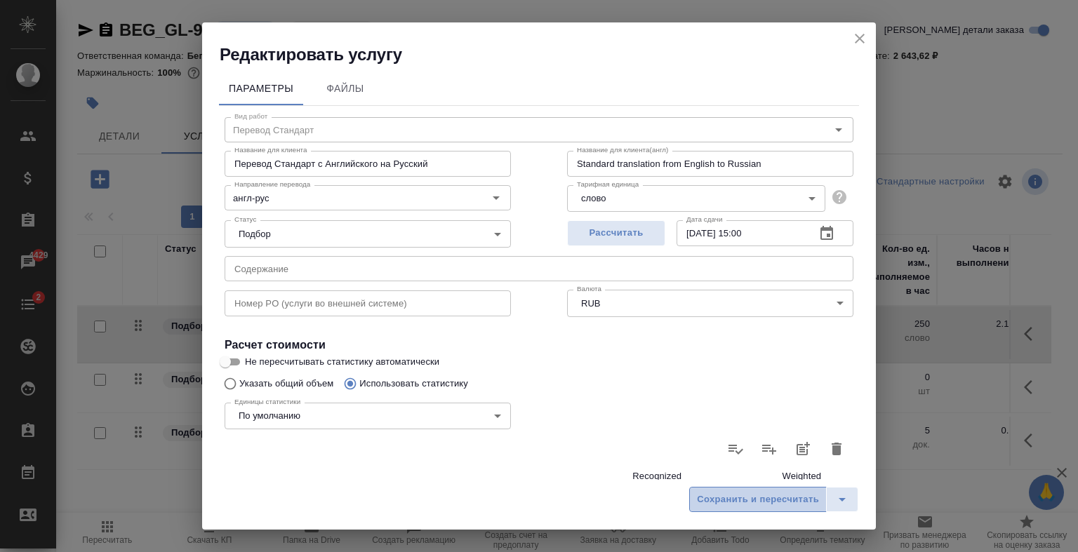
click at [808, 500] on span "Сохранить и пересчитать" at bounding box center [758, 500] width 122 height 16
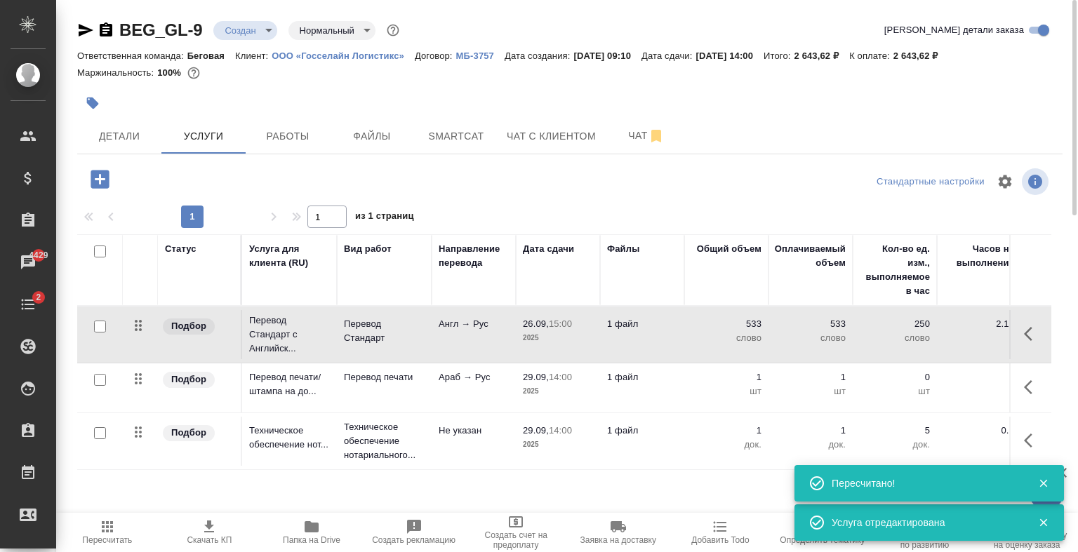
click at [705, 386] on p "шт" at bounding box center [726, 392] width 70 height 14
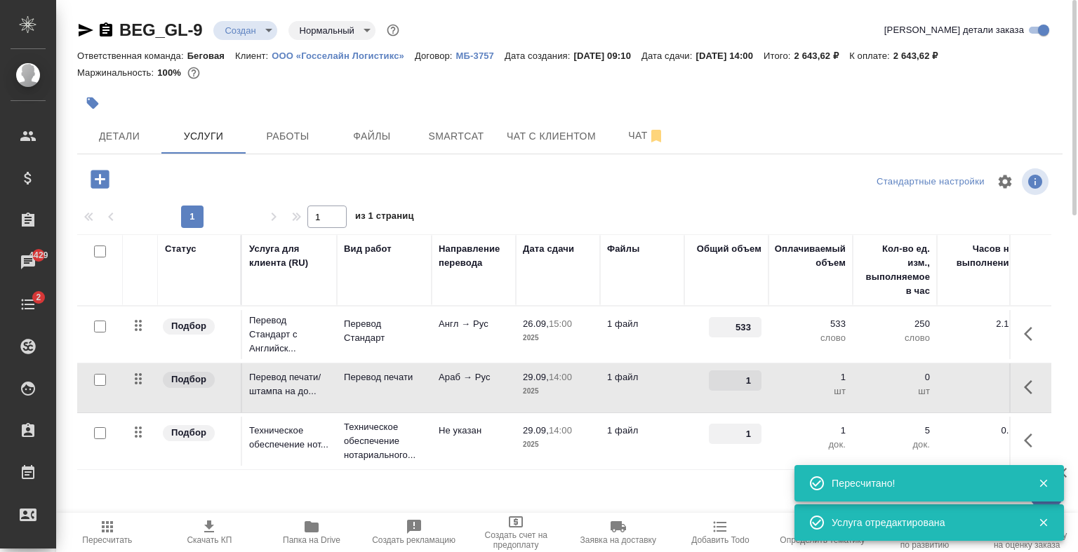
click at [705, 386] on div "1" at bounding box center [726, 381] width 70 height 20
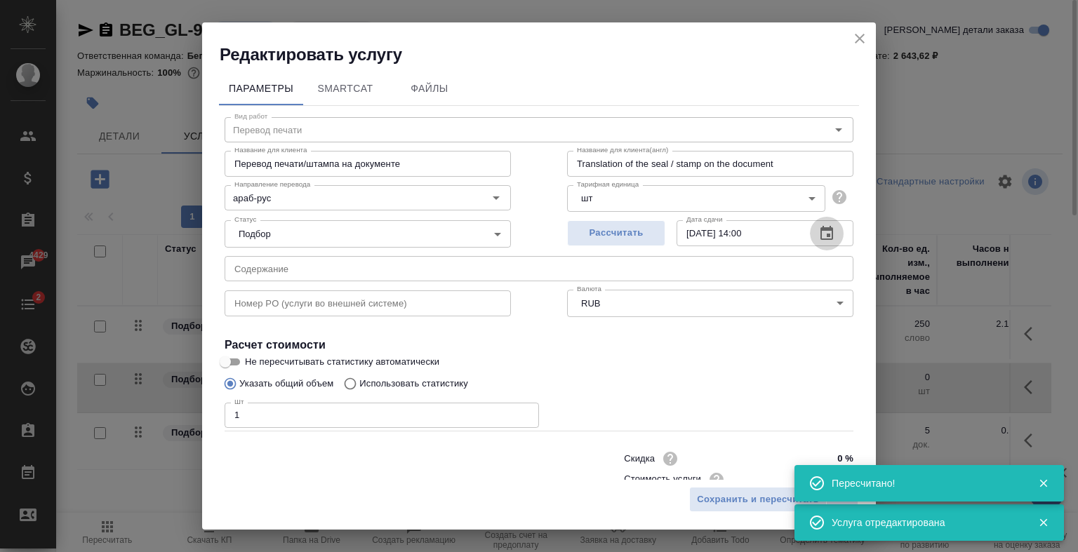
click at [818, 236] on icon "button" at bounding box center [826, 233] width 17 height 17
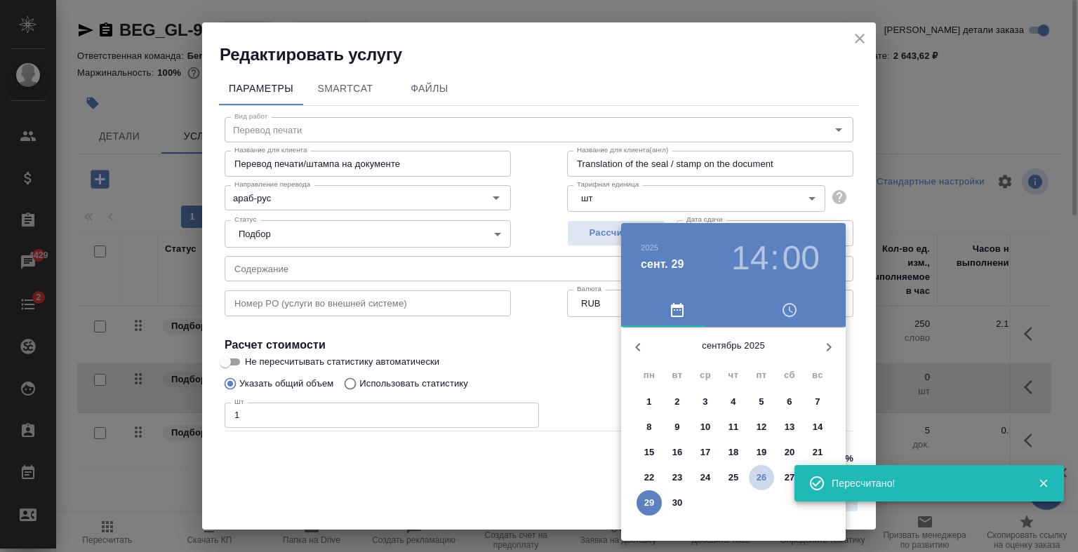
click at [759, 477] on p "26" at bounding box center [761, 478] width 11 height 14
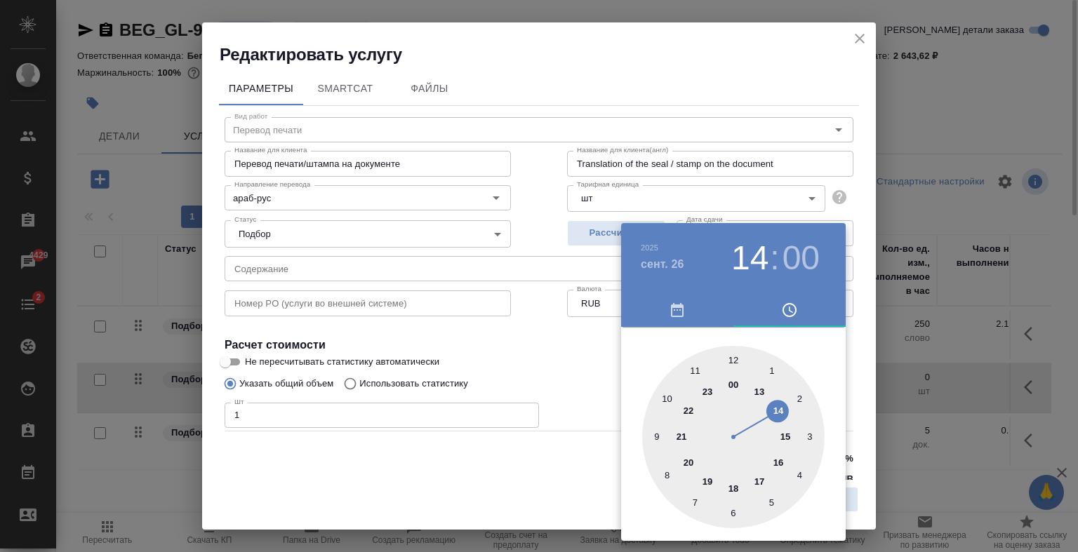
click at [785, 433] on div at bounding box center [733, 437] width 182 height 182
type input "26.09.2025 15:00"
click at [592, 342] on div at bounding box center [539, 276] width 1078 height 552
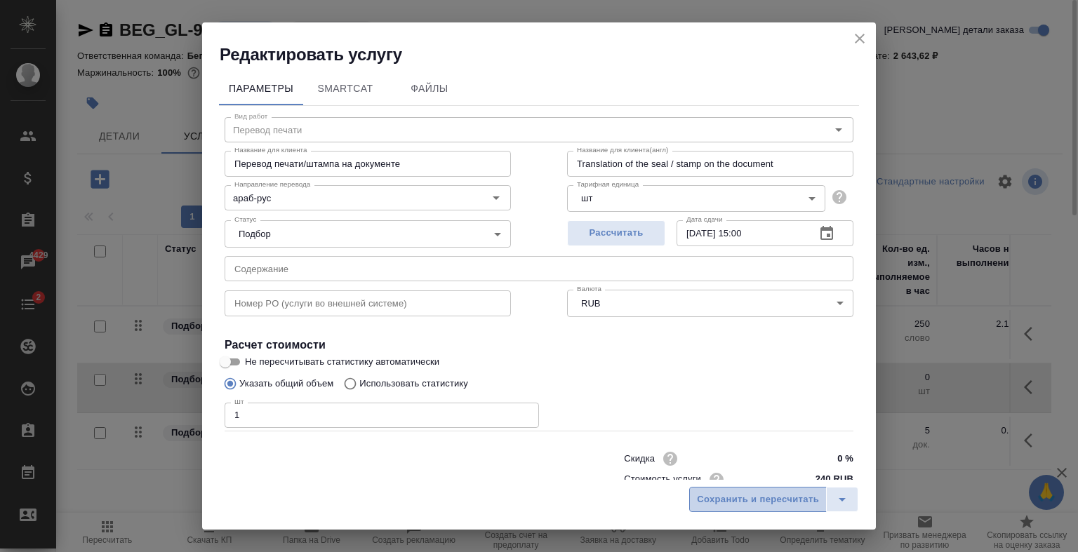
click at [761, 500] on span "Сохранить и пересчитать" at bounding box center [758, 500] width 122 height 16
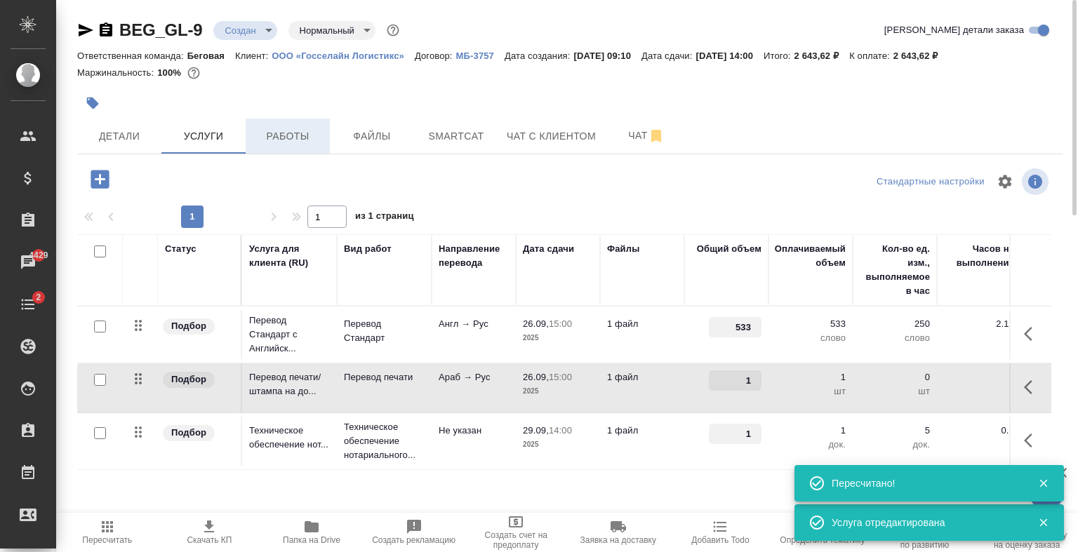
click at [287, 140] on span "Работы" at bounding box center [287, 137] width 67 height 18
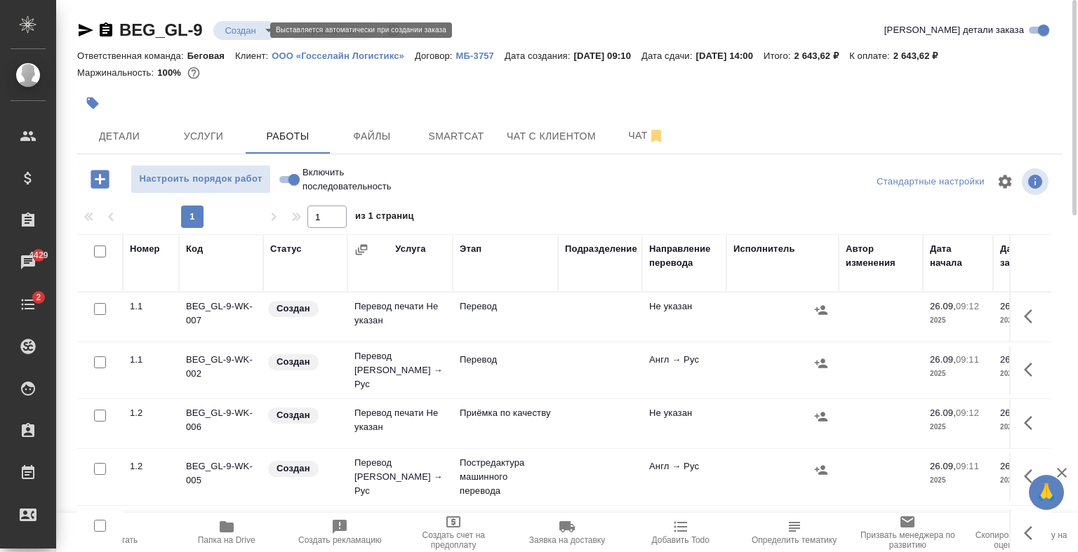
click at [249, 29] on body "🙏 .cls-1 fill:#fff; AWATERA Antonova Kristina Клиенты Спецификации Заказы 4429 …" at bounding box center [539, 276] width 1078 height 552
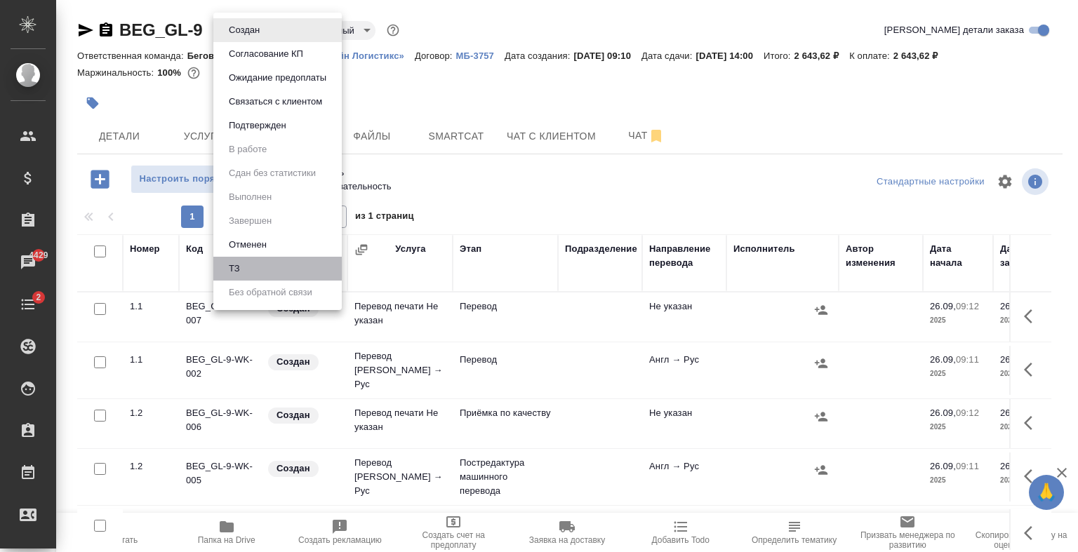
click at [258, 274] on li "ТЗ" at bounding box center [277, 269] width 128 height 24
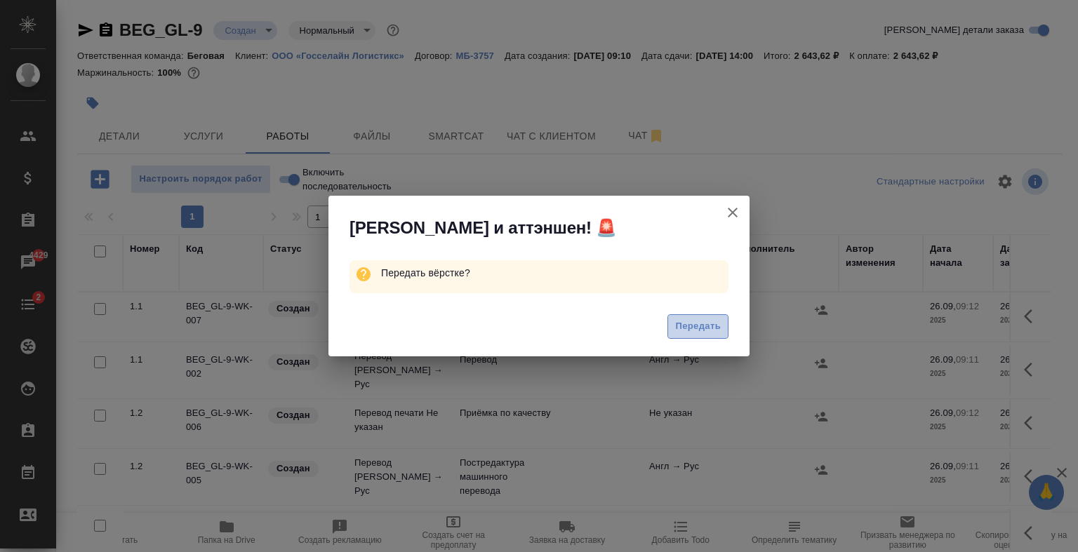
click at [681, 328] on span "Передать" at bounding box center [698, 327] width 46 height 16
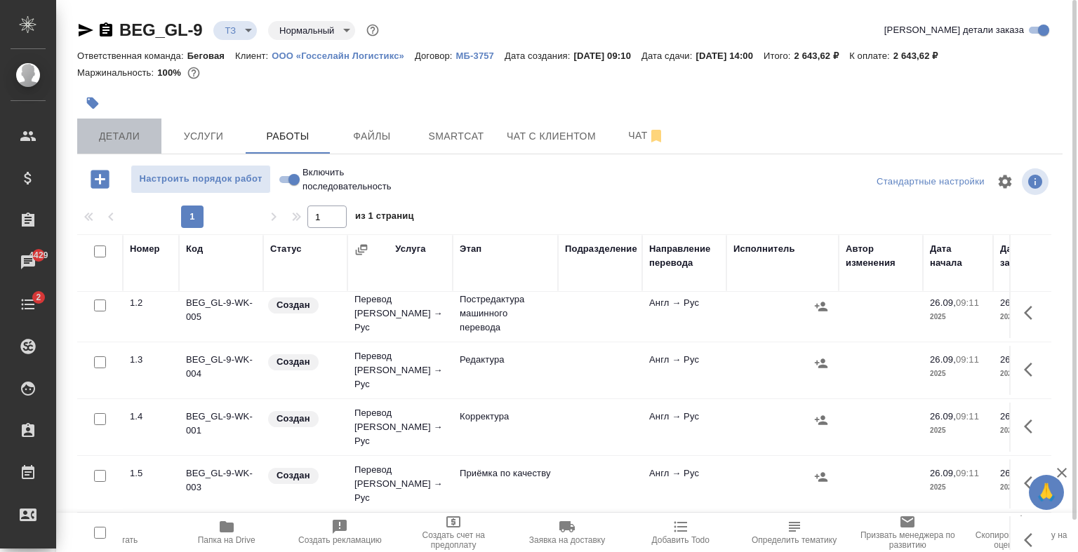
click at [117, 141] on span "Детали" at bounding box center [119, 137] width 67 height 18
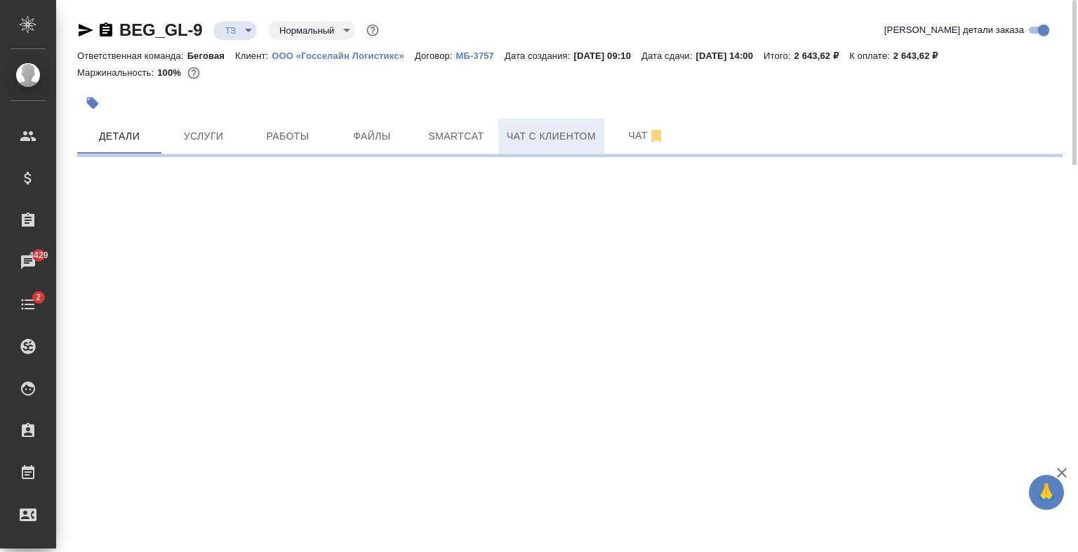
select select "RU"
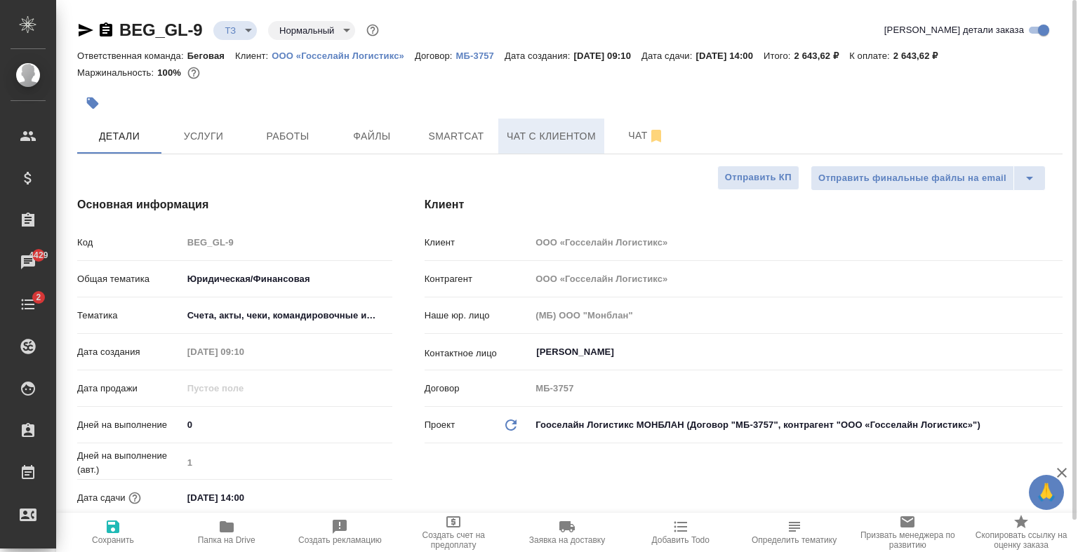
type textarea "x"
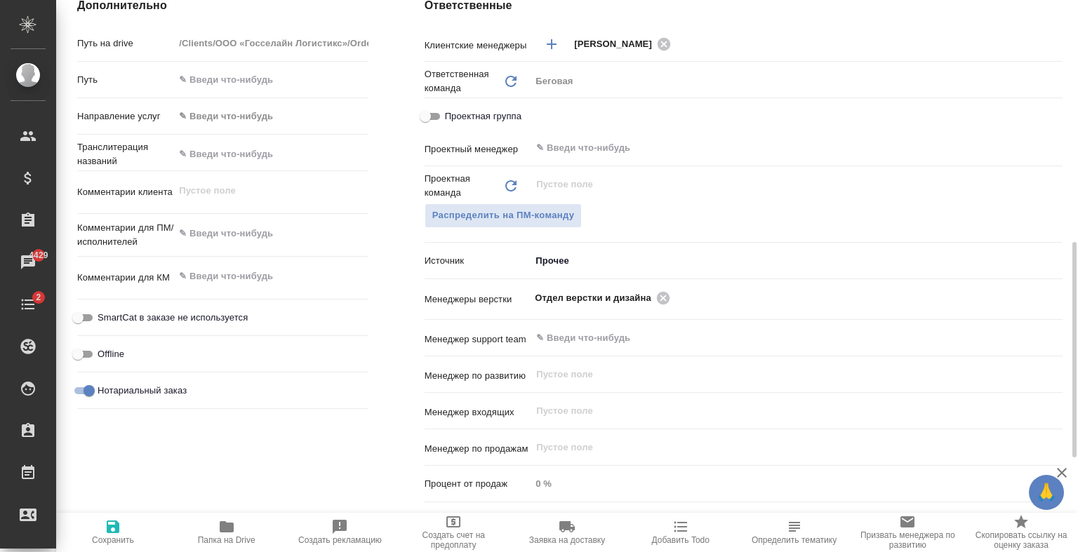
scroll to position [599, 0]
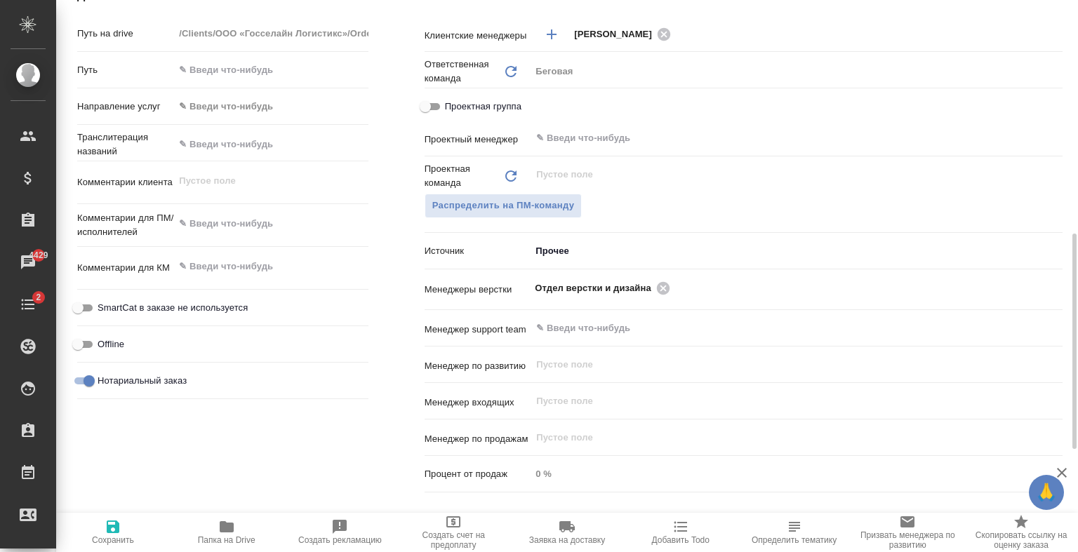
type textarea "x"
click at [248, 227] on textarea at bounding box center [271, 225] width 192 height 24
type textarea "x"
type textarea "G"
type textarea "x"
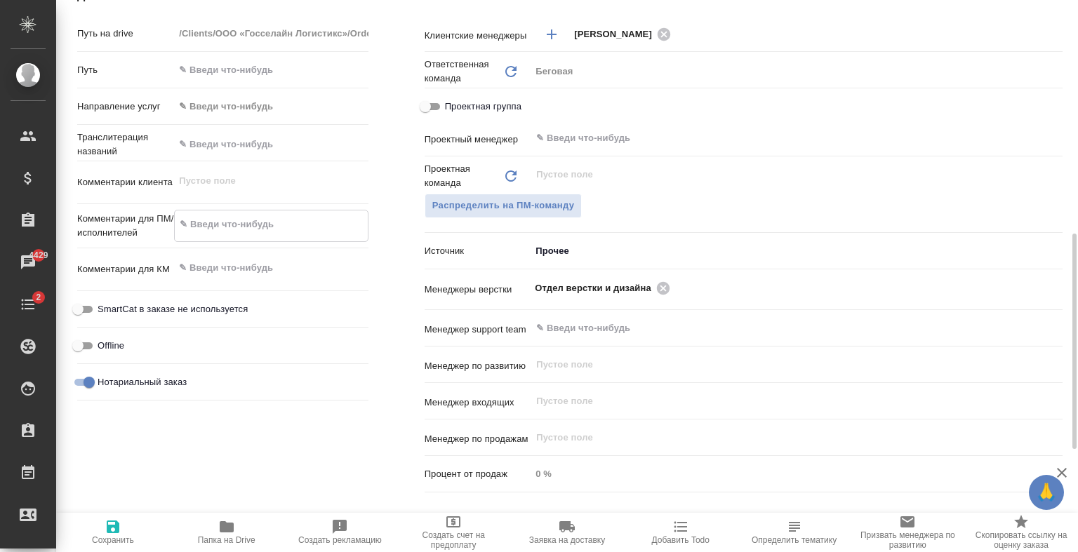
type textarea "x"
type textarea "Gt"
type textarea "x"
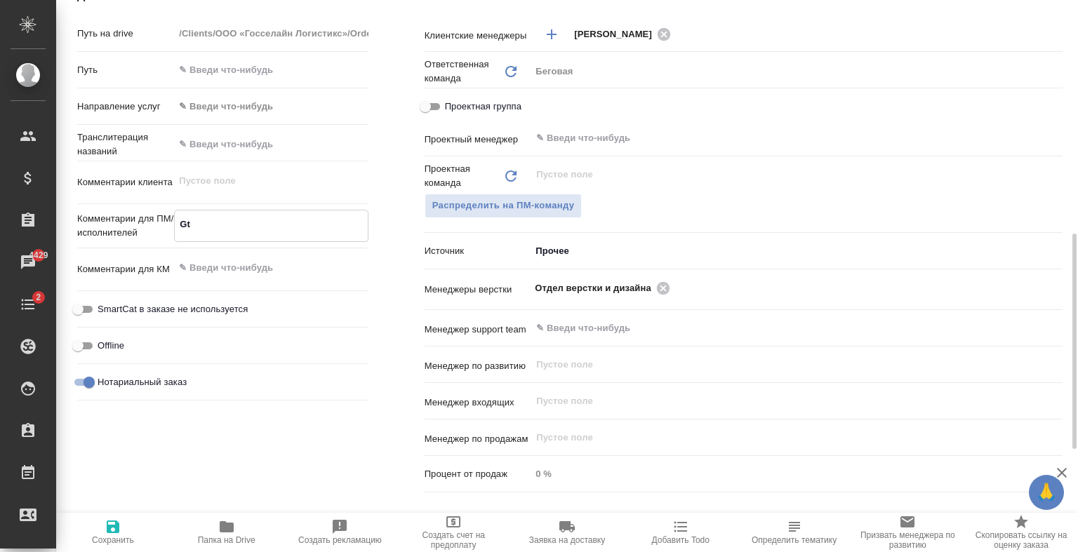
type textarea "x"
type textarea "Gth"
type textarea "x"
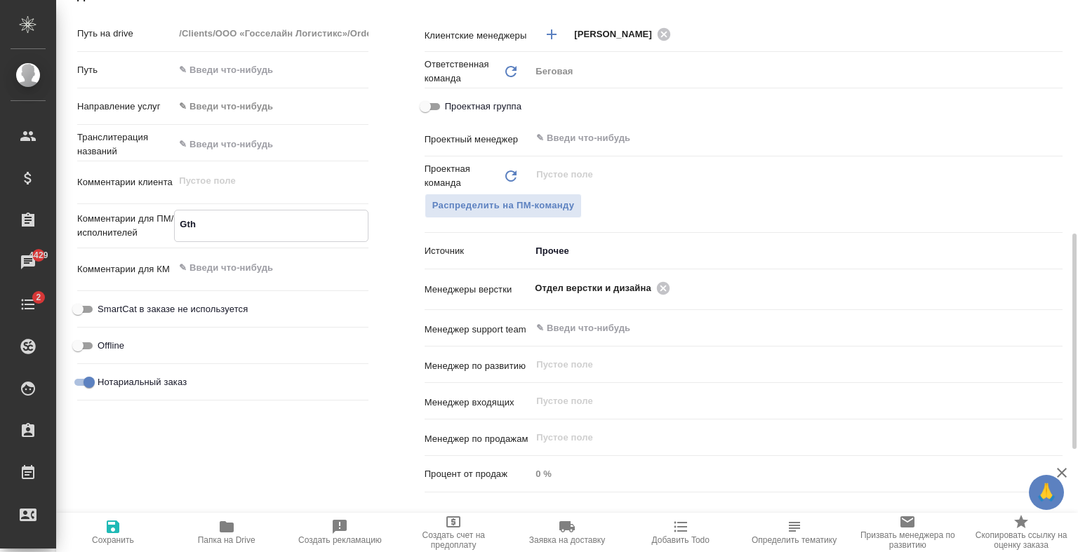
type textarea "Gt"
type textarea "x"
type textarea "G"
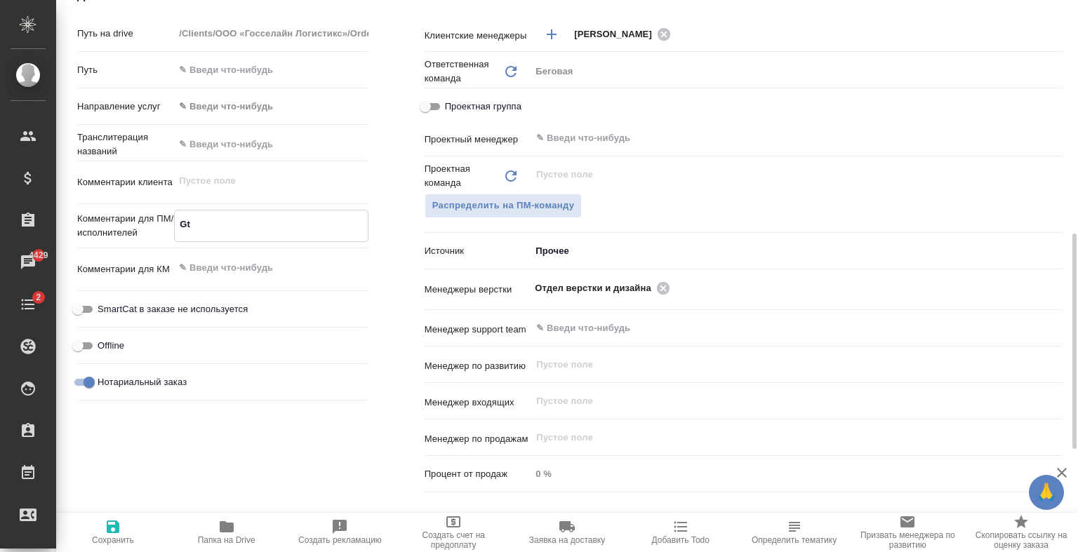
type textarea "x"
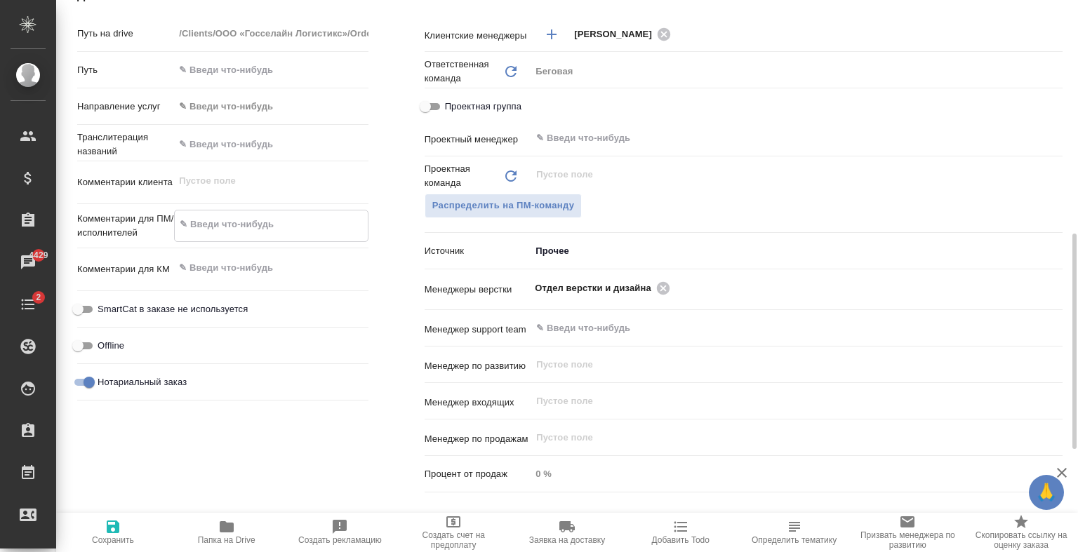
type textarea "x"
type textarea "А"
type textarea "x"
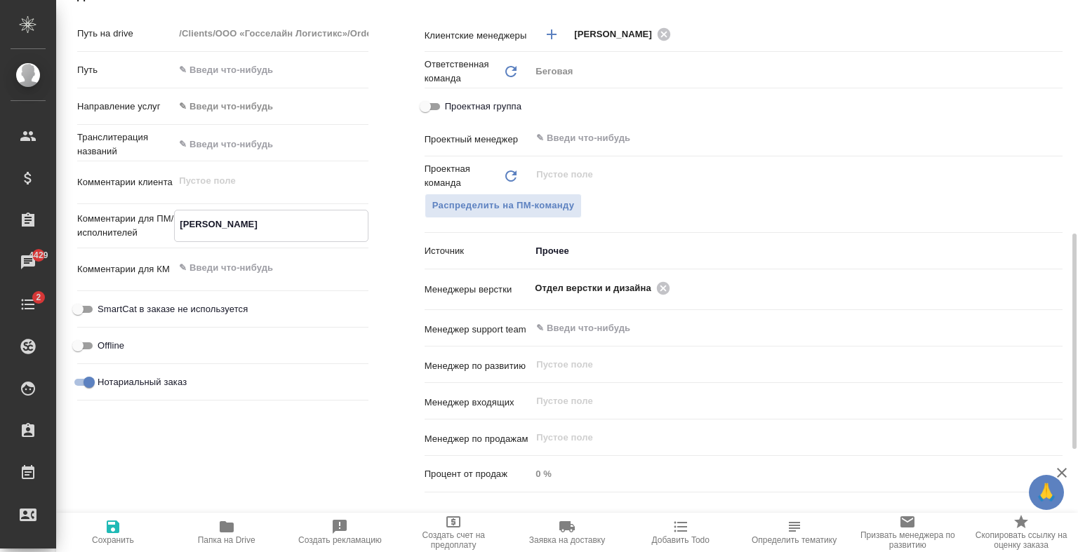
type textarea "Ар"
type textarea "x"
type textarea "Ара"
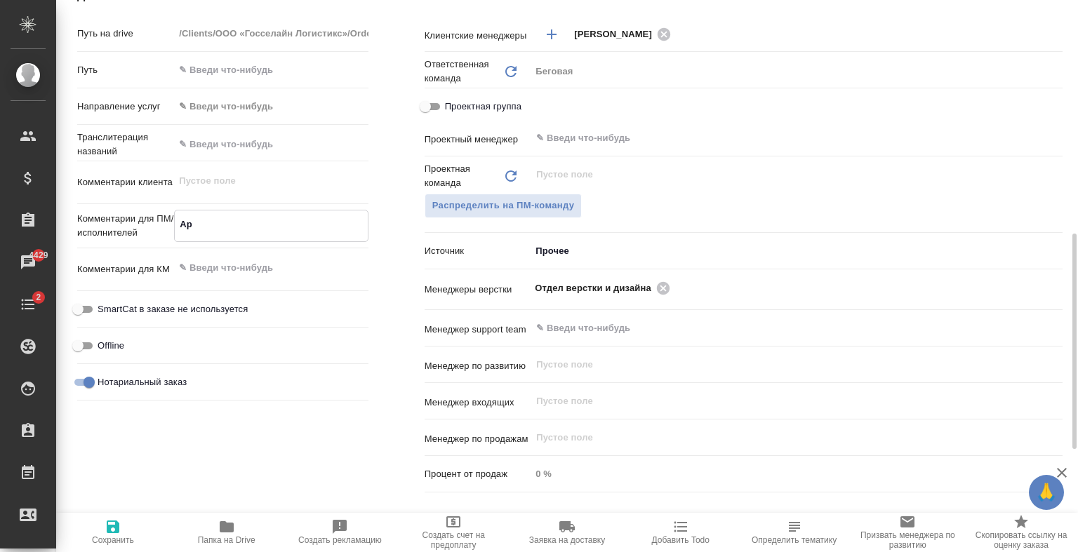
type textarea "x"
type textarea "Араб"
type textarea "x"
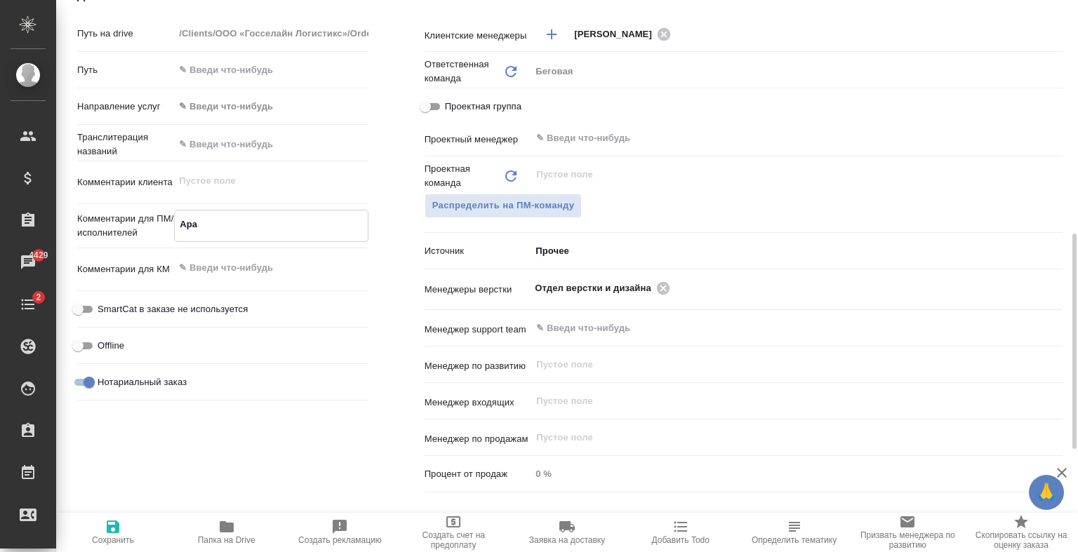
type textarea "x"
type textarea "Арабс"
type textarea "x"
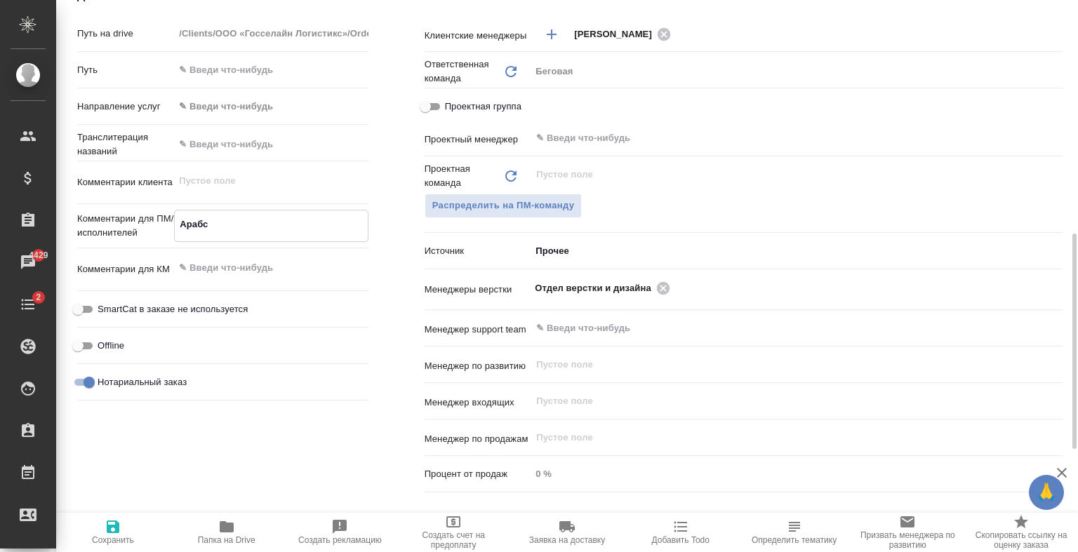
type textarea "x"
type textarea "Арабск"
type textarea "x"
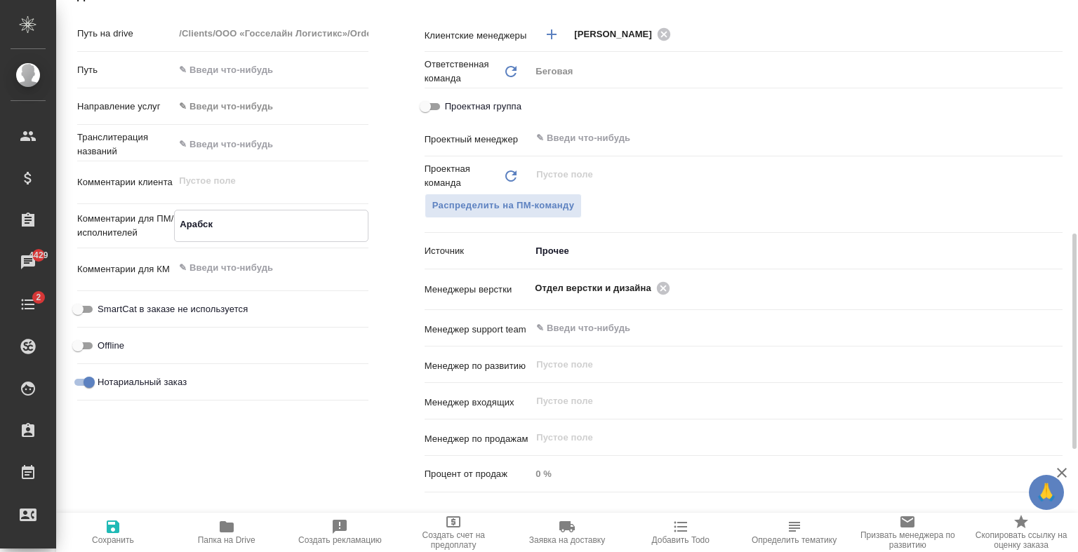
type textarea "Арабски"
type textarea "x"
type textarea "Арабский"
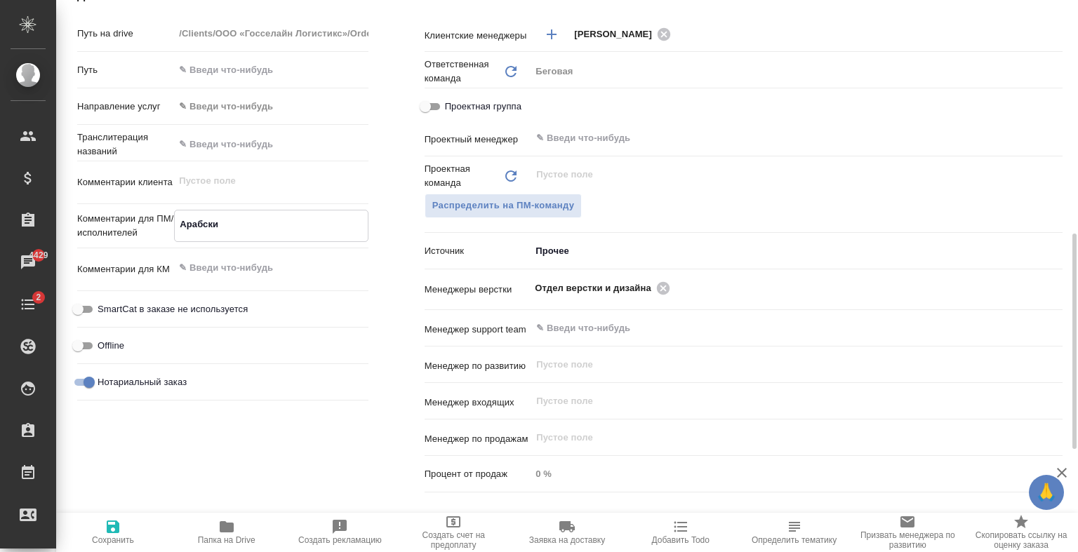
type textarea "x"
type textarea "Арабский"
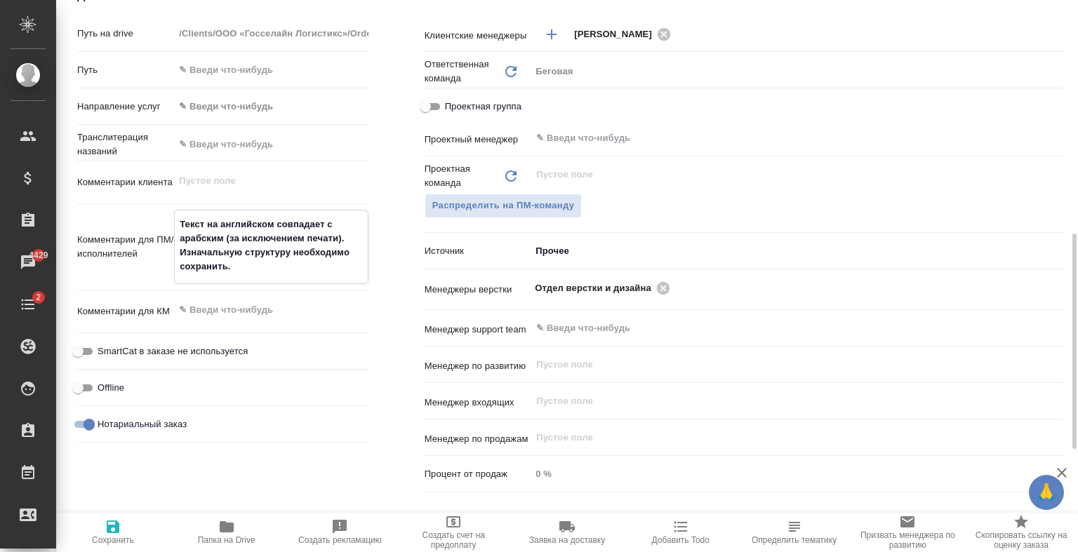
click at [180, 220] on textarea "Текст на английском совпадает с арабским (за исключением печати). Изначальную с…" at bounding box center [271, 246] width 192 height 66
click at [123, 531] on span "Сохранить" at bounding box center [113, 532] width 97 height 27
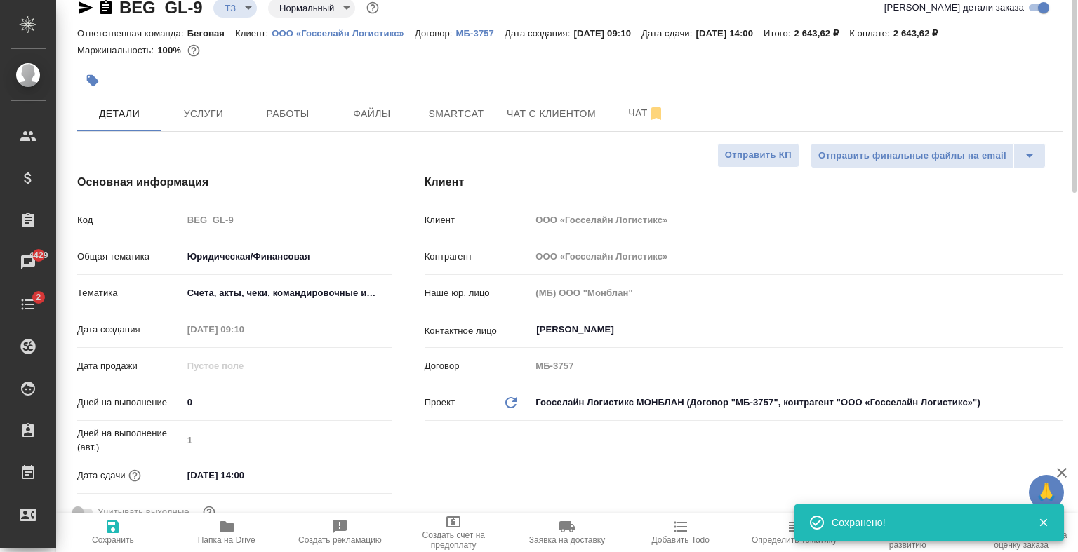
scroll to position [0, 0]
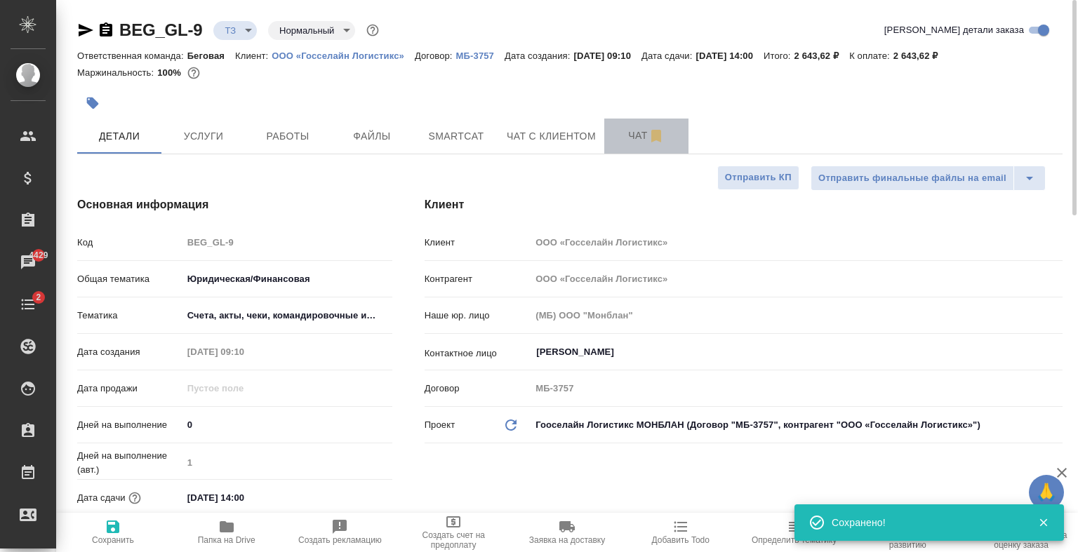
click at [648, 124] on button "Чат" at bounding box center [646, 136] width 84 height 35
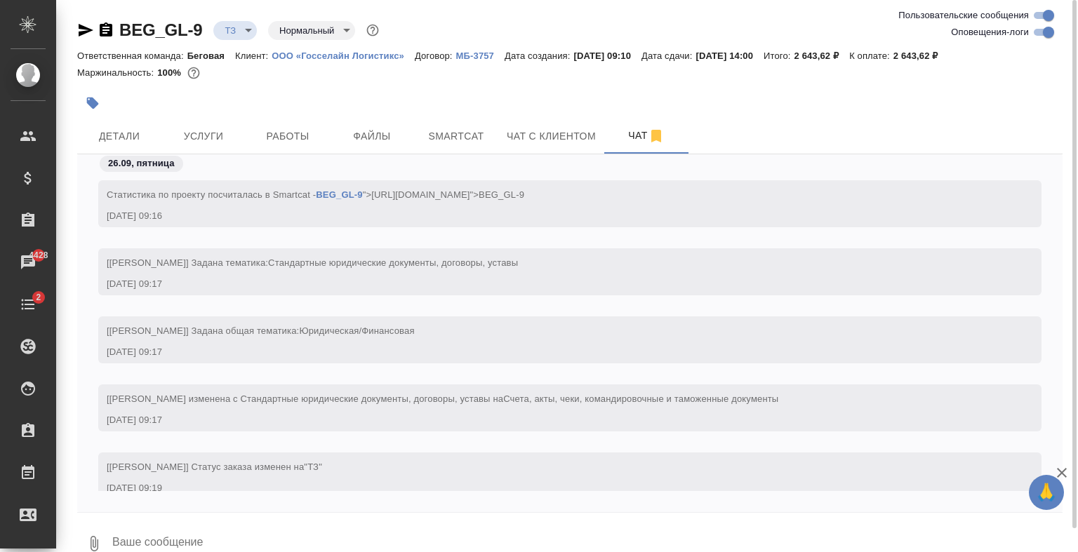
scroll to position [111, 0]
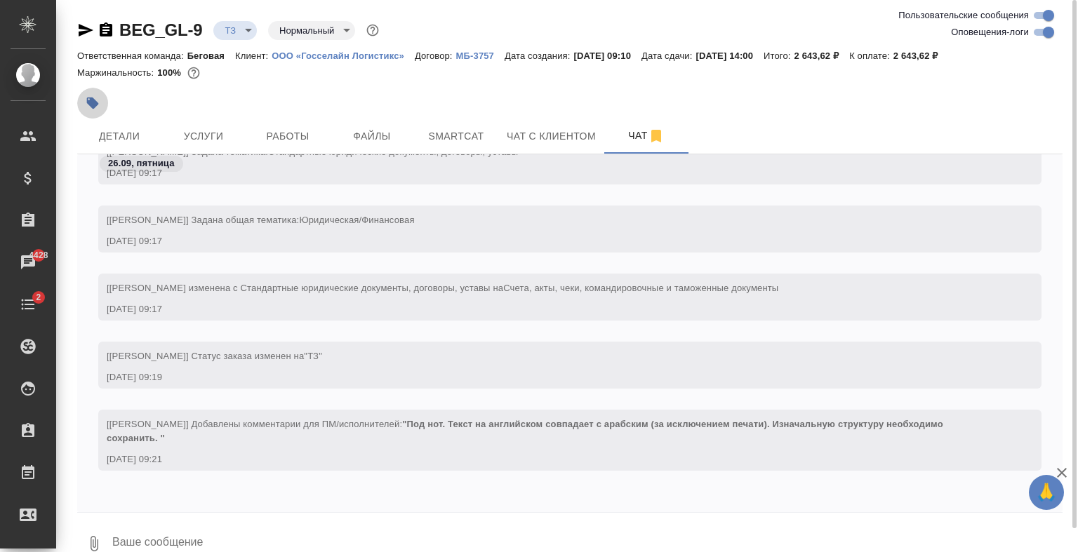
click at [102, 101] on button "button" at bounding box center [92, 103] width 31 height 31
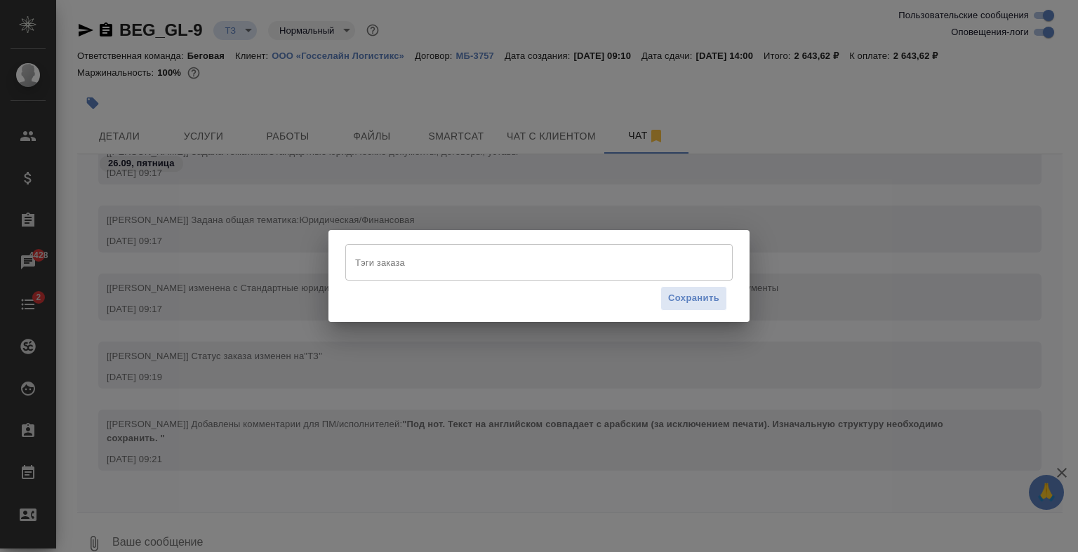
click at [391, 261] on input "Тэги заказа" at bounding box center [526, 263] width 348 height 24
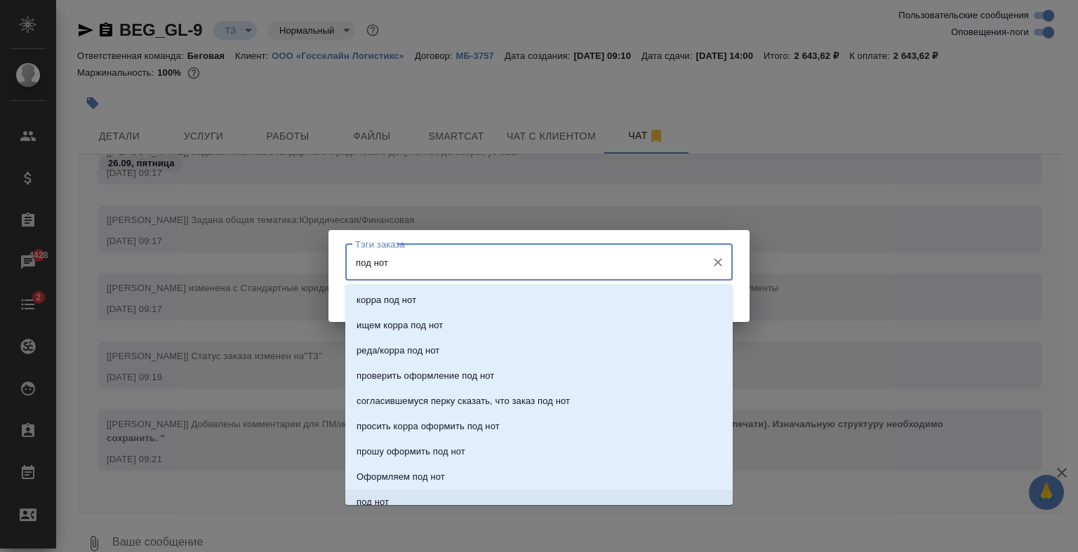
click at [401, 497] on li "под нот" at bounding box center [538, 502] width 387 height 25
click at [554, 258] on input "Тэги заказа" at bounding box center [562, 263] width 274 height 24
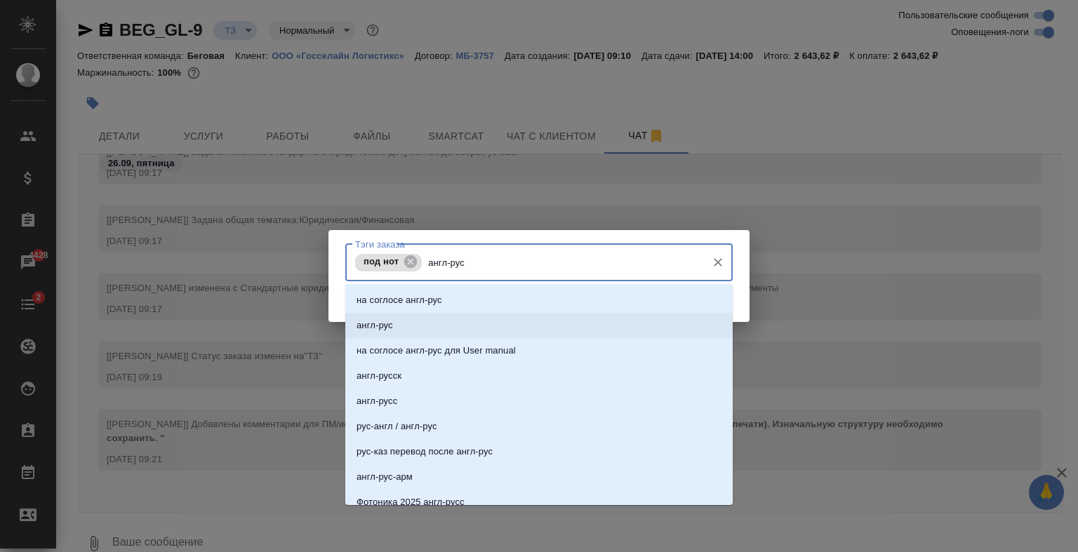
click at [462, 327] on li "англ-рус" at bounding box center [538, 325] width 387 height 25
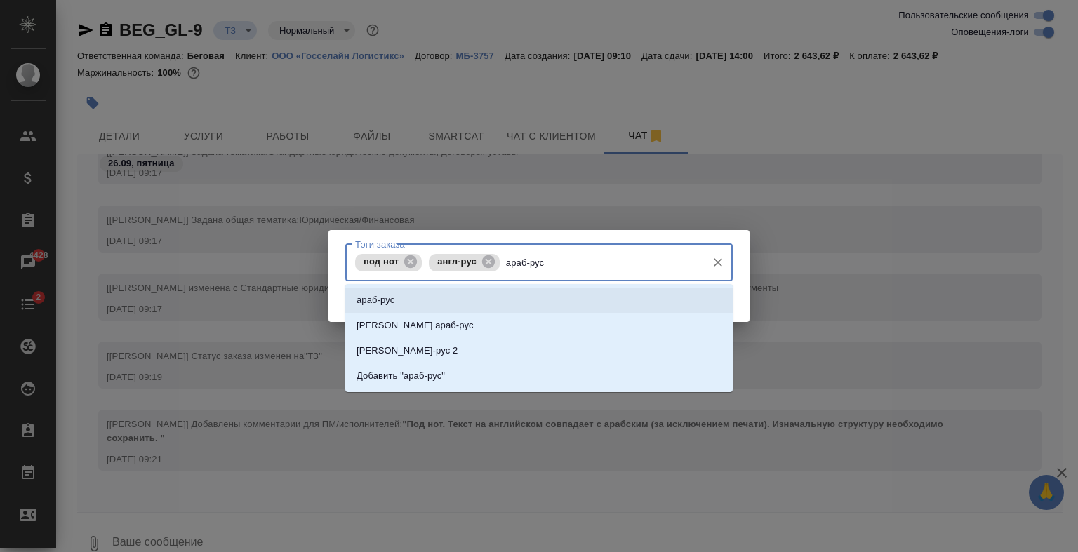
click at [525, 295] on li "араб-рус" at bounding box center [538, 300] width 387 height 25
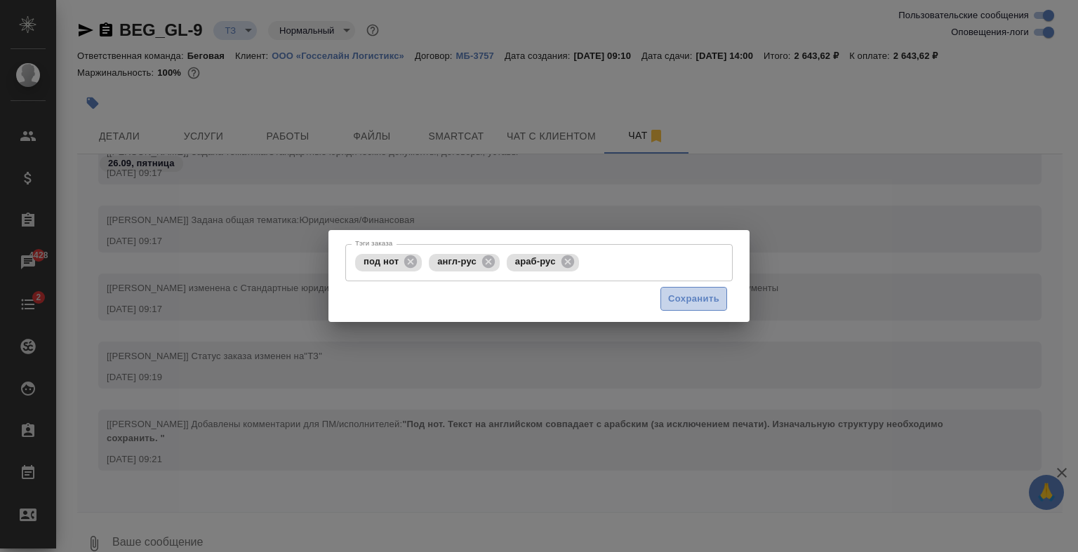
click at [693, 307] on button "Сохранить" at bounding box center [693, 299] width 67 height 25
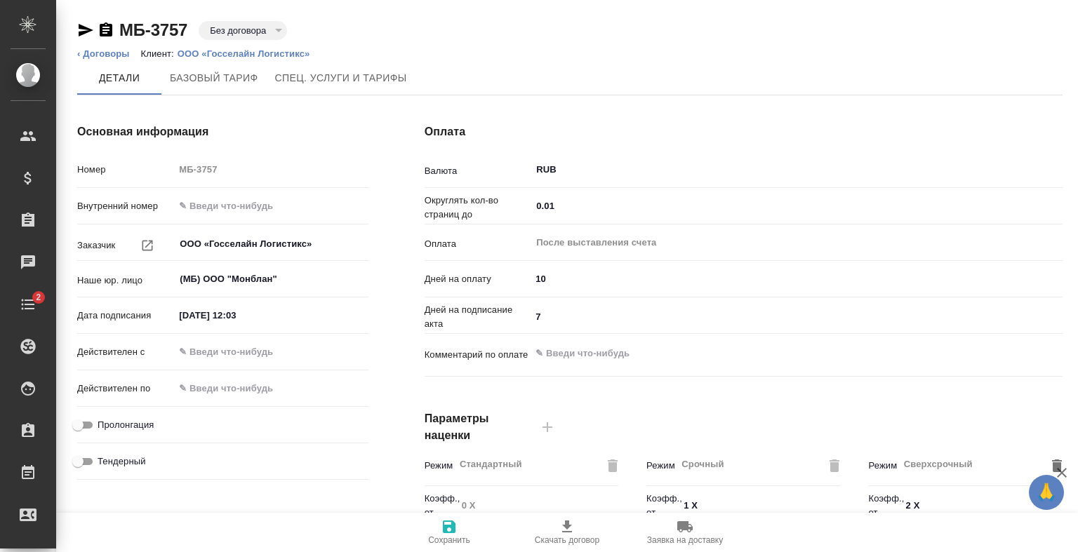
type input "Базовый ТП 2025"
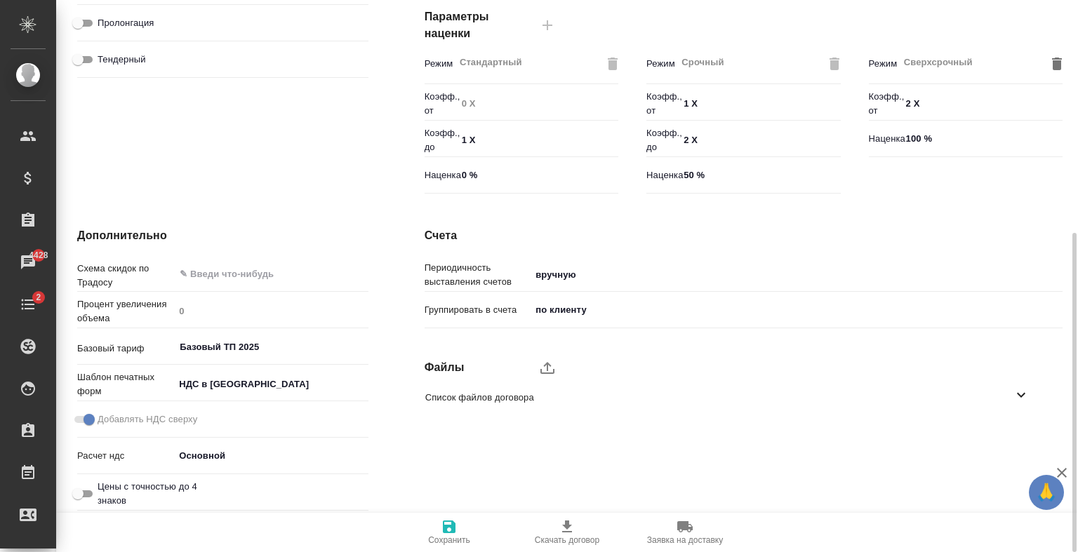
scroll to position [402, 0]
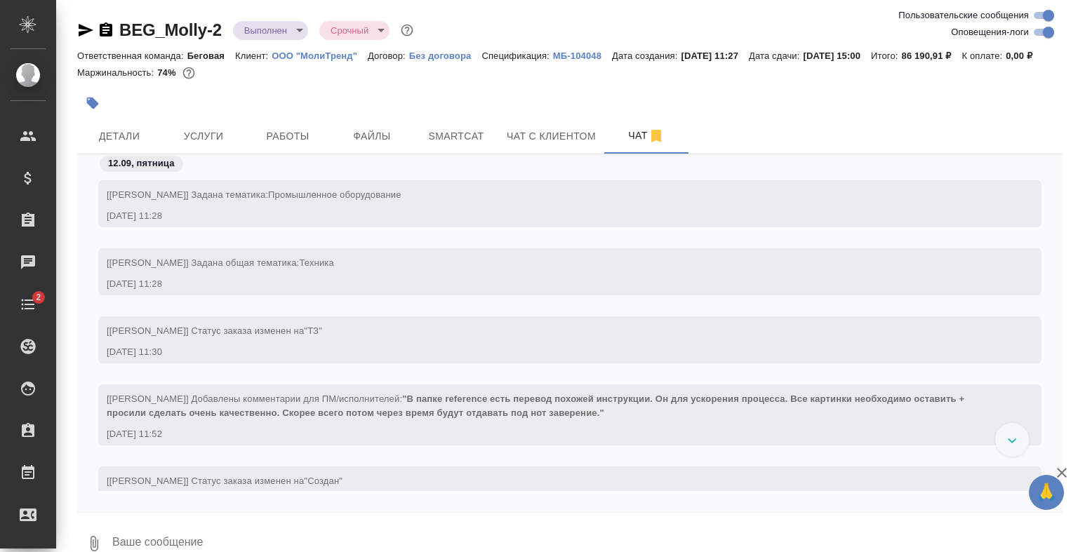
scroll to position [8225, 0]
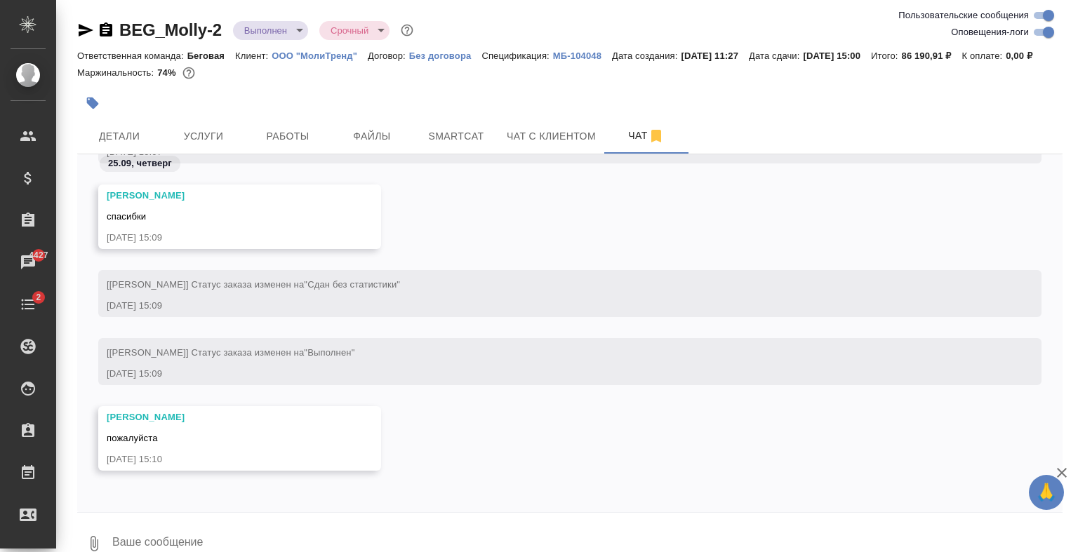
click at [1005, 295] on div "[[PERSON_NAME]] Статус заказа изменен на "Сдан без статистики" [DATE] 15:09" at bounding box center [569, 293] width 943 height 47
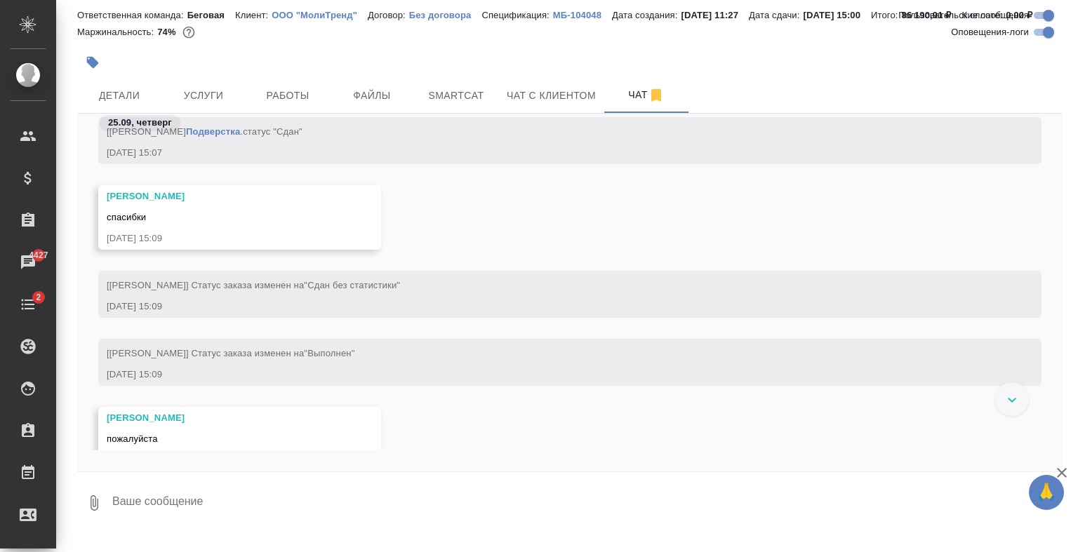
scroll to position [9118, 0]
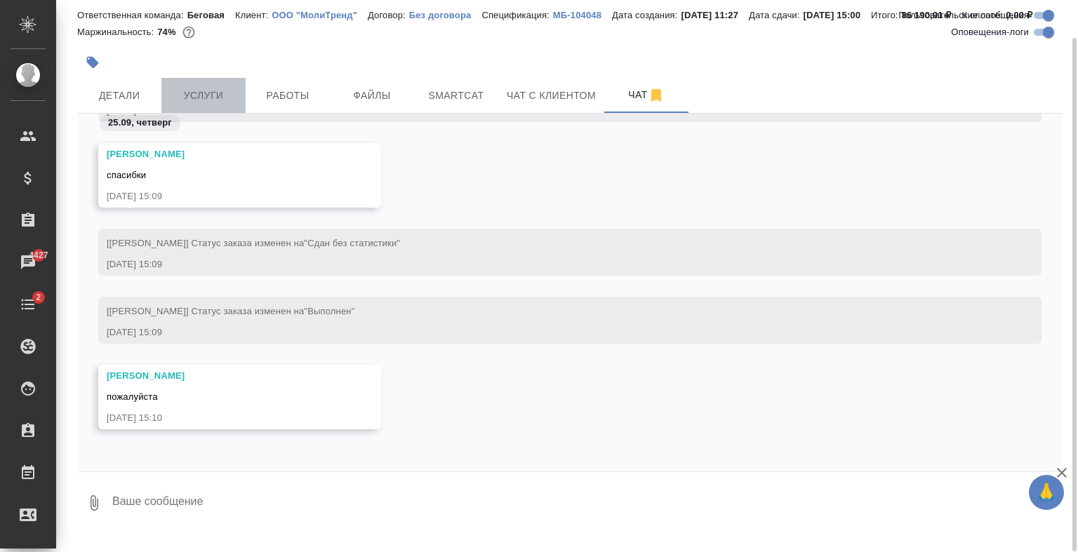
click at [224, 105] on span "Услуги" at bounding box center [203, 96] width 67 height 18
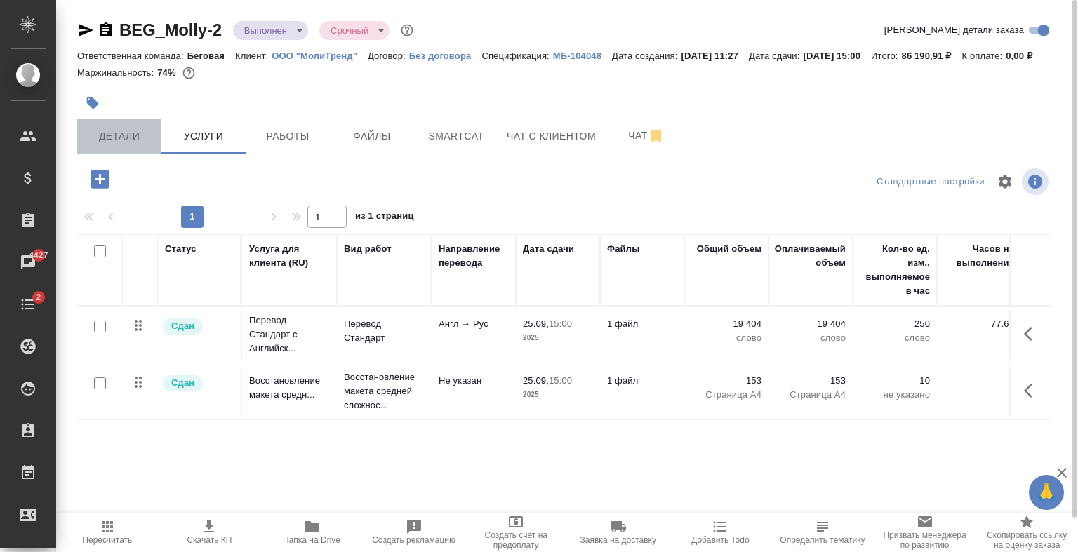
click at [127, 154] on button "Детали" at bounding box center [119, 136] width 84 height 35
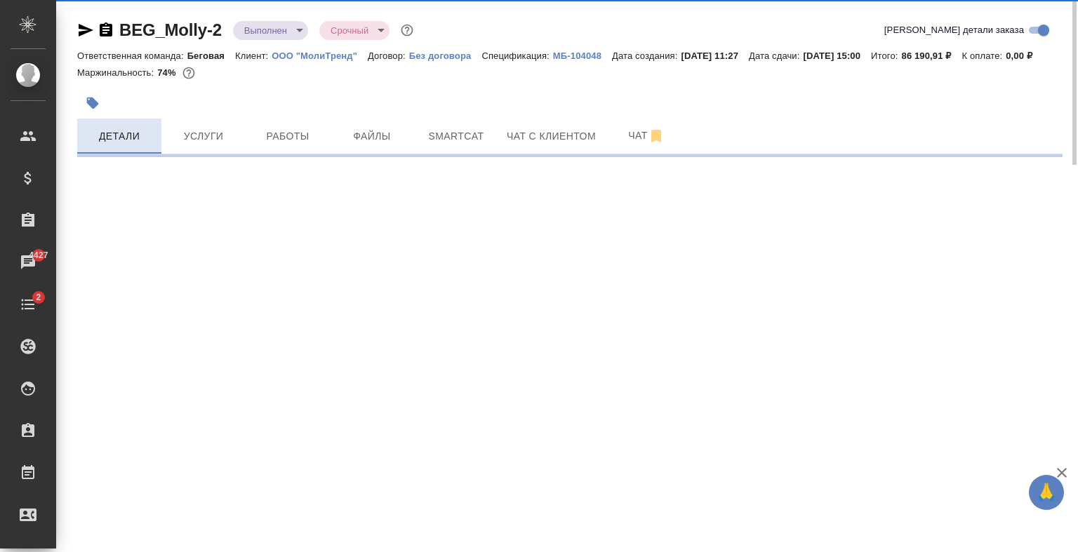
select select "RU"
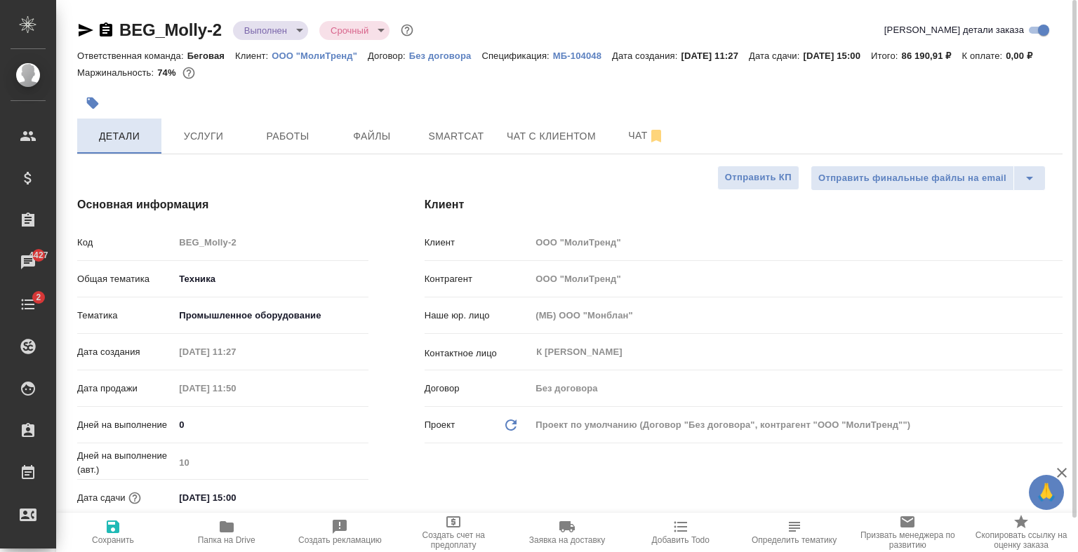
type textarea "x"
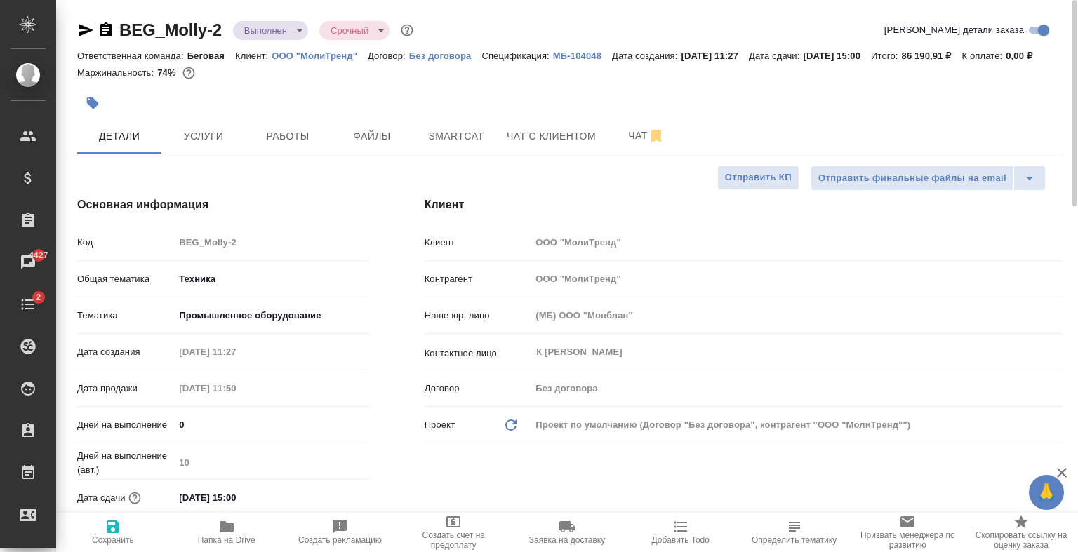
type textarea "x"
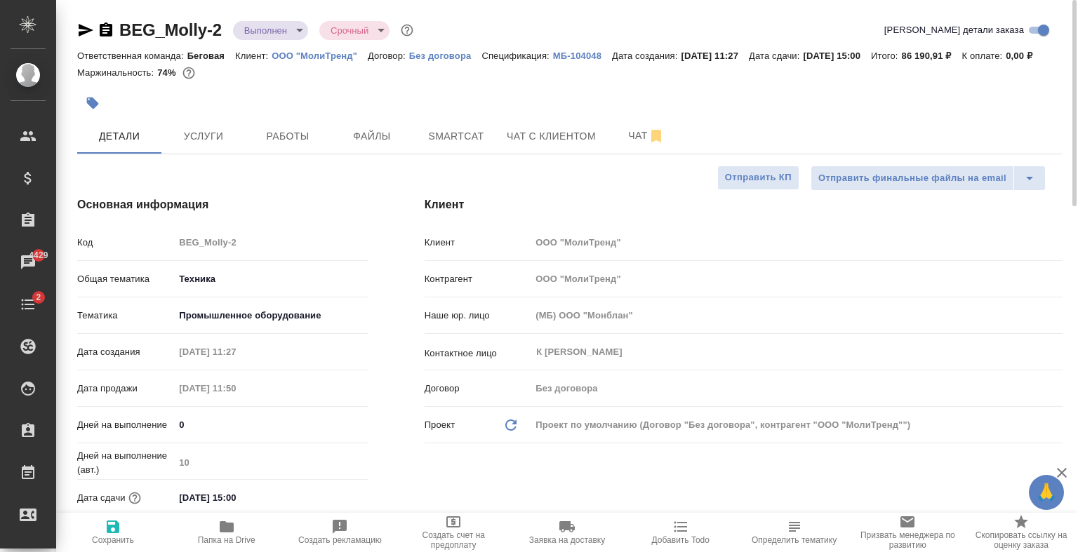
type textarea "x"
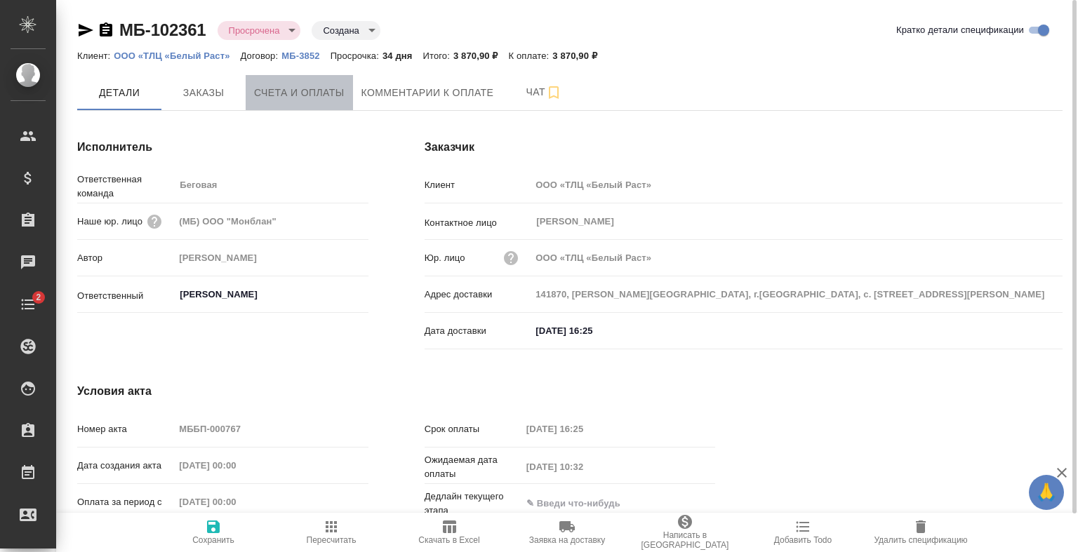
click at [322, 109] on button "Счета и оплаты" at bounding box center [299, 92] width 107 height 35
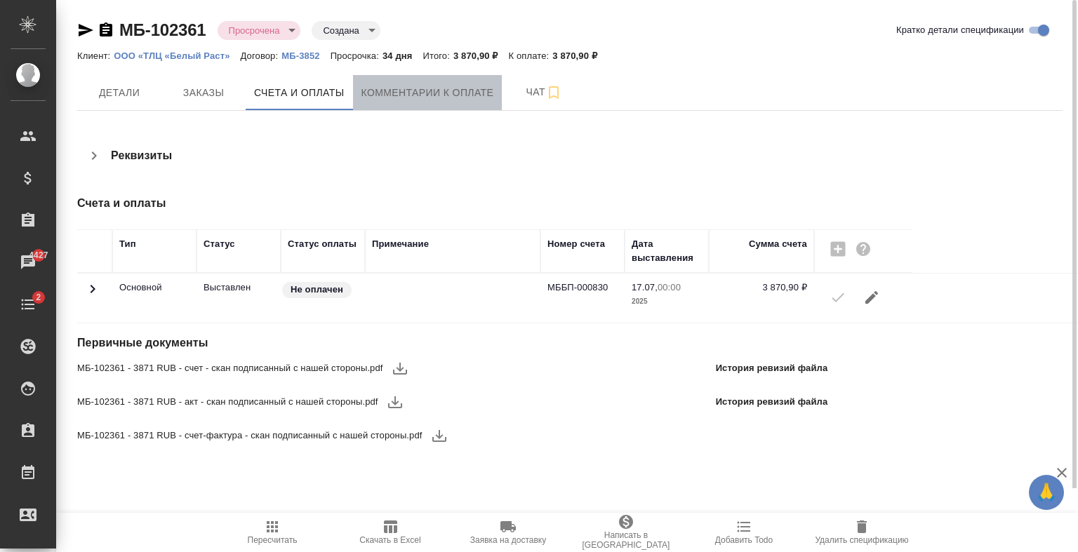
click at [387, 87] on span "Комментарии к оплате" at bounding box center [427, 93] width 133 height 18
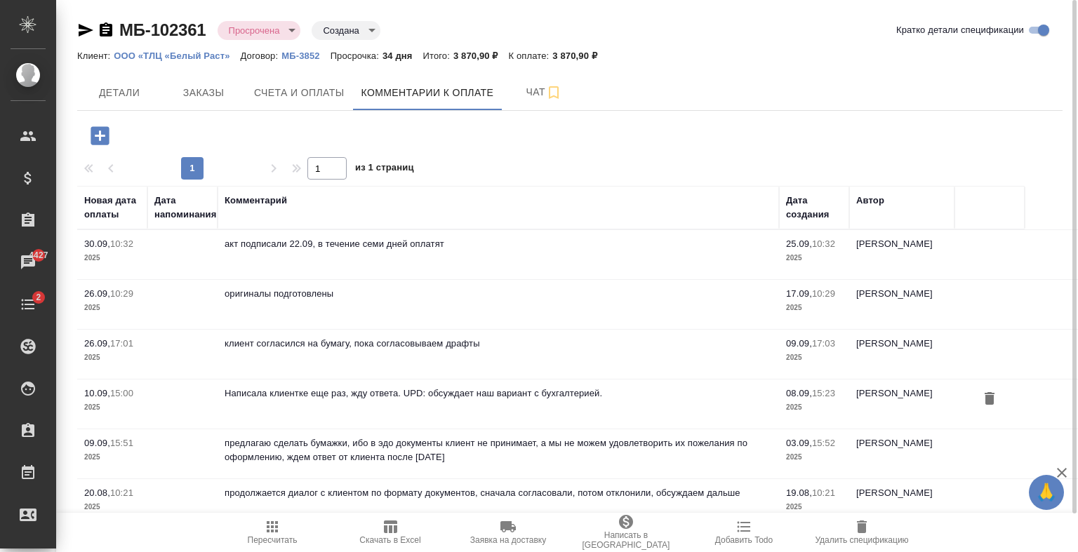
click at [686, 147] on div at bounding box center [624, 135] width 219 height 29
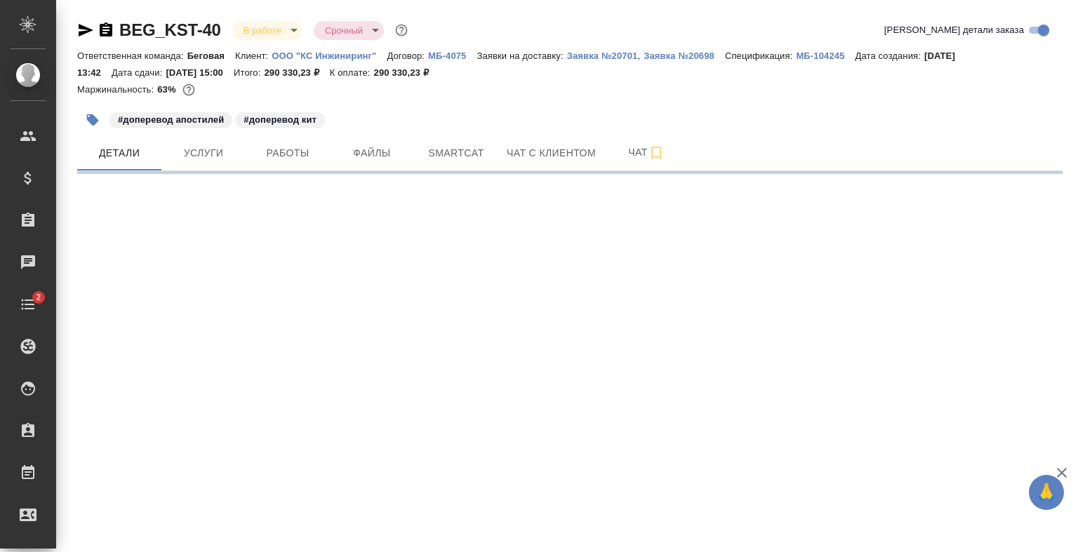
select select "RU"
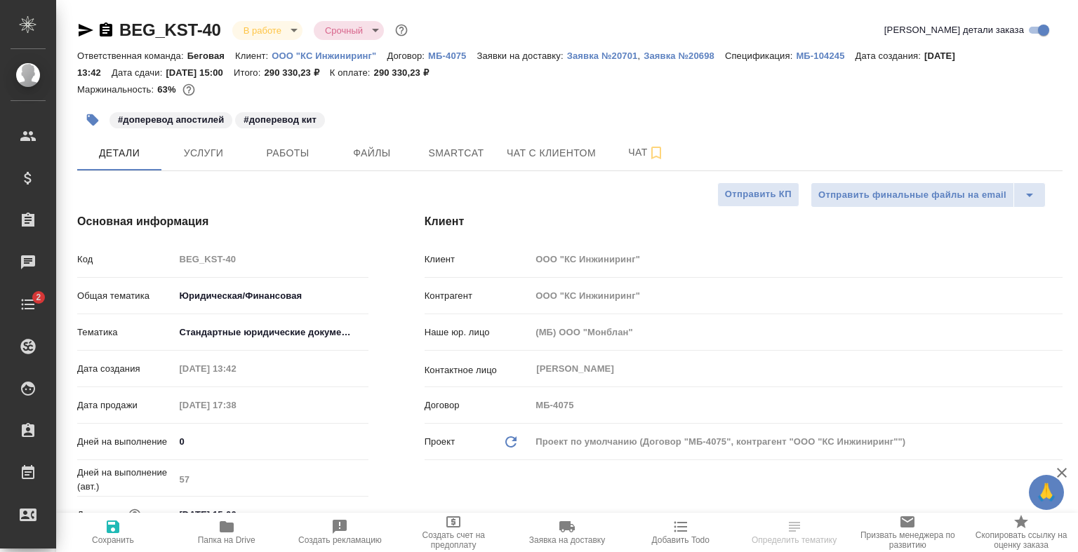
type textarea "x"
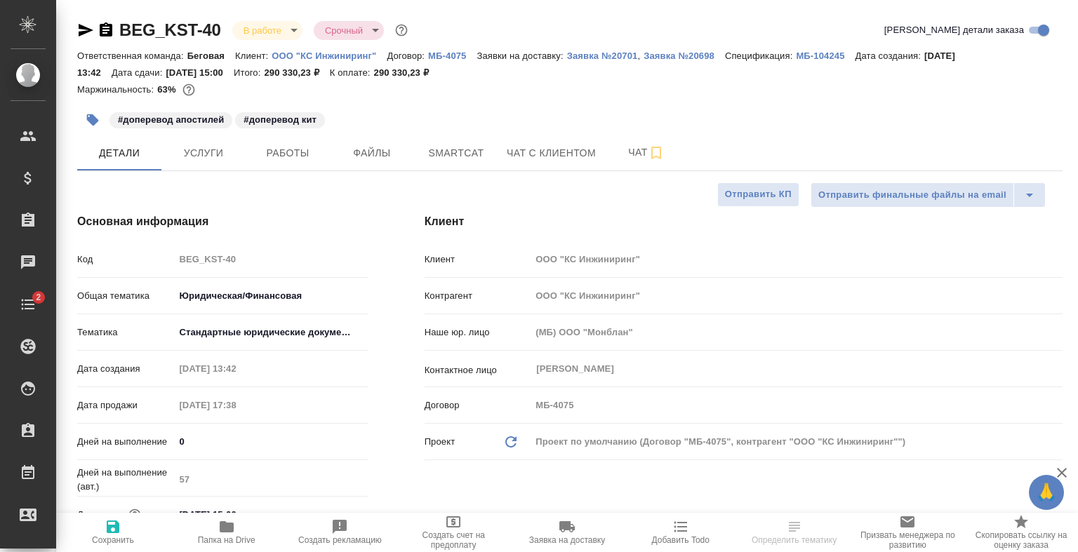
type textarea "x"
click at [632, 145] on span "Чат" at bounding box center [646, 153] width 67 height 18
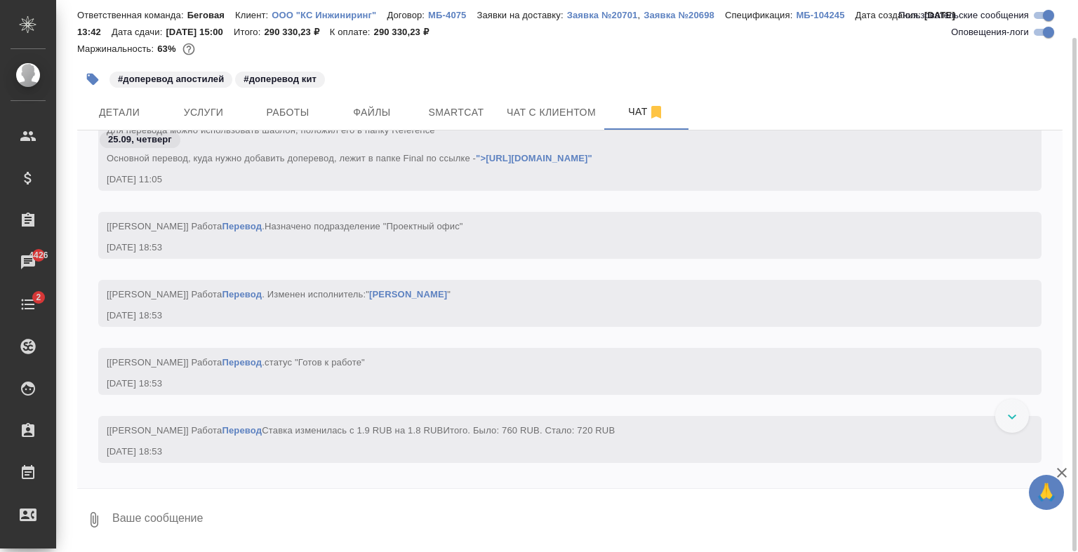
scroll to position [8429, 0]
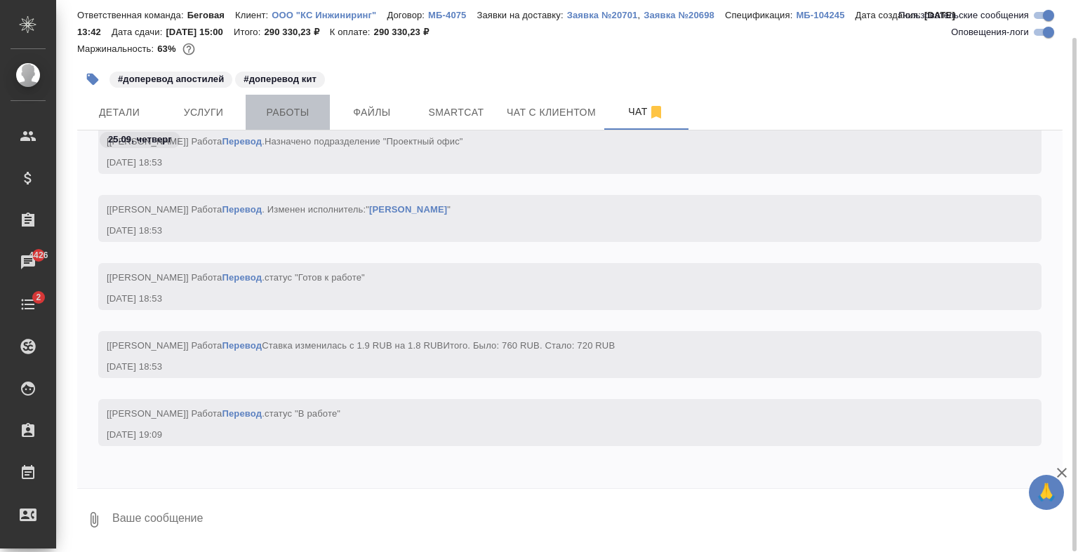
click at [312, 118] on span "Работы" at bounding box center [287, 113] width 67 height 18
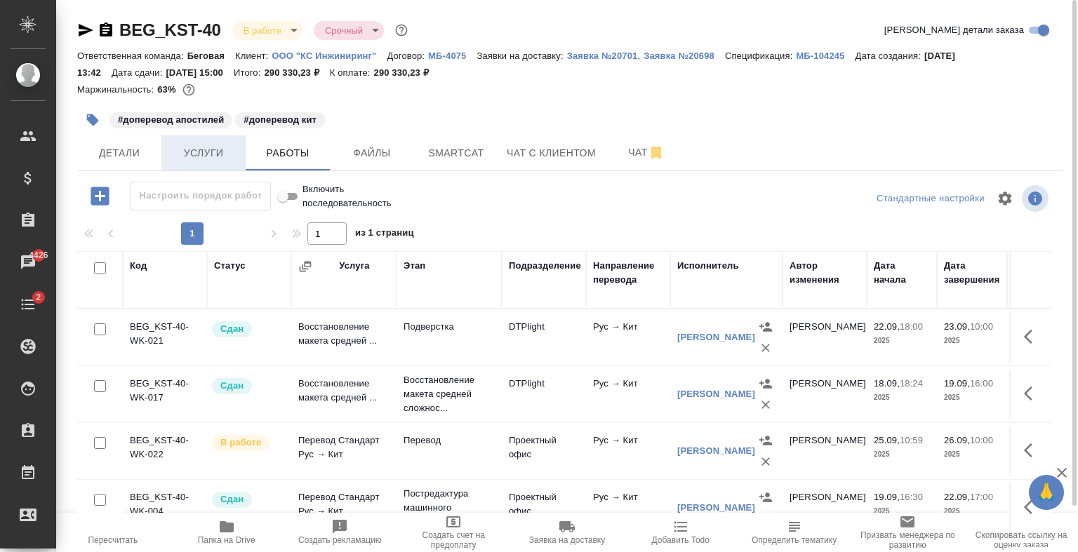
click at [213, 153] on span "Услуги" at bounding box center [203, 154] width 67 height 18
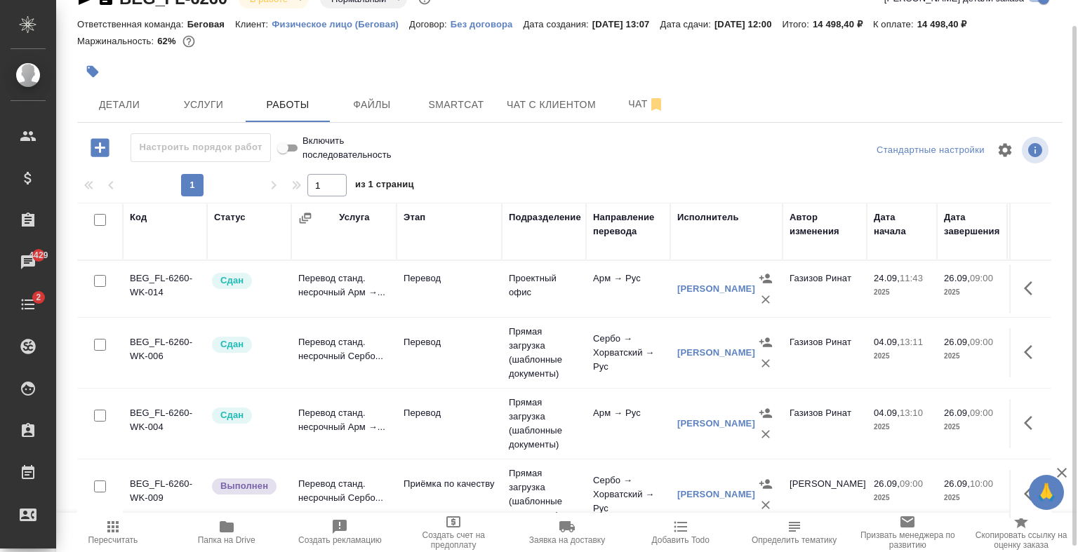
scroll to position [32, 0]
click at [232, 101] on span "Услуги" at bounding box center [203, 104] width 67 height 18
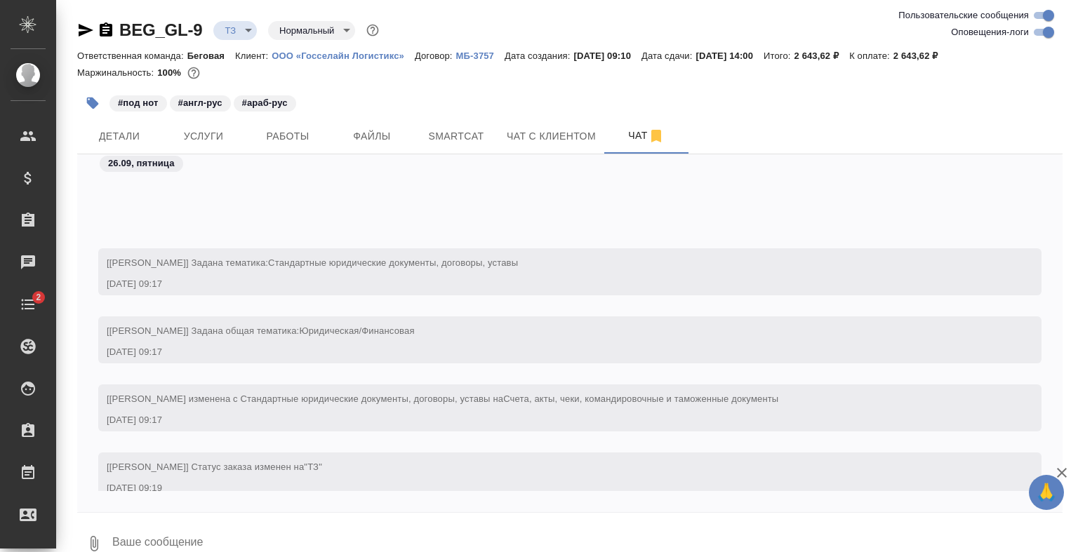
scroll to position [111, 0]
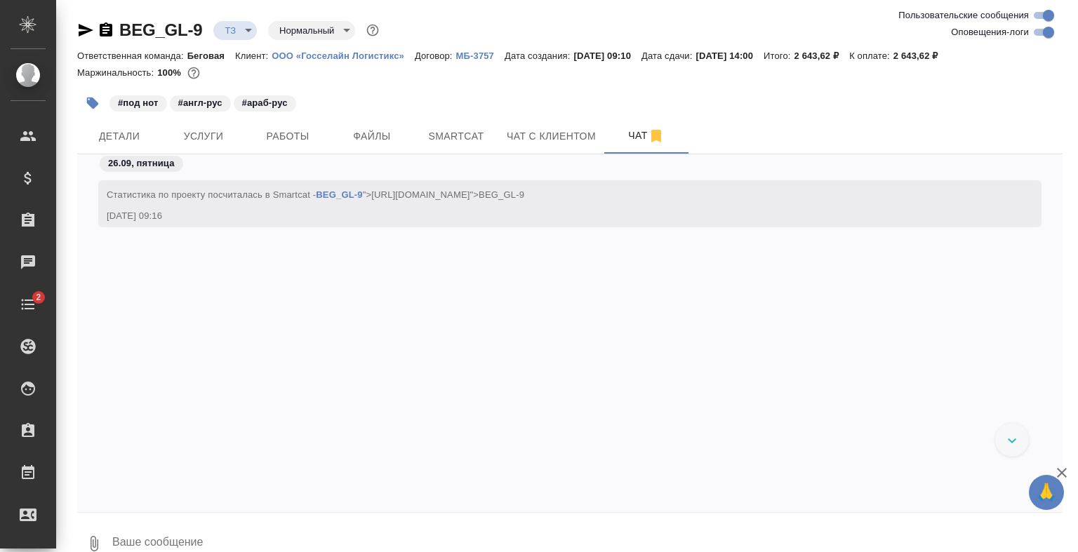
scroll to position [111, 0]
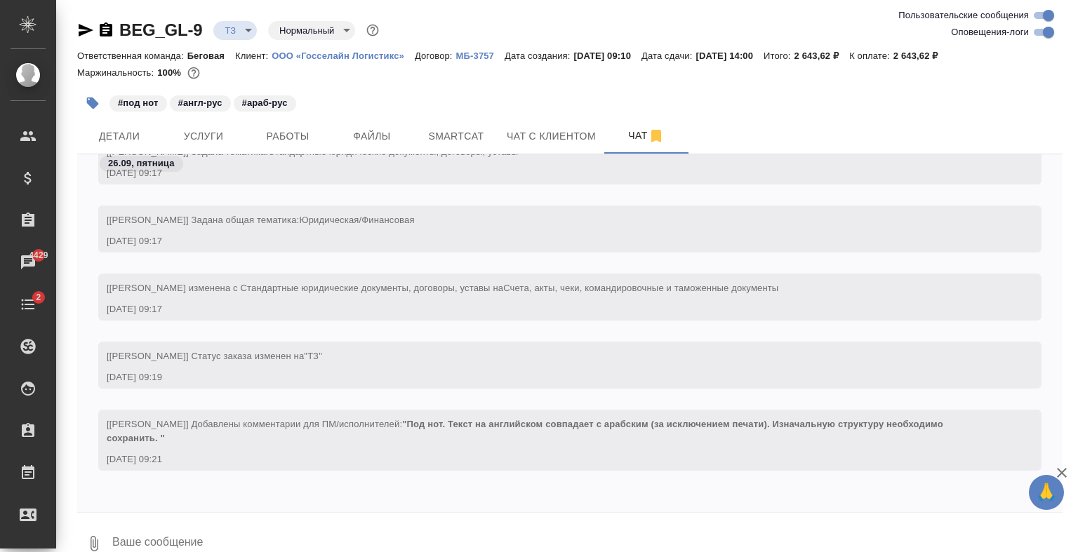
click at [382, 53] on p "ООО «Госселайн Логистикс»" at bounding box center [343, 56] width 143 height 11
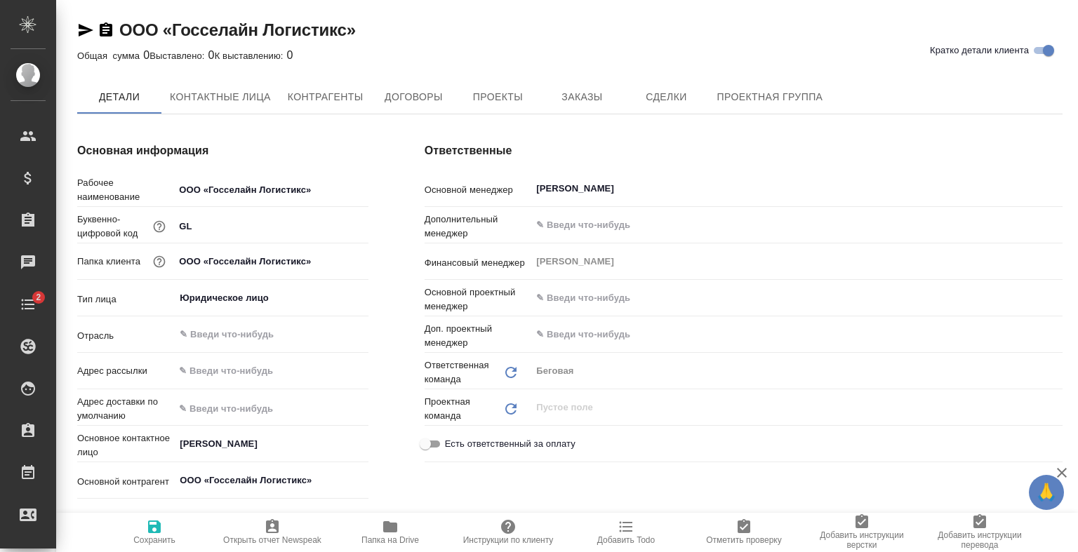
type textarea "x"
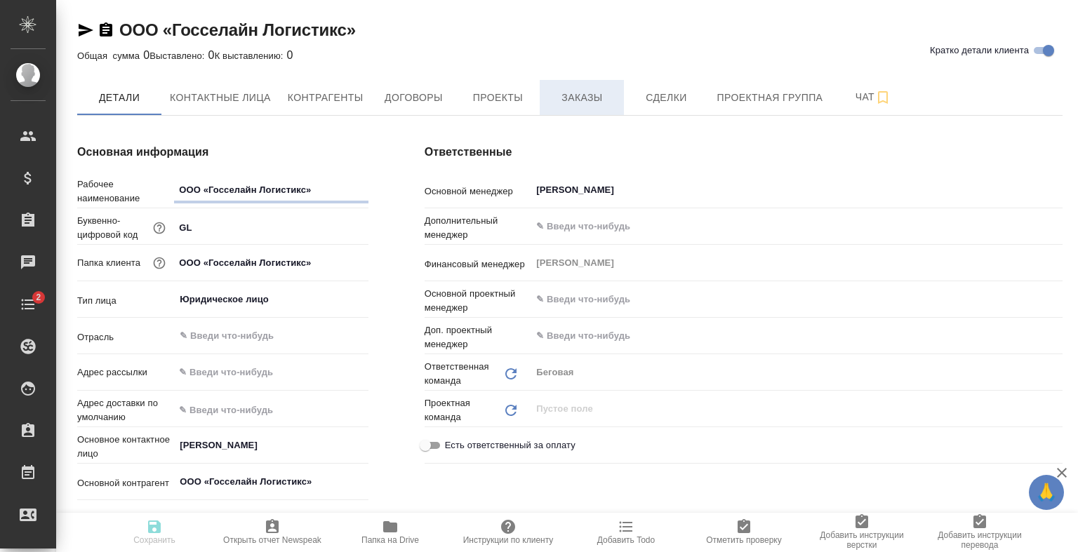
type textarea "x"
click at [594, 89] on span "Заказы" at bounding box center [581, 98] width 67 height 18
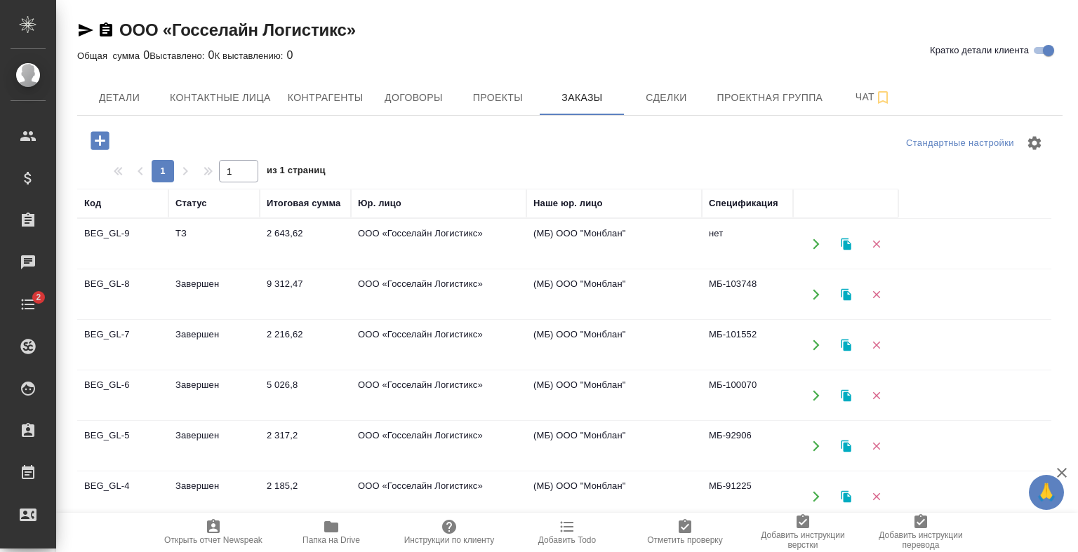
click at [463, 297] on td "ООО «Госселайн Логистикс»" at bounding box center [438, 294] width 175 height 49
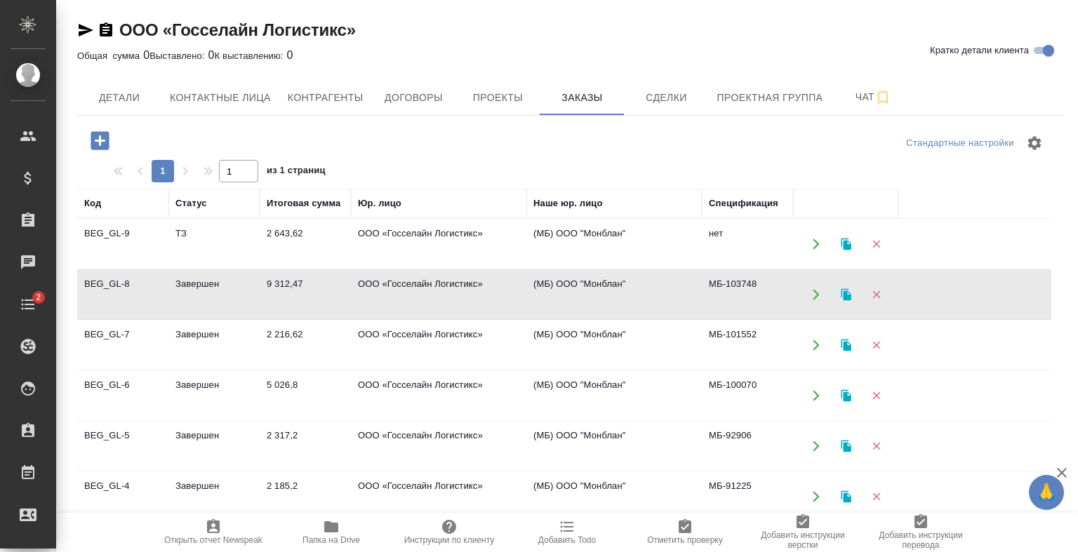
click at [463, 297] on td "ООО «Госселайн Логистикс»" at bounding box center [438, 294] width 175 height 49
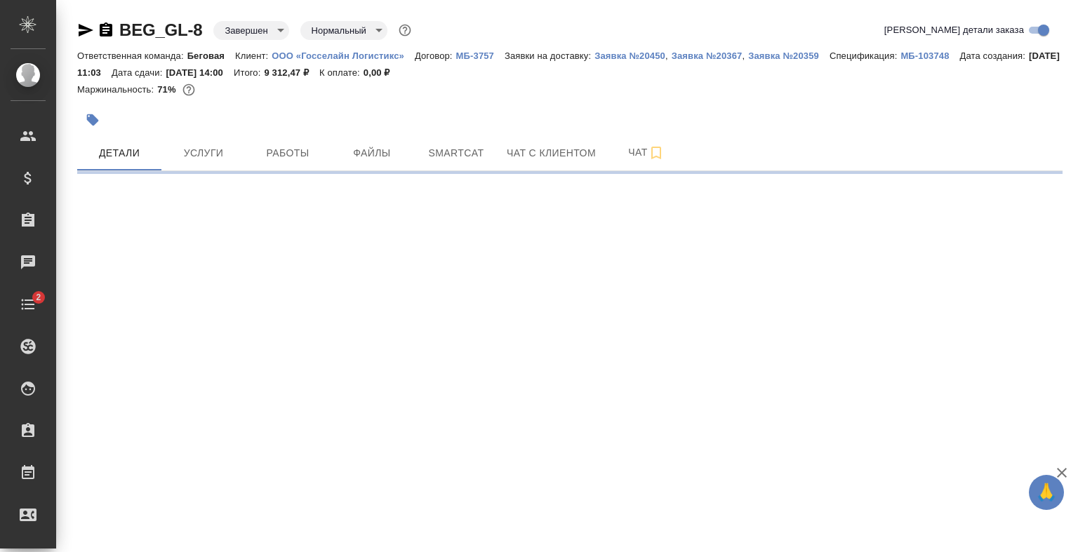
select select "RU"
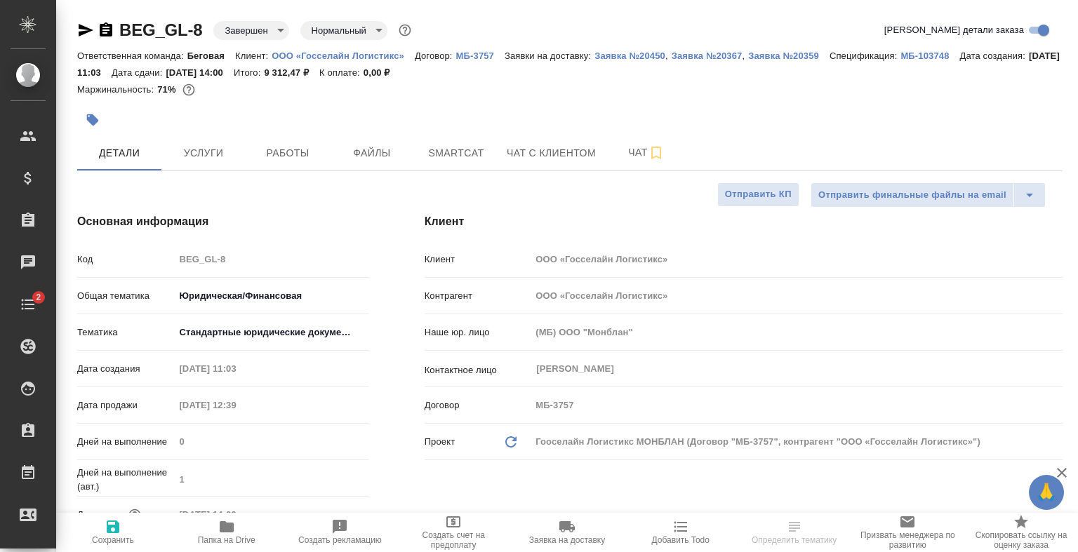
type textarea "x"
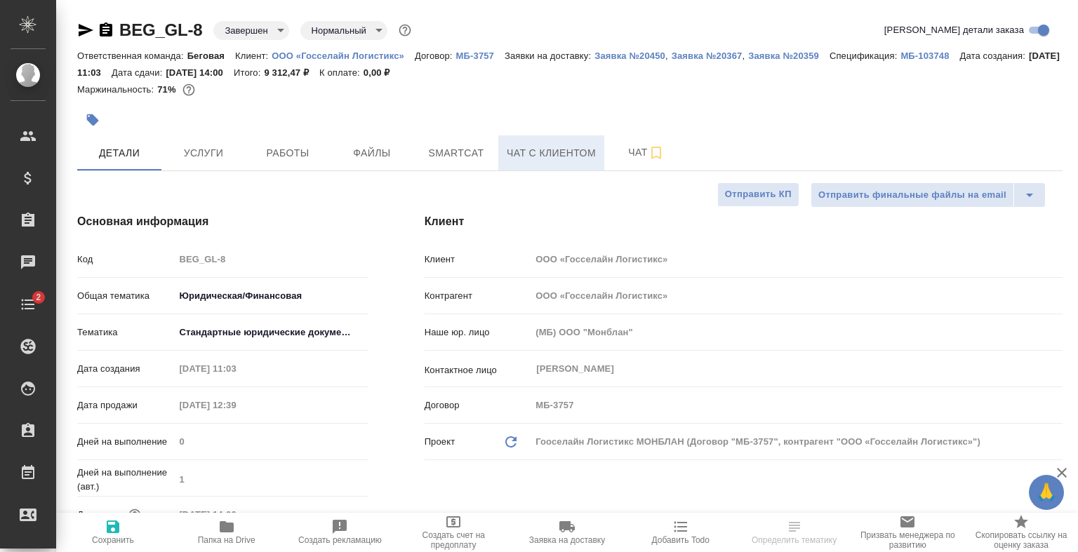
type textarea "x"
drag, startPoint x: 167, startPoint y: 65, endPoint x: 169, endPoint y: 74, distance: 8.7
click at [169, 74] on div "Ответственная команда: Беговая Клиент: ООО «Госселайн Логистикс» Договор: МБ-37…" at bounding box center [569, 64] width 985 height 34
click at [900, 61] on p "МБ-103748" at bounding box center [929, 56] width 59 height 11
type textarea "x"
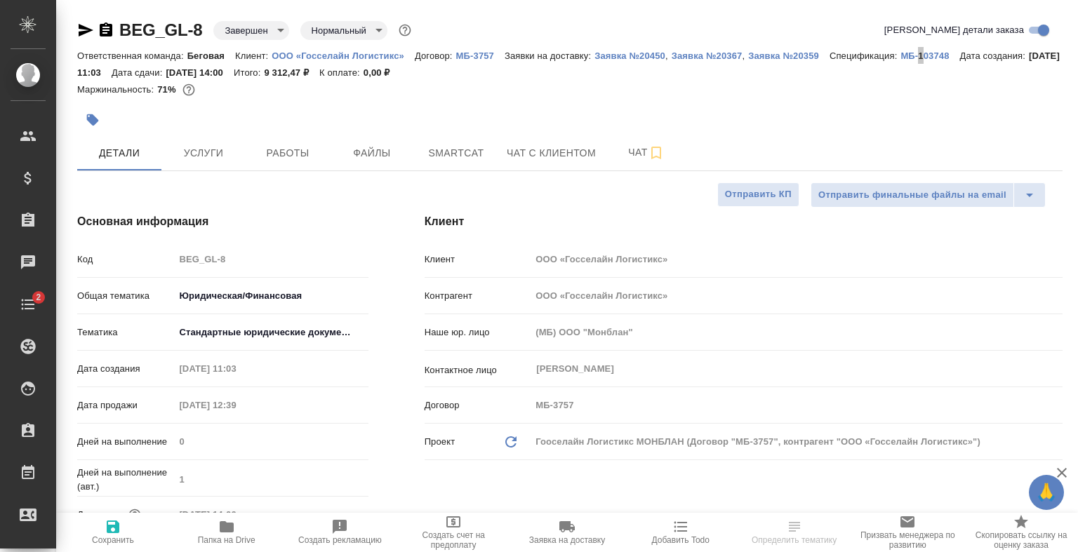
type textarea "x"
select select "RU"
type textarea "x"
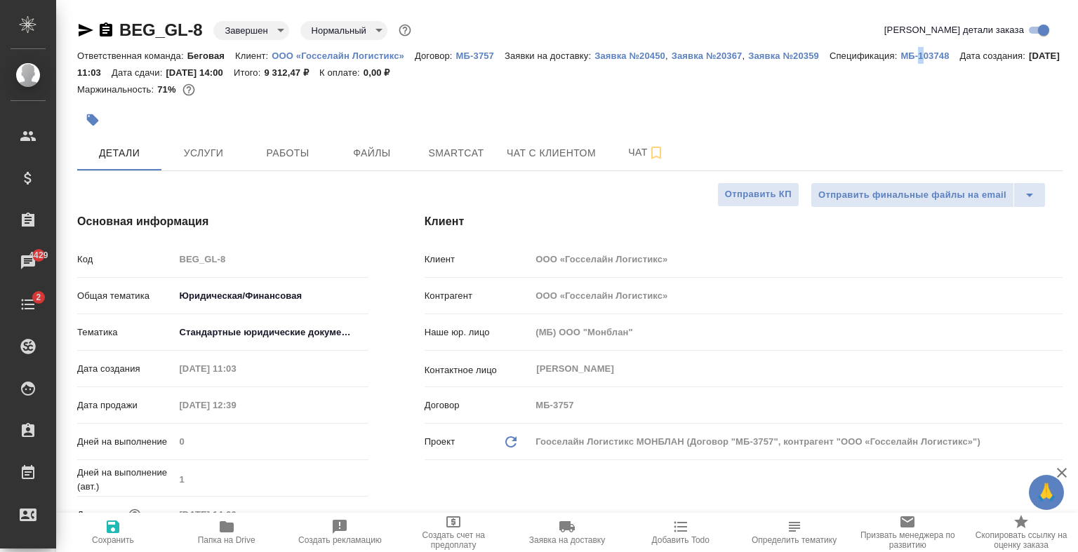
type textarea "x"
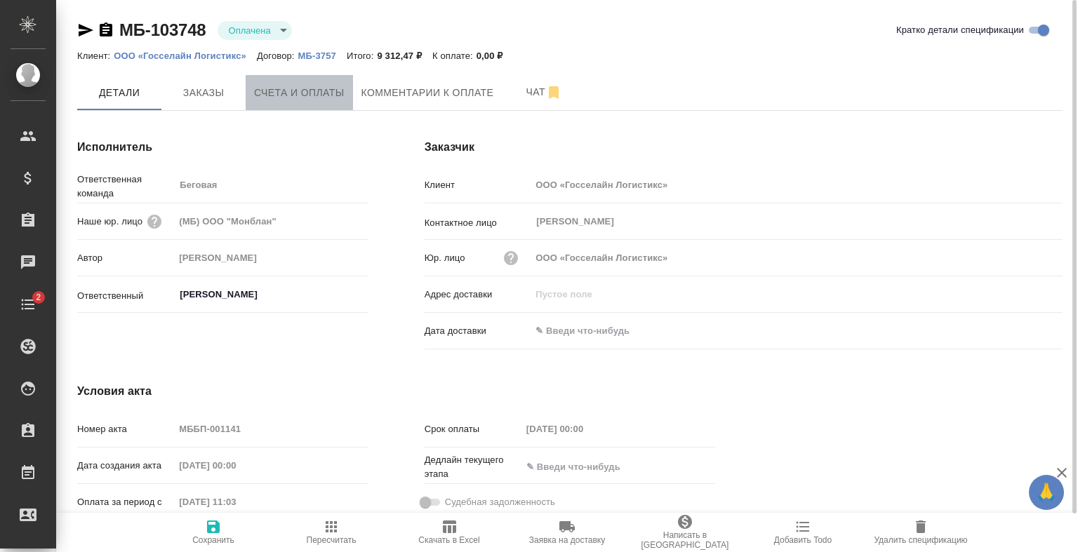
click at [342, 90] on span "Счета и оплаты" at bounding box center [299, 93] width 91 height 18
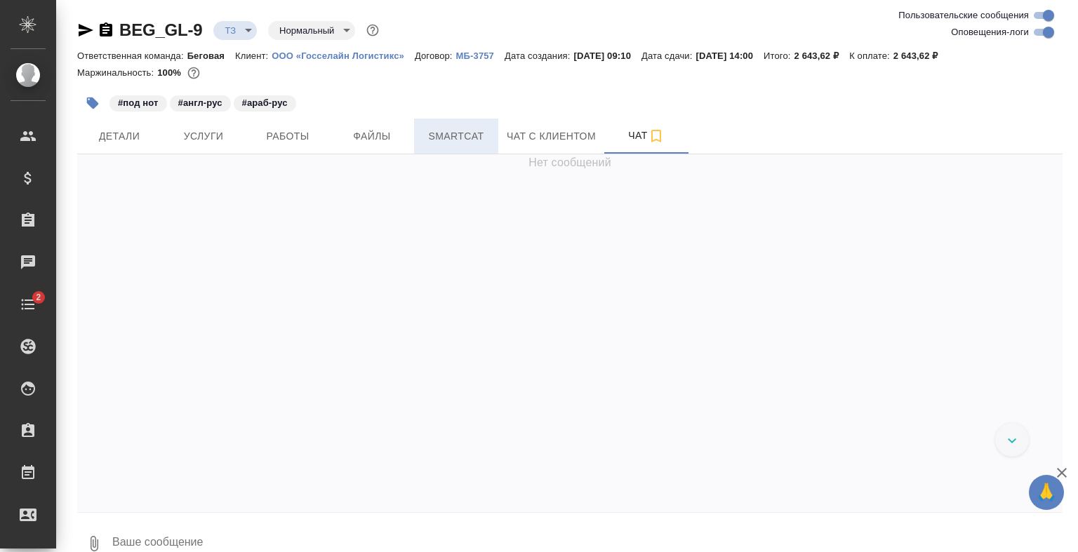
scroll to position [111, 0]
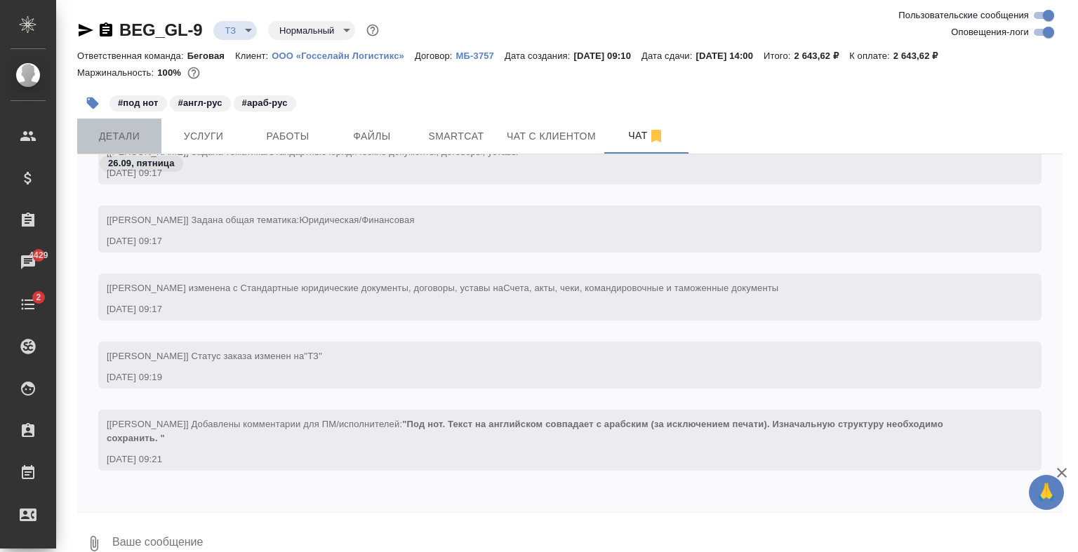
click at [145, 132] on span "Детали" at bounding box center [119, 137] width 67 height 18
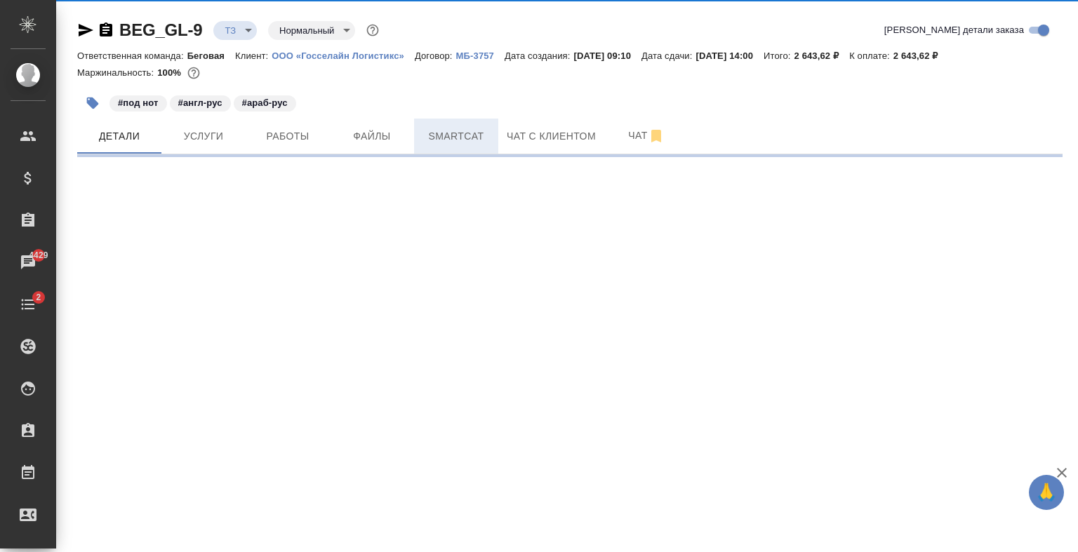
select select "RU"
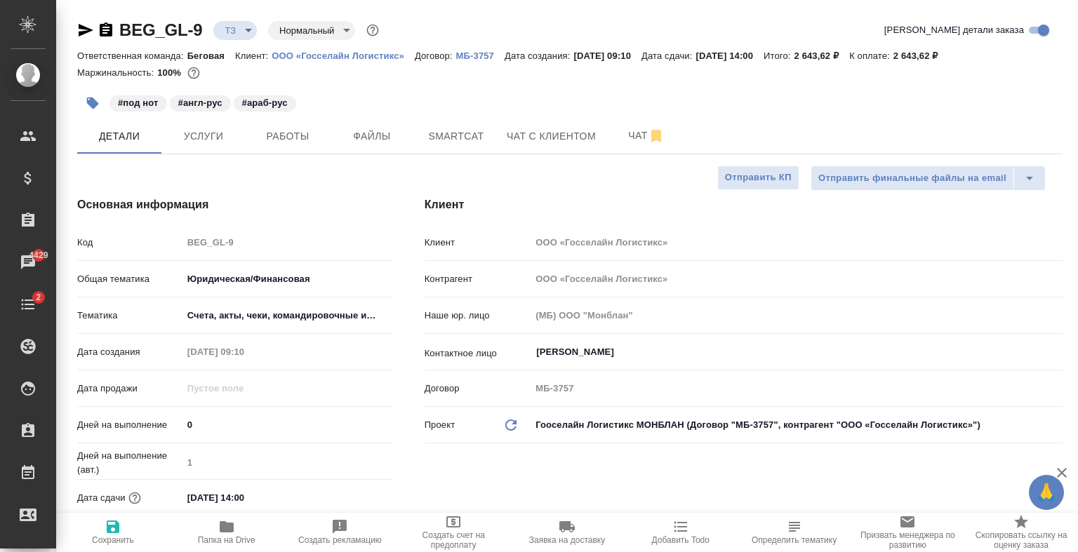
type textarea "x"
click at [653, 118] on div "#под нот #англ-рус #араб-рус" at bounding box center [405, 103] width 657 height 31
click at [653, 124] on button "Чат" at bounding box center [646, 136] width 84 height 35
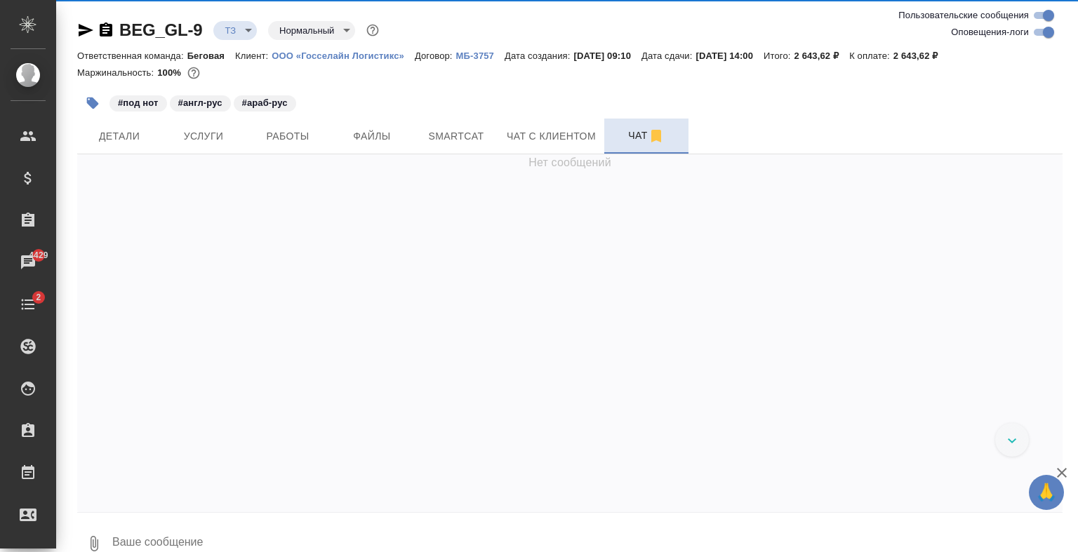
scroll to position [111, 0]
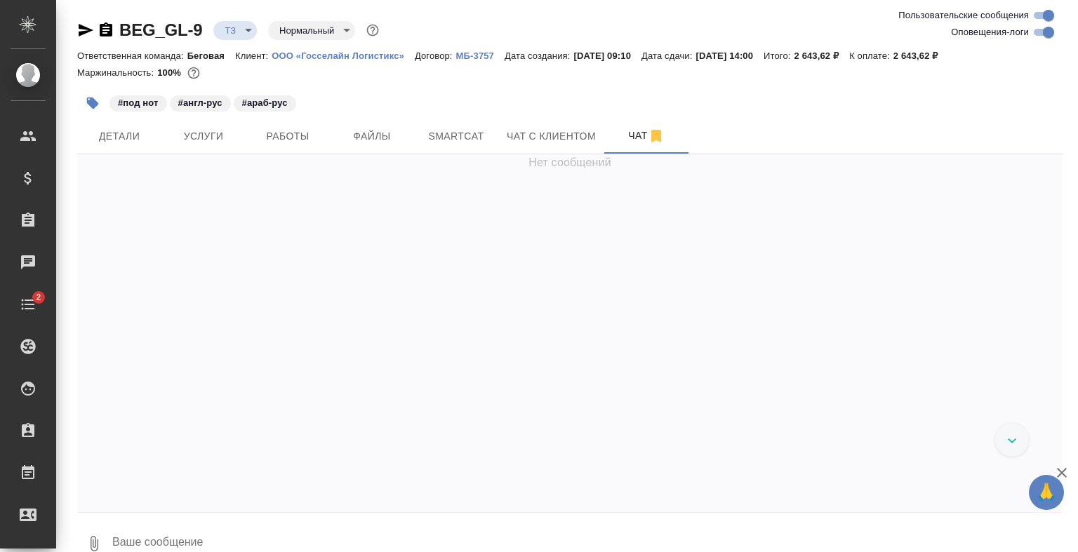
scroll to position [111, 0]
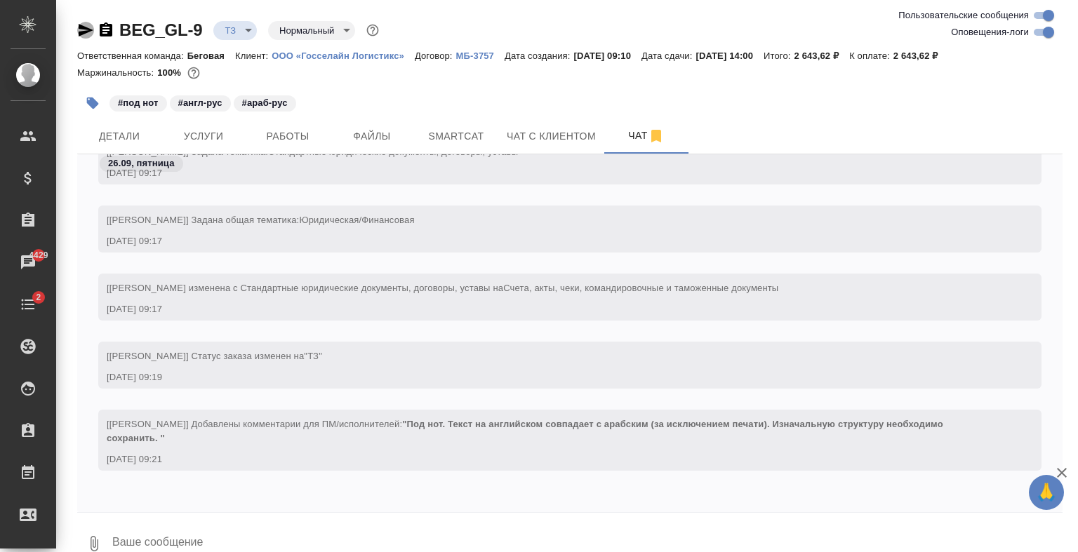
click at [87, 34] on icon "button" at bounding box center [85, 30] width 17 height 17
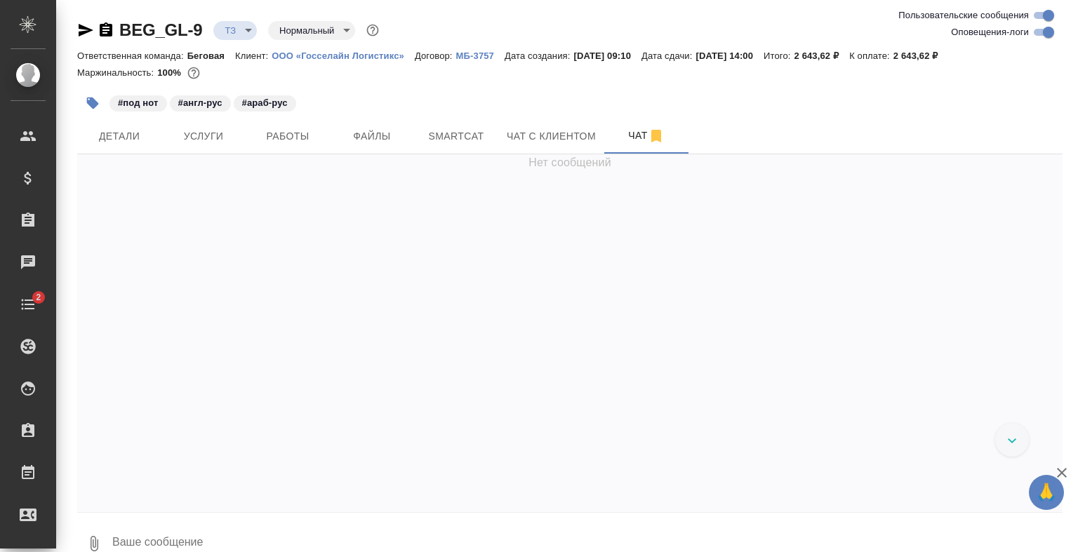
scroll to position [111, 0]
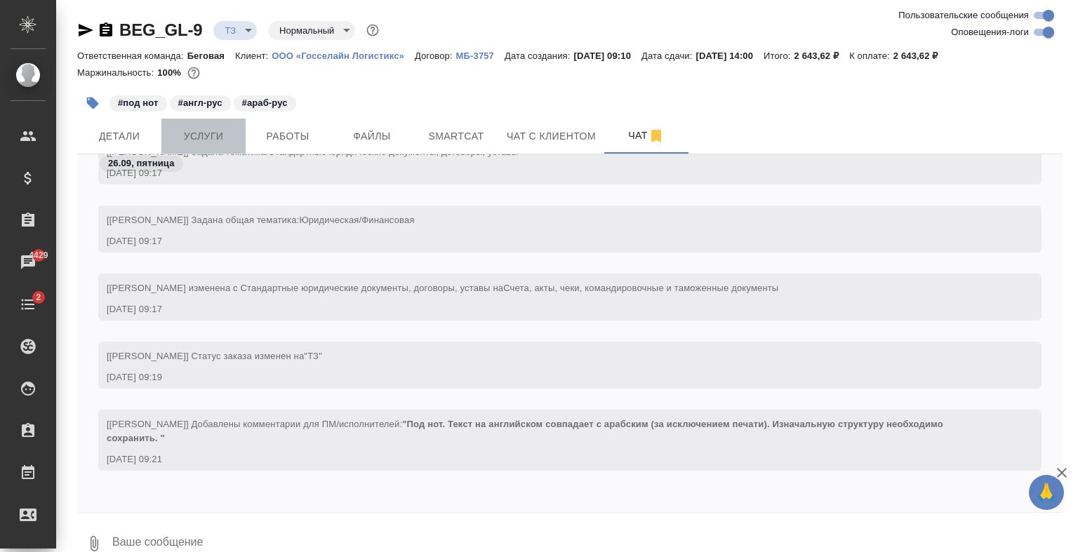
click at [229, 129] on span "Услуги" at bounding box center [203, 137] width 67 height 18
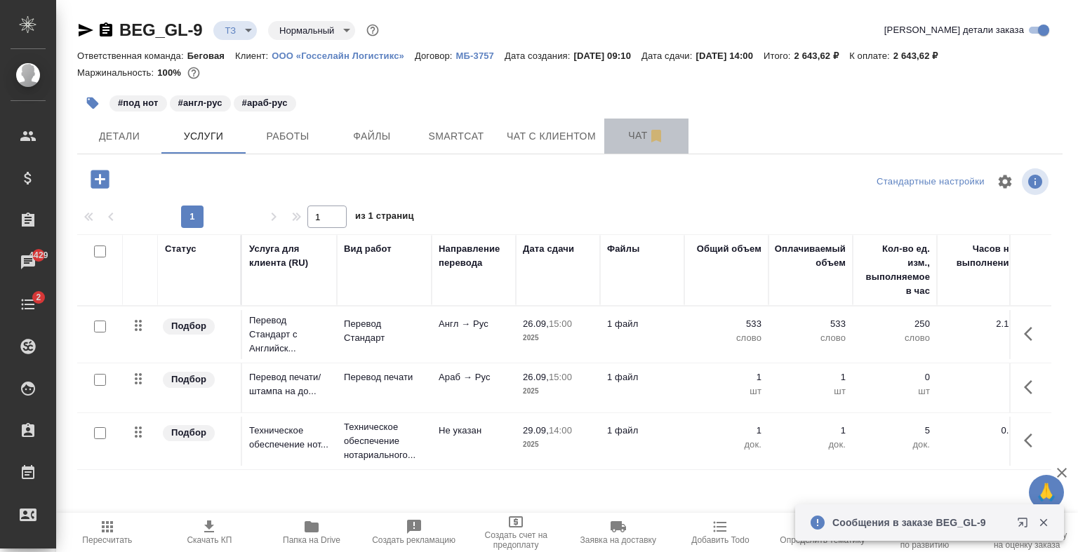
click at [613, 142] on span "Чат" at bounding box center [646, 136] width 67 height 18
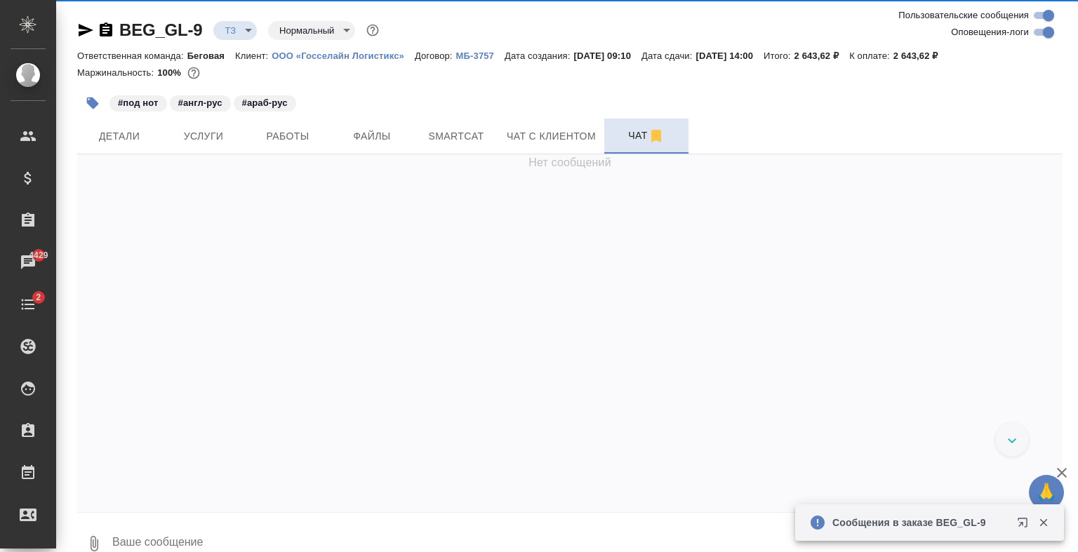
scroll to position [293, 0]
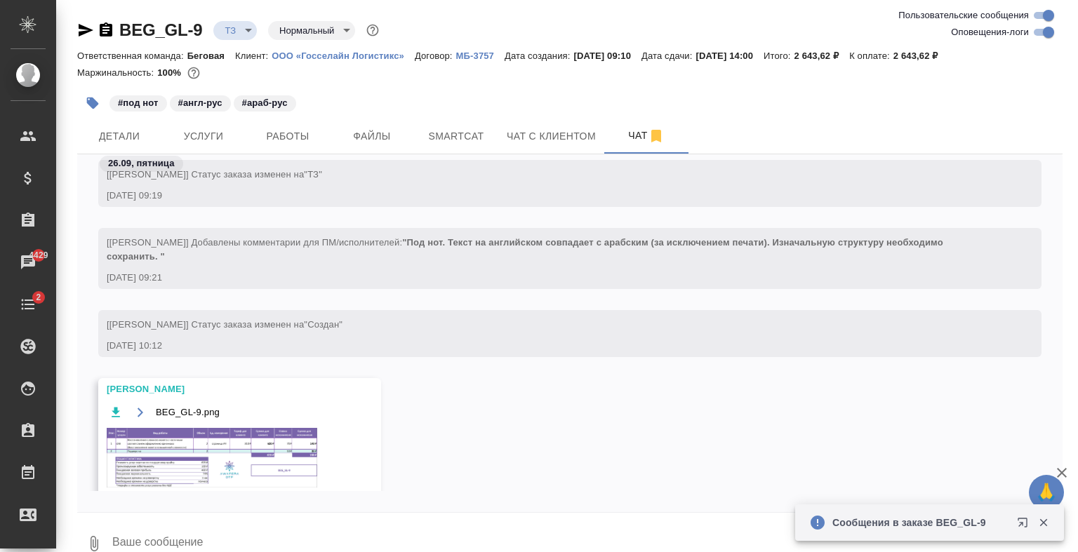
click at [212, 452] on img at bounding box center [212, 458] width 211 height 60
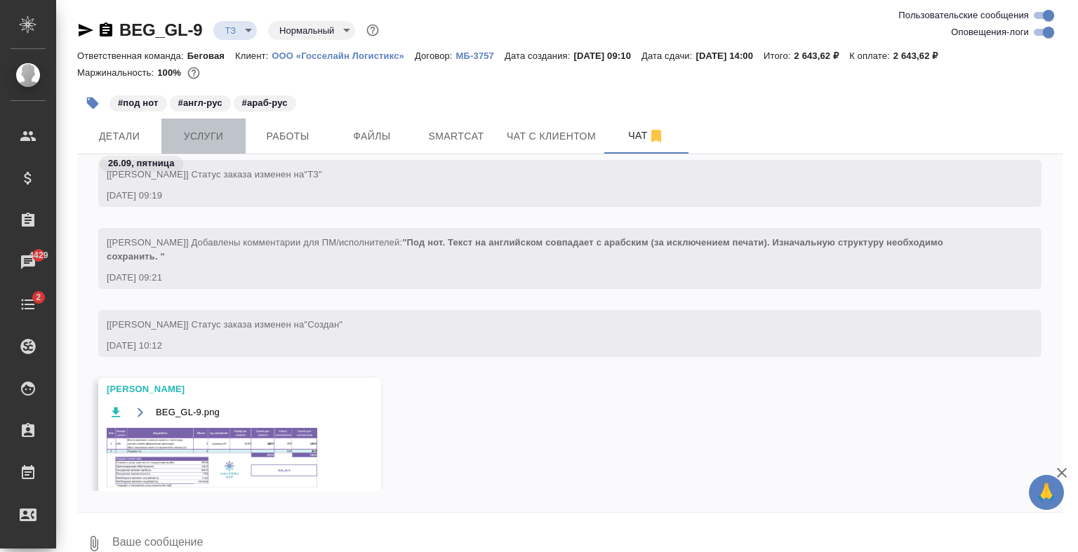
click at [236, 140] on span "Услуги" at bounding box center [203, 137] width 67 height 18
